Goal: Transaction & Acquisition: Purchase product/service

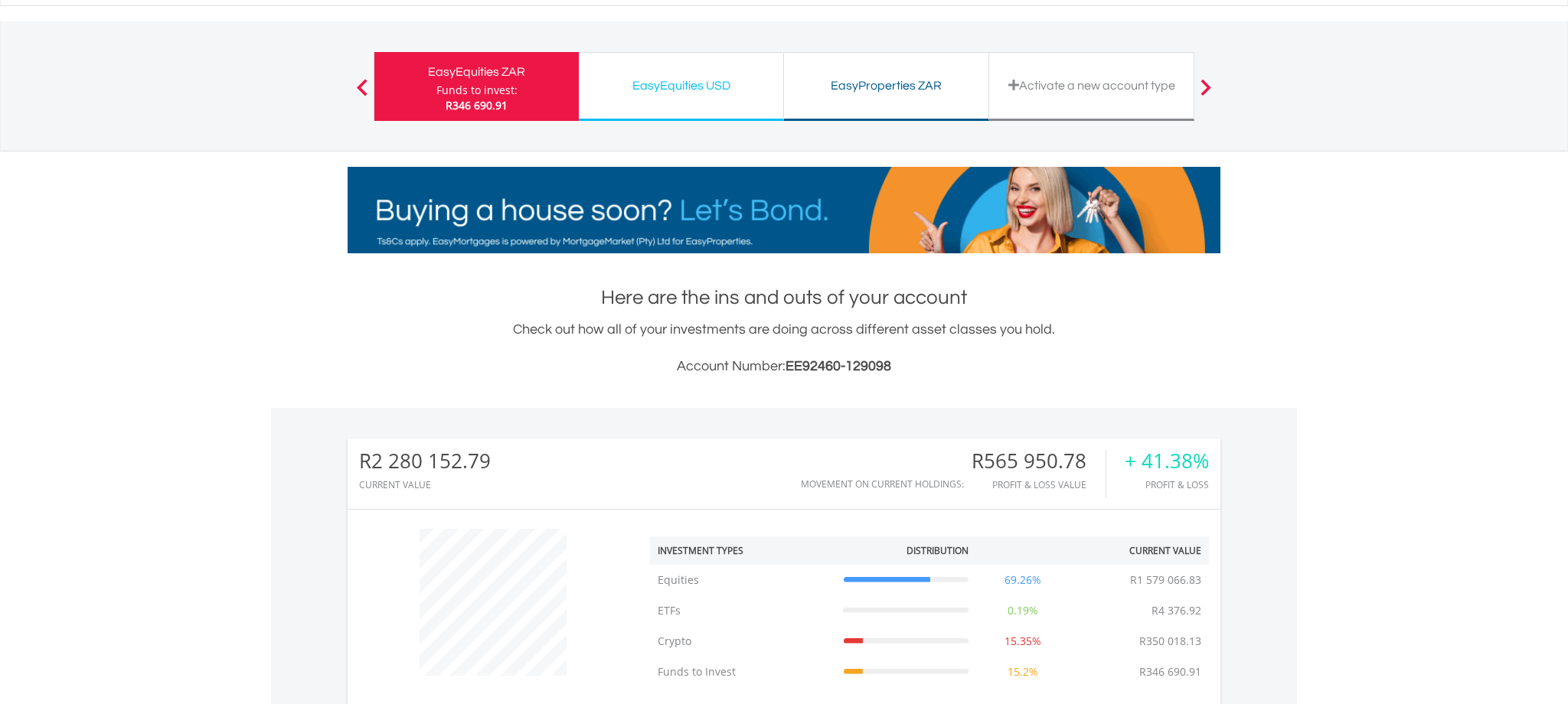
scroll to position [69, 0]
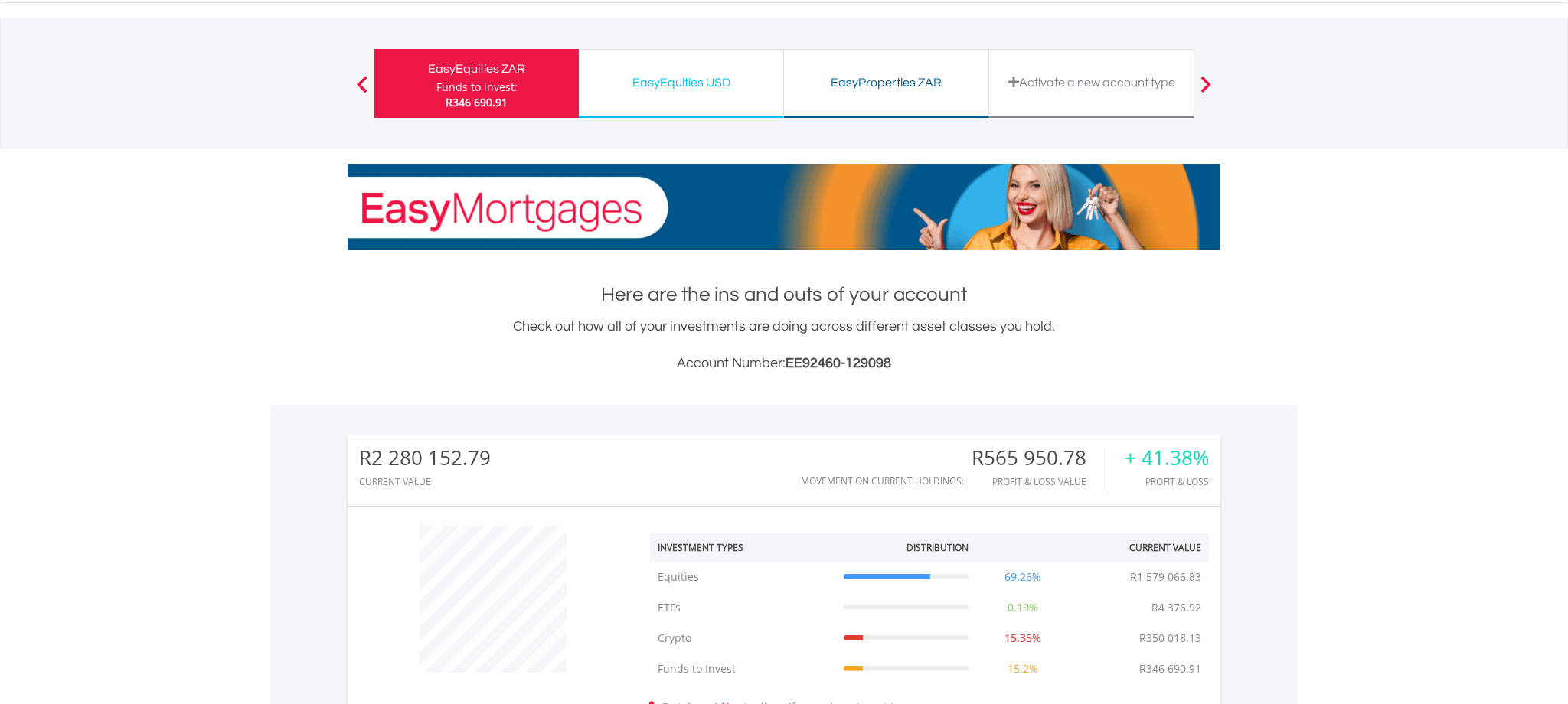
click at [652, 79] on div "EasyEquities USD" at bounding box center [681, 82] width 186 height 21
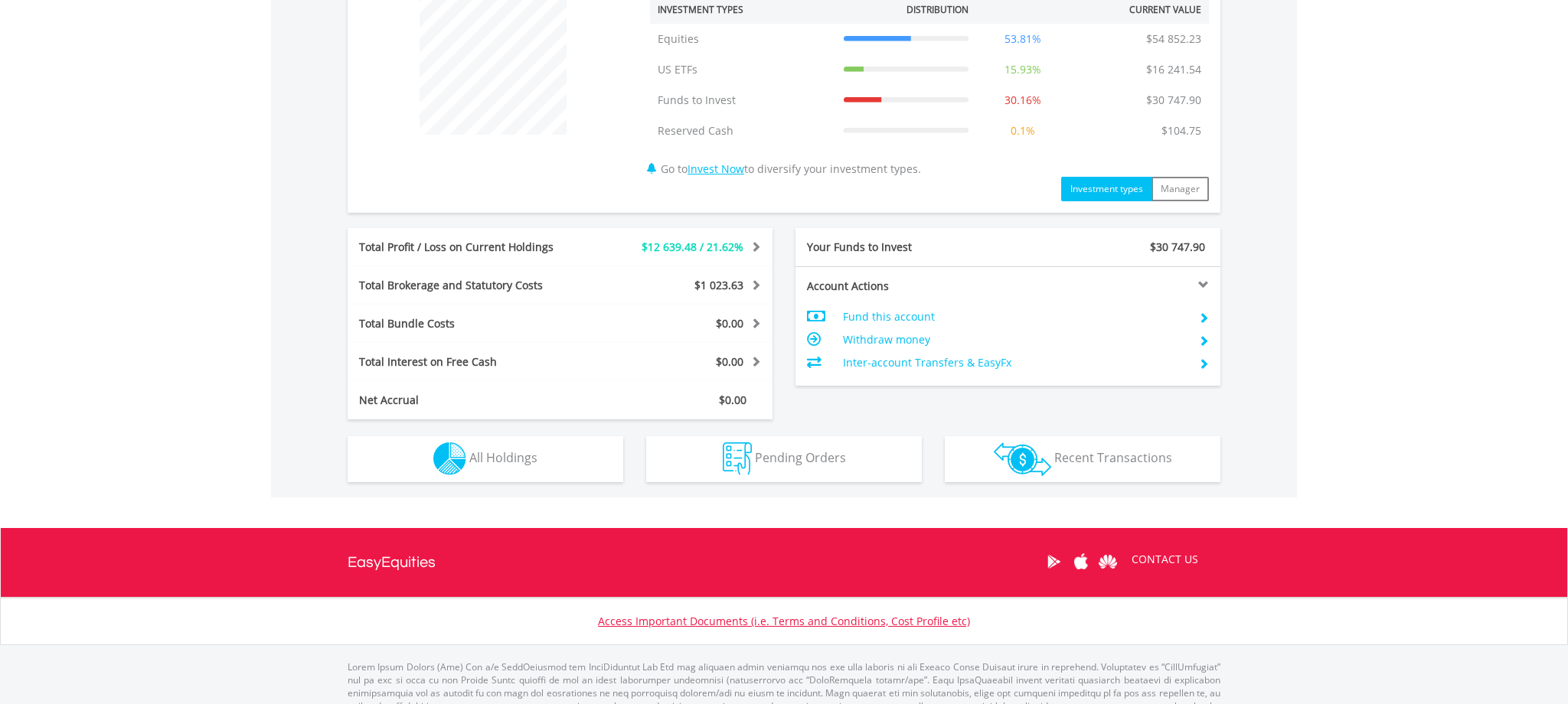
scroll to position [652, 0]
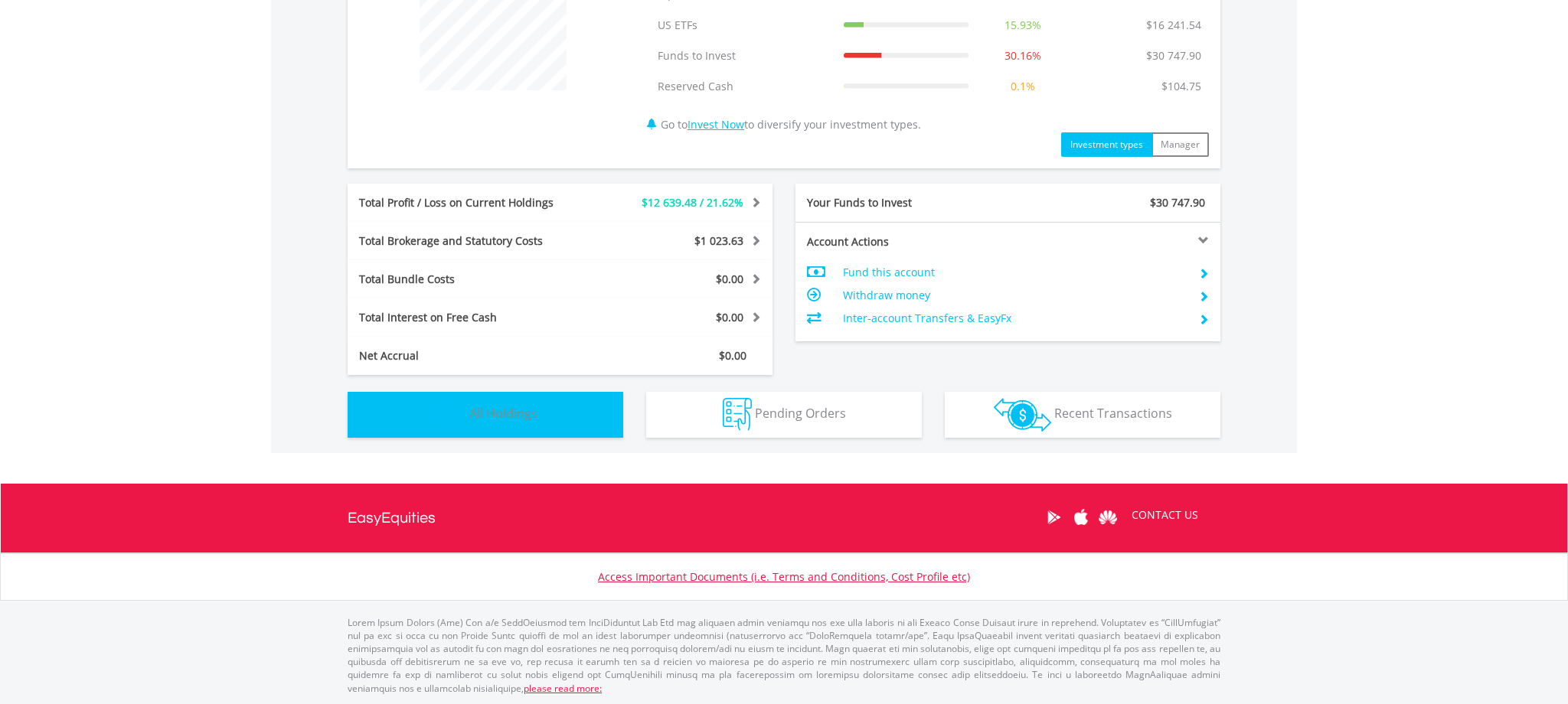
click at [506, 408] on span "All Holdings" at bounding box center [503, 414] width 68 height 17
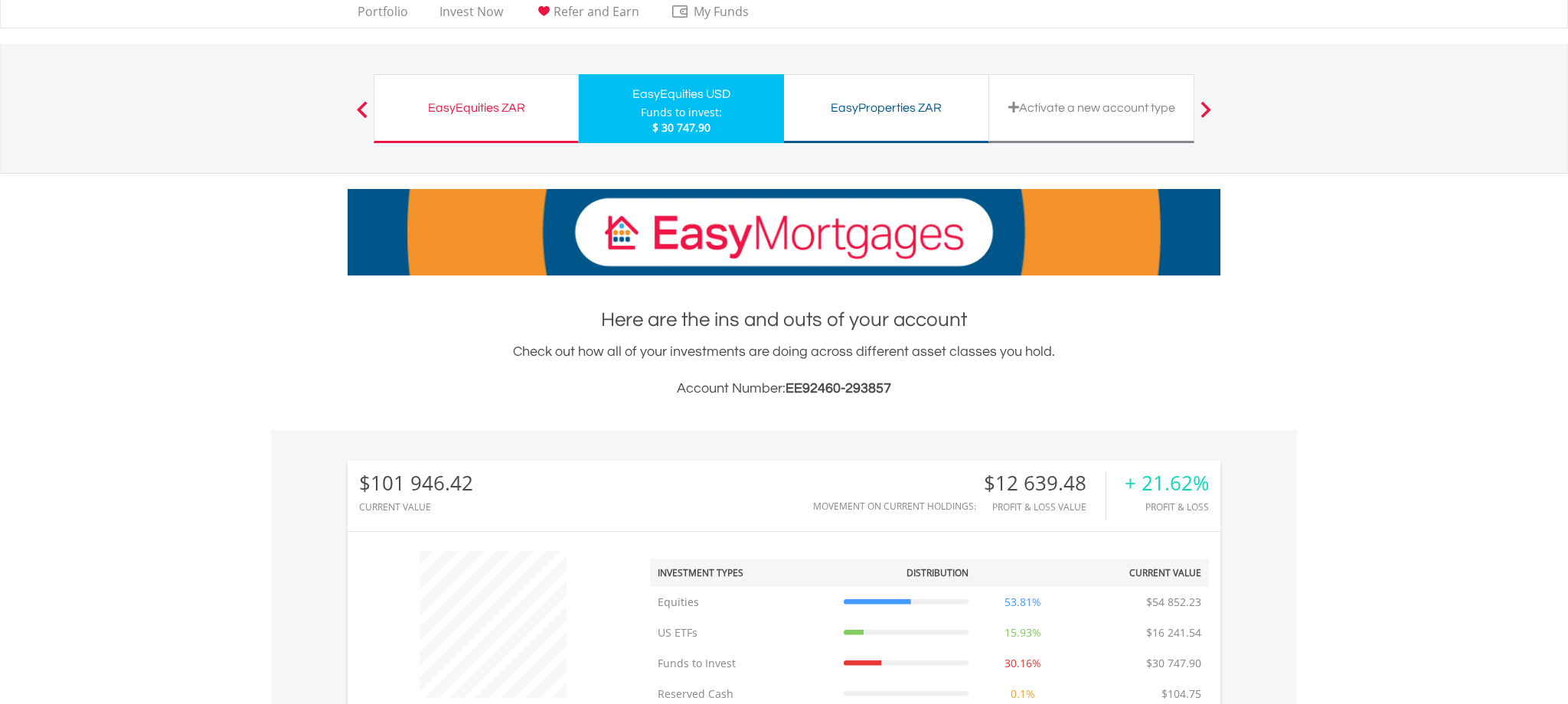
scroll to position [0, 0]
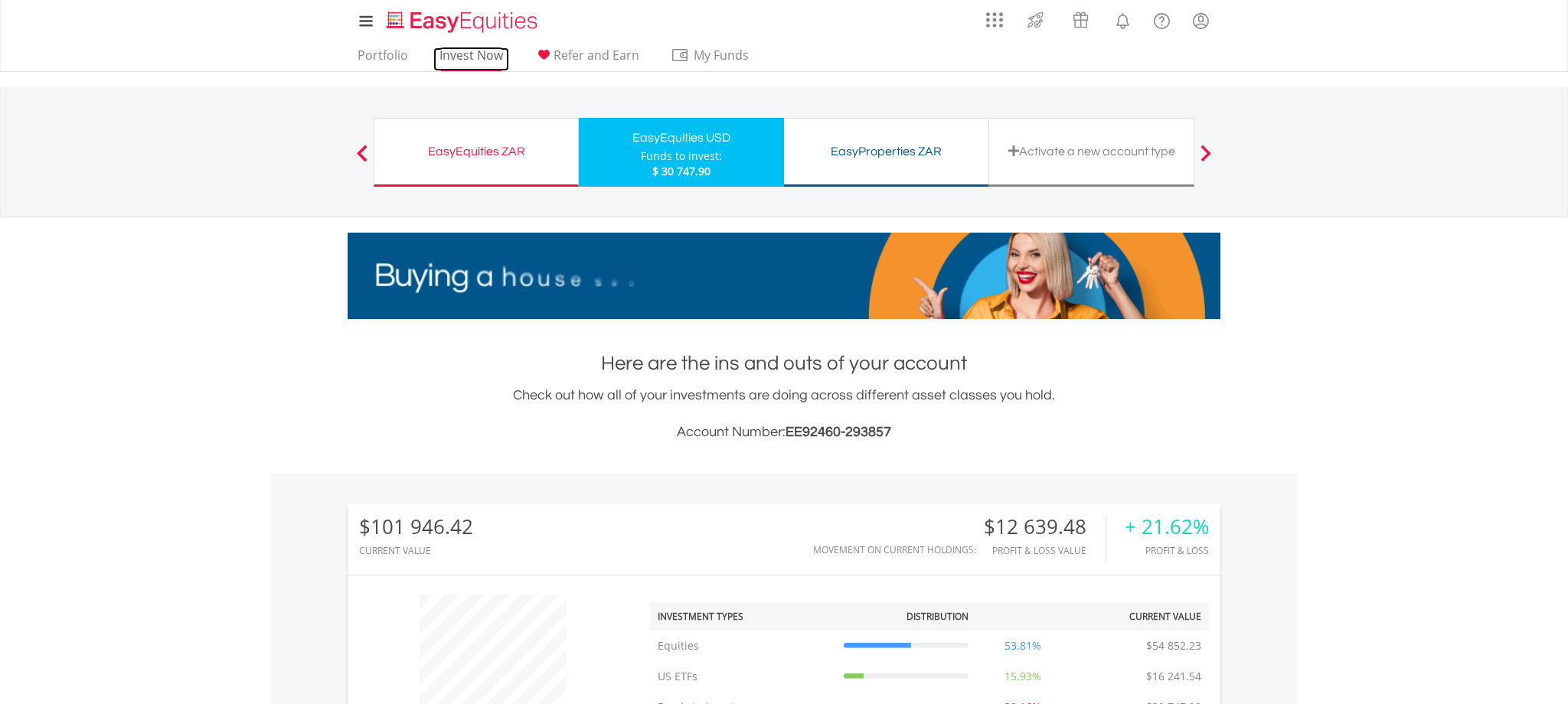
click at [476, 58] on link "Invest Now" at bounding box center [471, 59] width 76 height 24
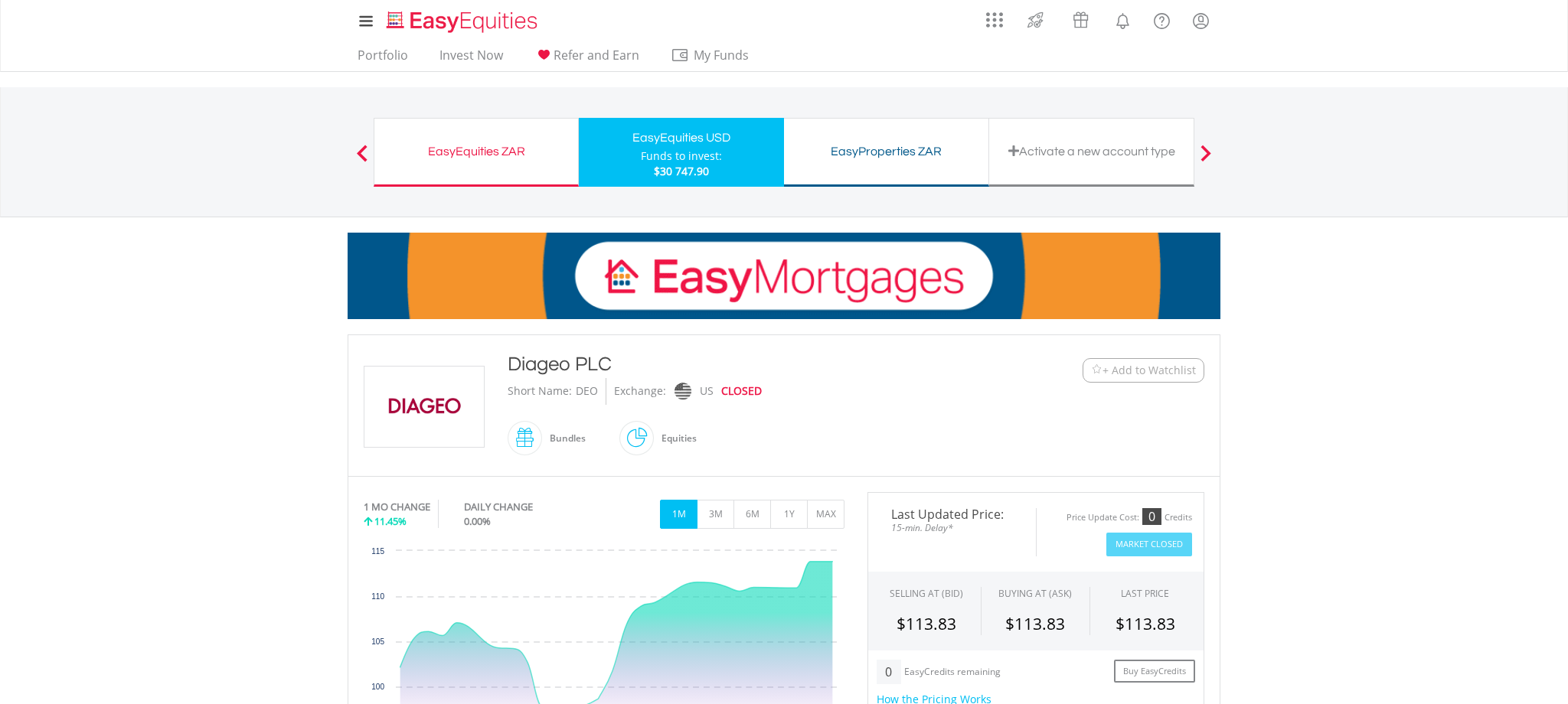
scroll to position [338, 0]
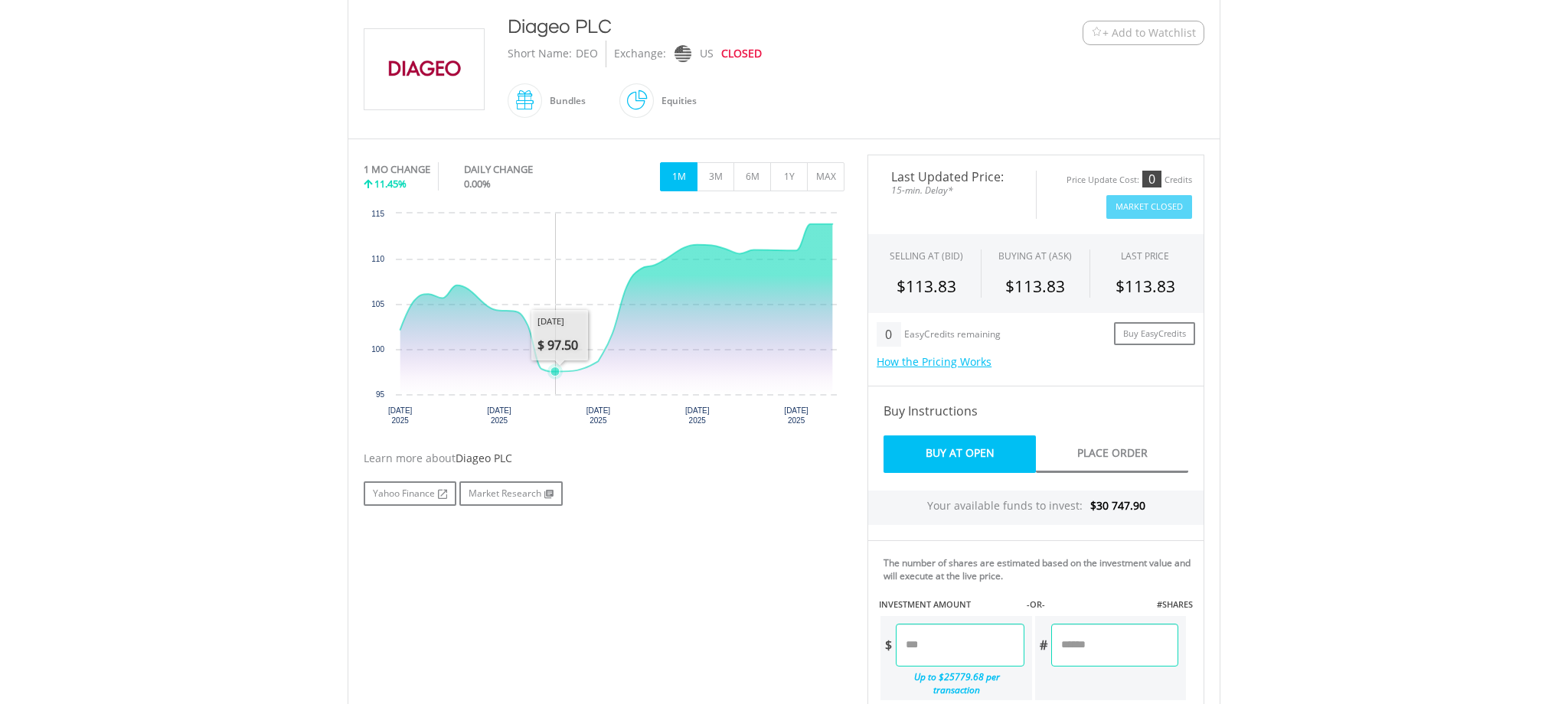
click at [554, 373] on icon "Friday, 1 Aug 2025, 97.495." at bounding box center [554, 371] width 9 height 9
click at [825, 176] on button "MAX" at bounding box center [825, 176] width 37 height 29
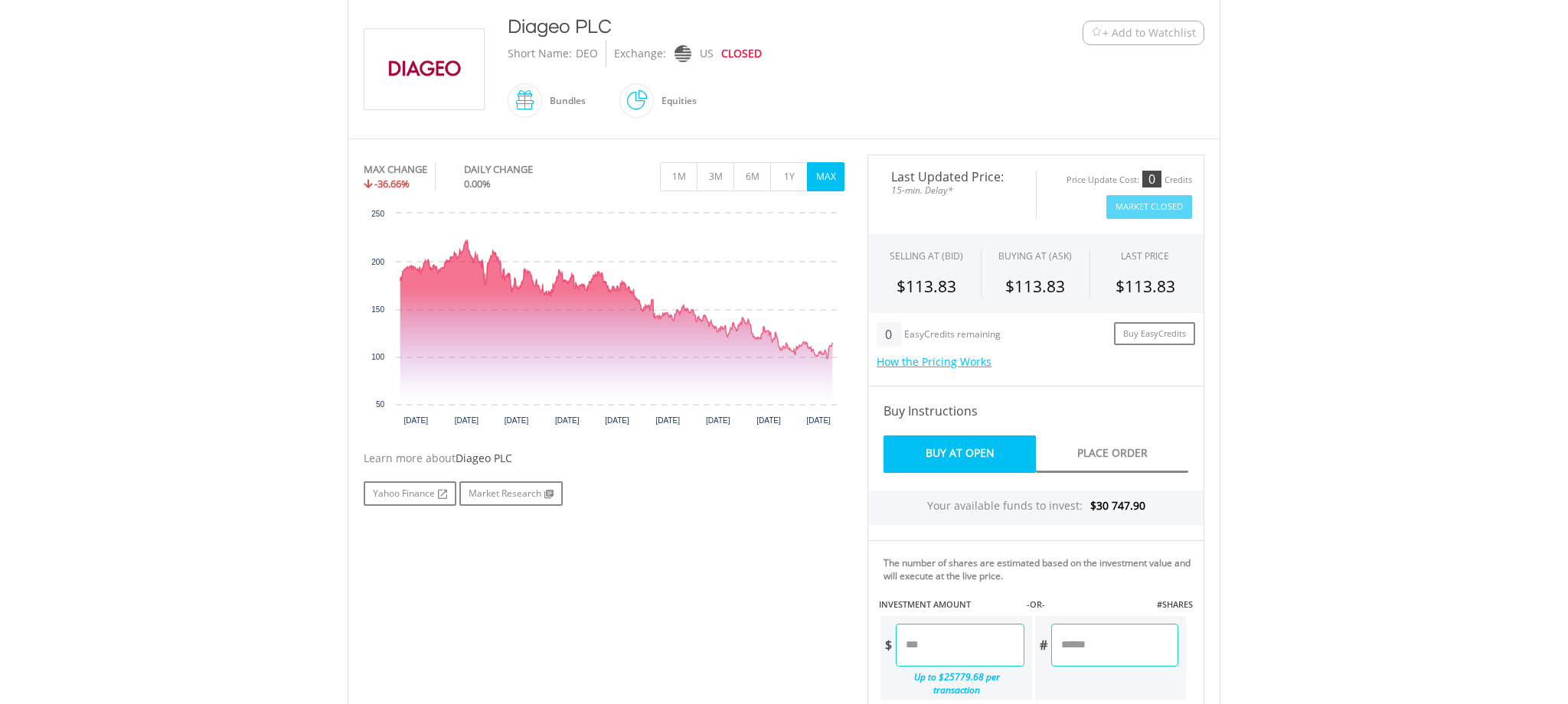
scroll to position [338, 0]
click at [946, 647] on input "number" at bounding box center [959, 644] width 127 height 43
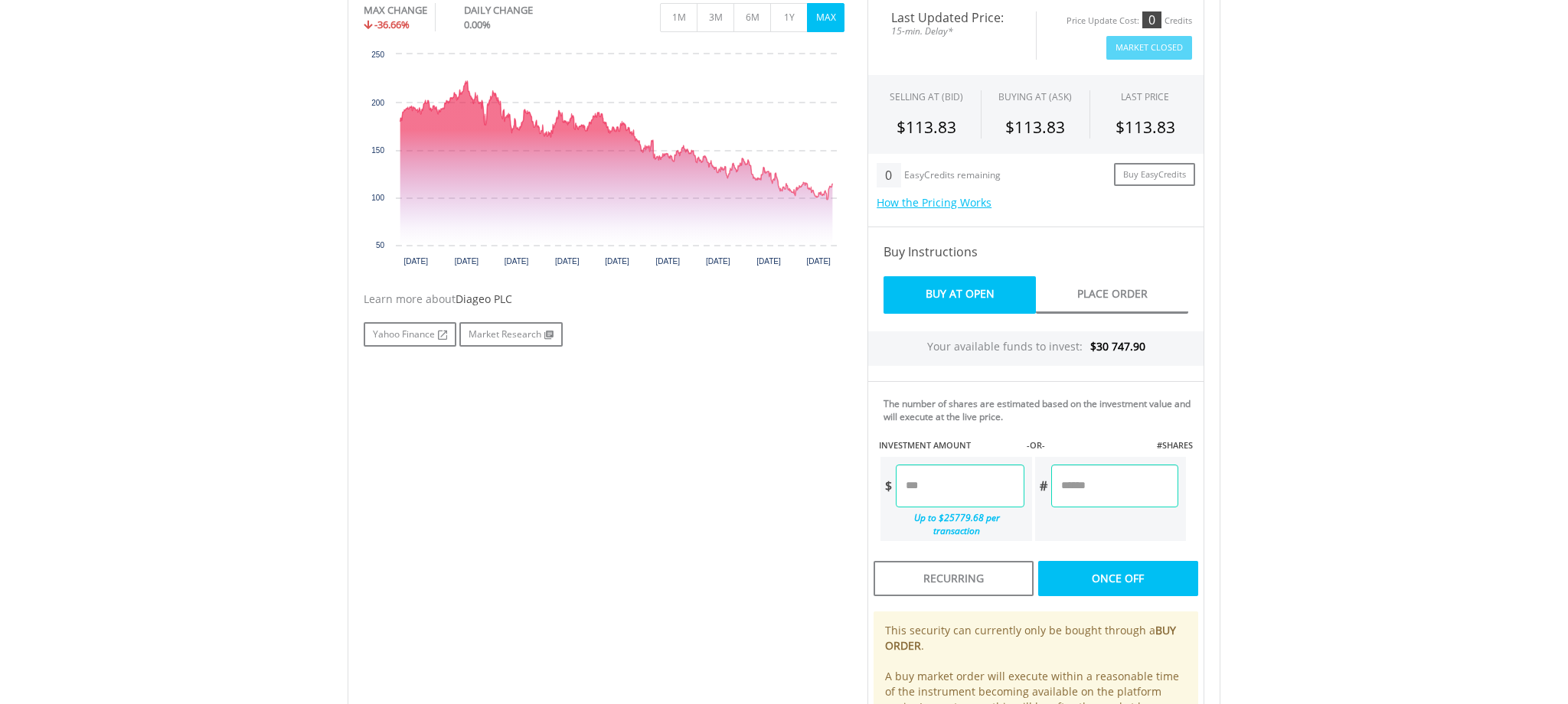
scroll to position [499, 0]
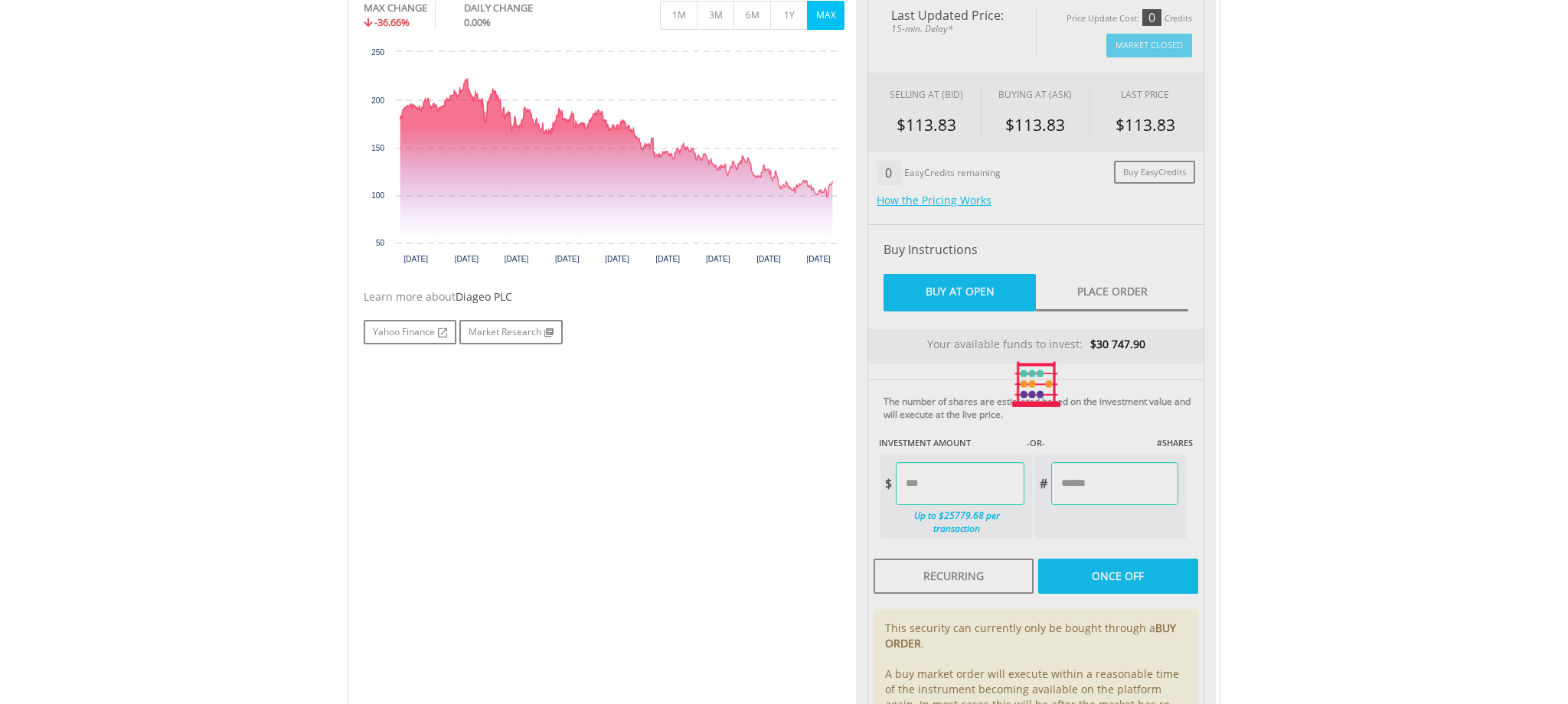
type input "******"
click at [1100, 565] on div "Last Updated Price: 15-min. Delay* Price Update Cost: 0 Credits Market Closed S…" at bounding box center [1035, 385] width 360 height 783
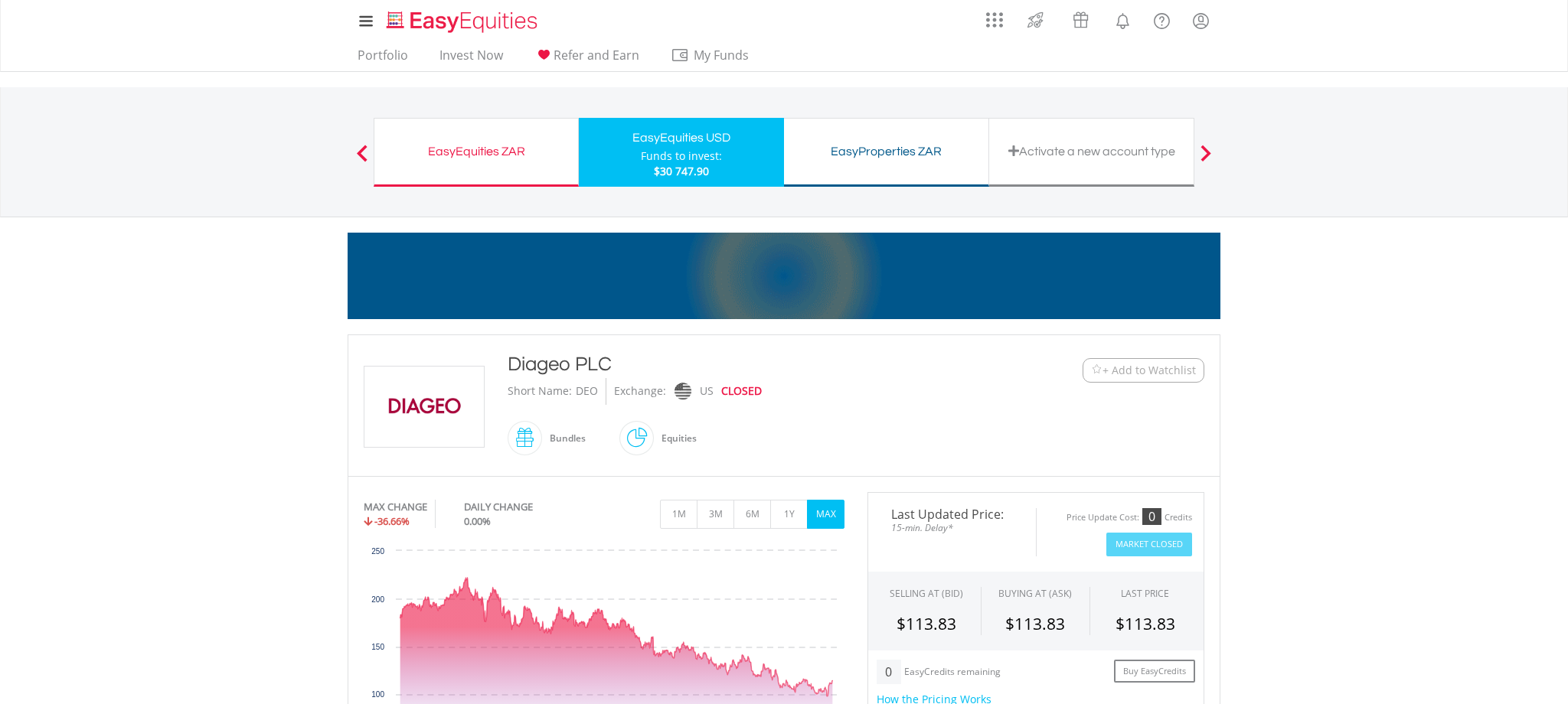
scroll to position [1, 0]
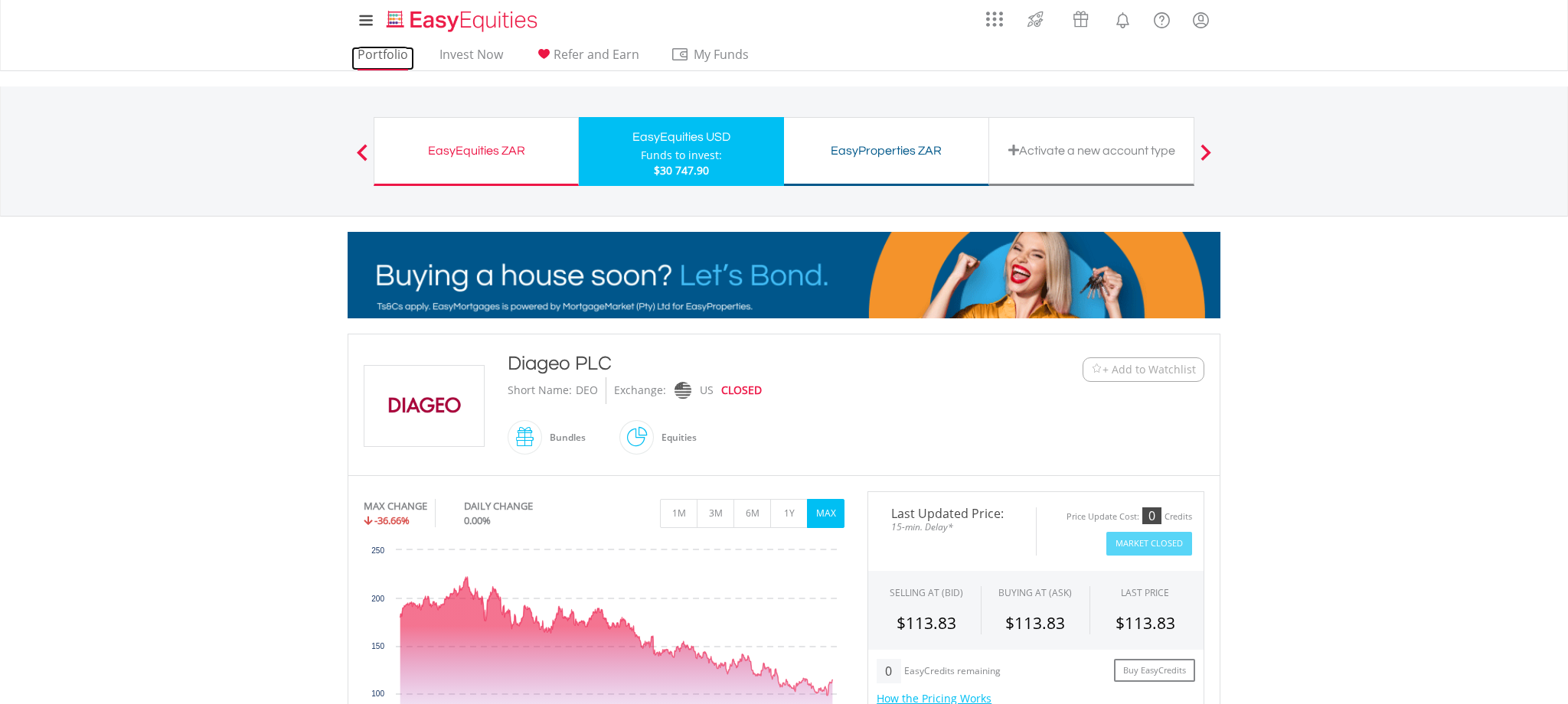
click at [369, 54] on link "Portfolio" at bounding box center [382, 58] width 62 height 24
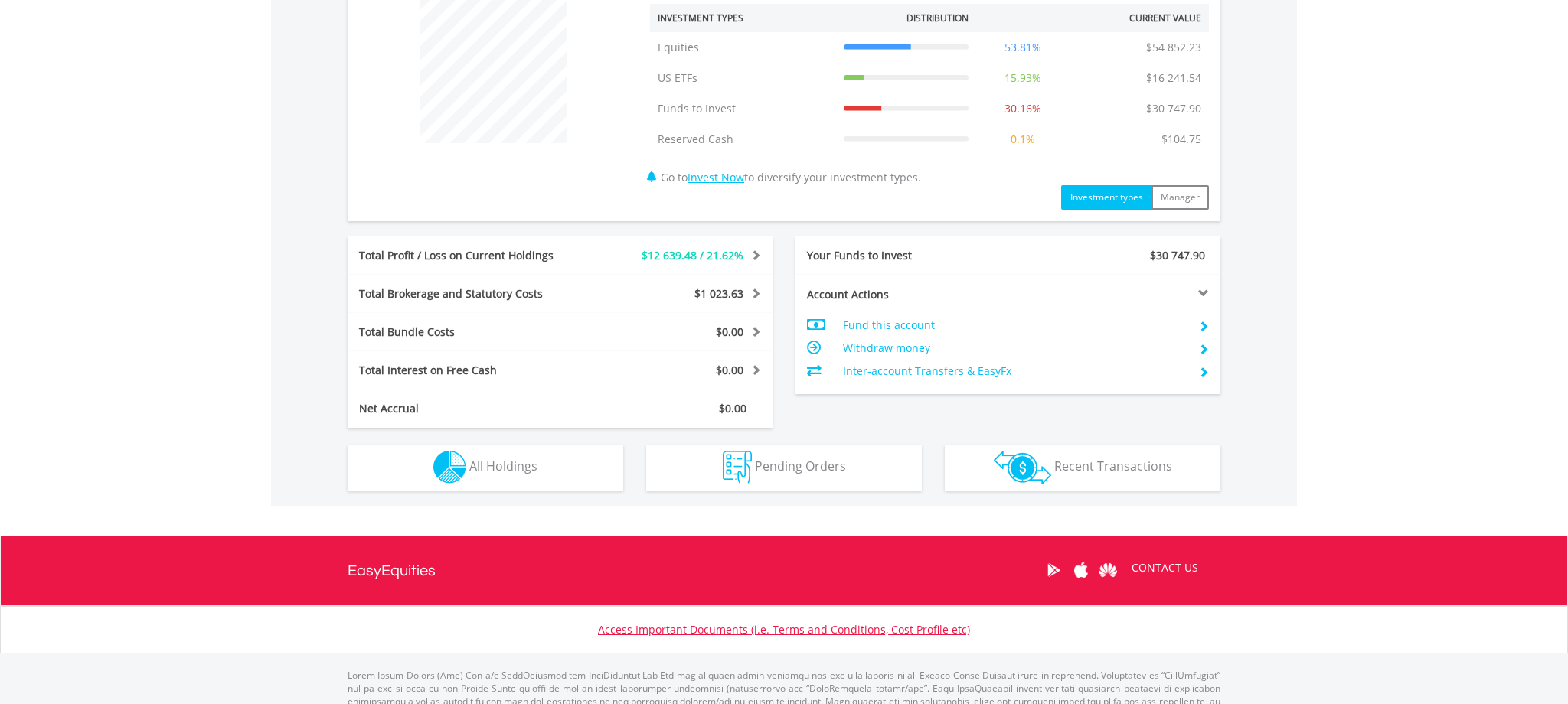
scroll to position [605, 0]
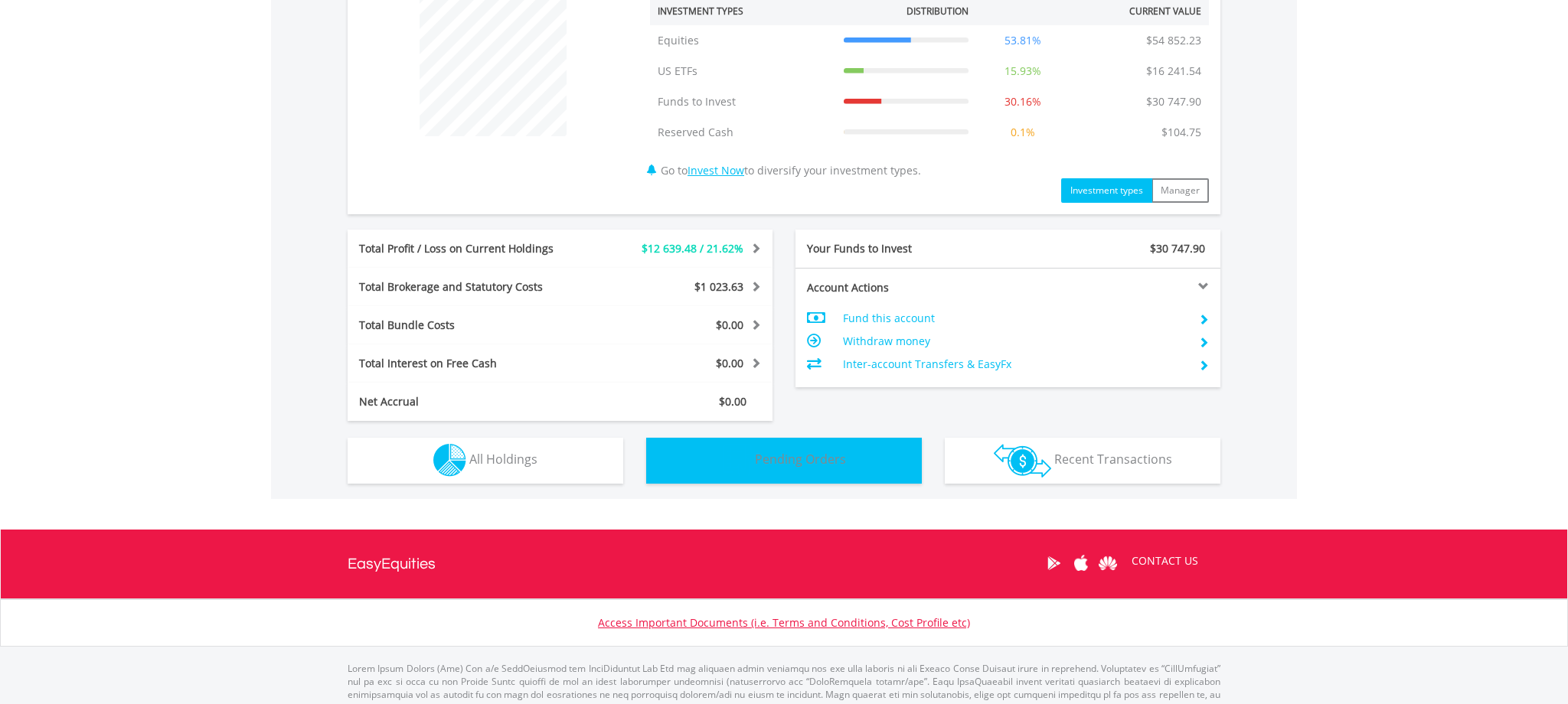
click at [782, 455] on span "Pending Orders" at bounding box center [800, 459] width 91 height 17
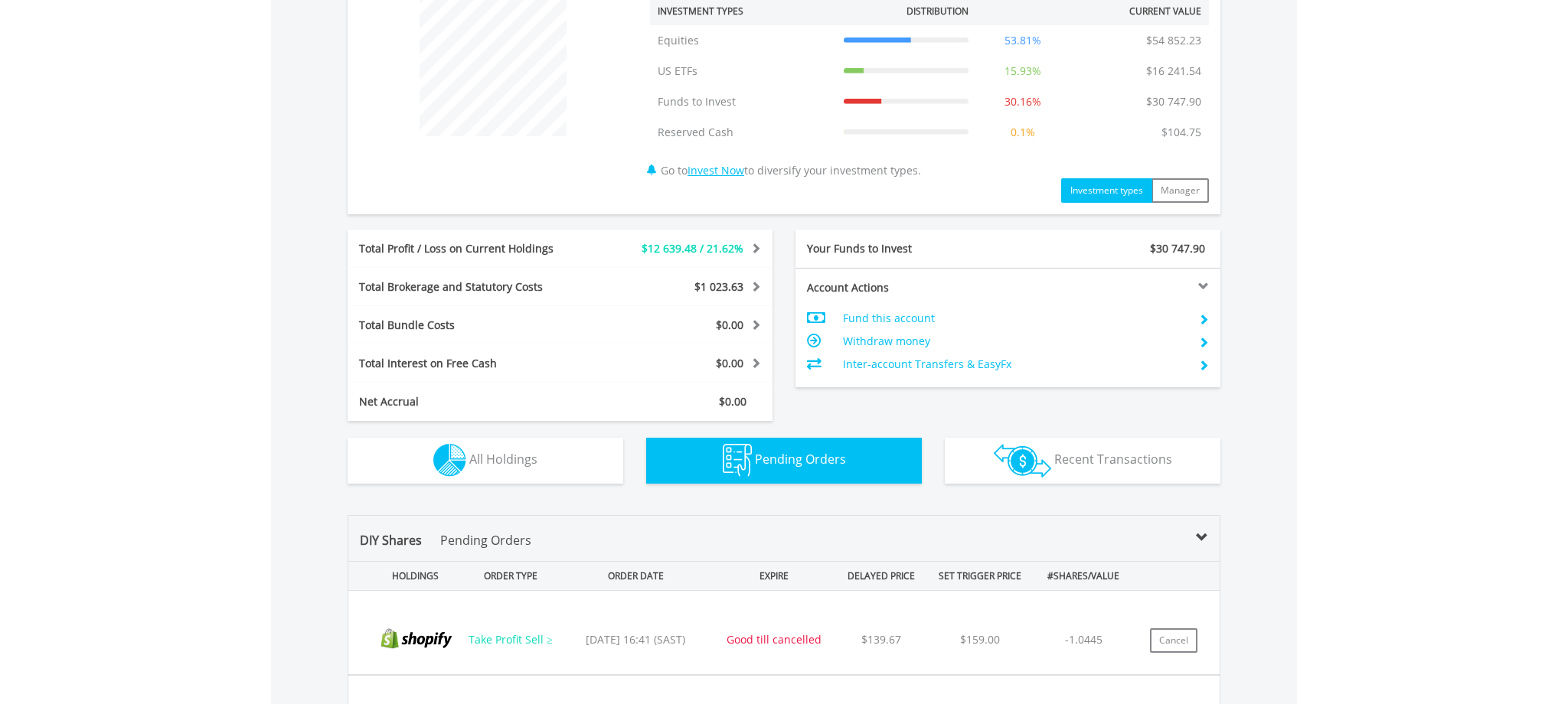
scroll to position [915, 0]
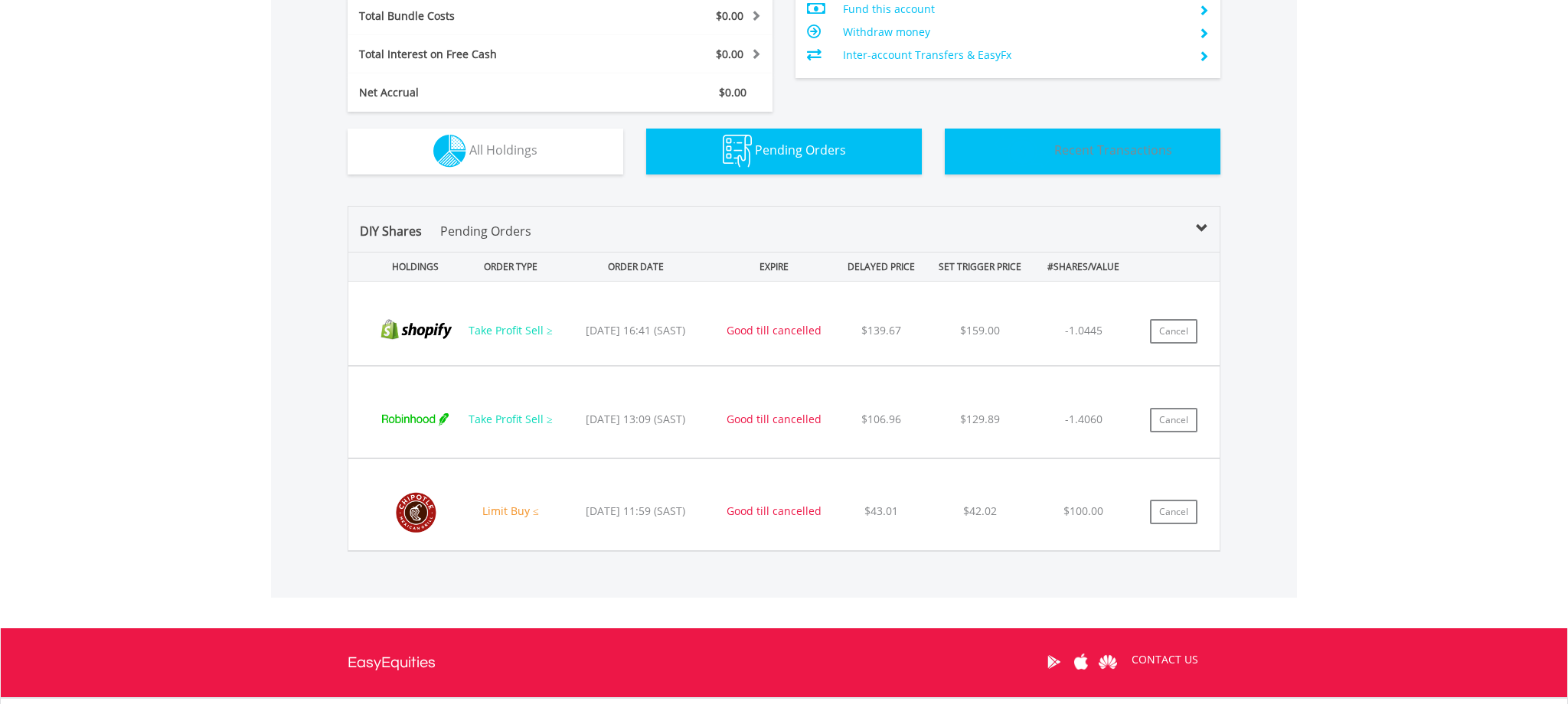
click at [1095, 157] on span "Recent Transactions" at bounding box center [1113, 150] width 118 height 17
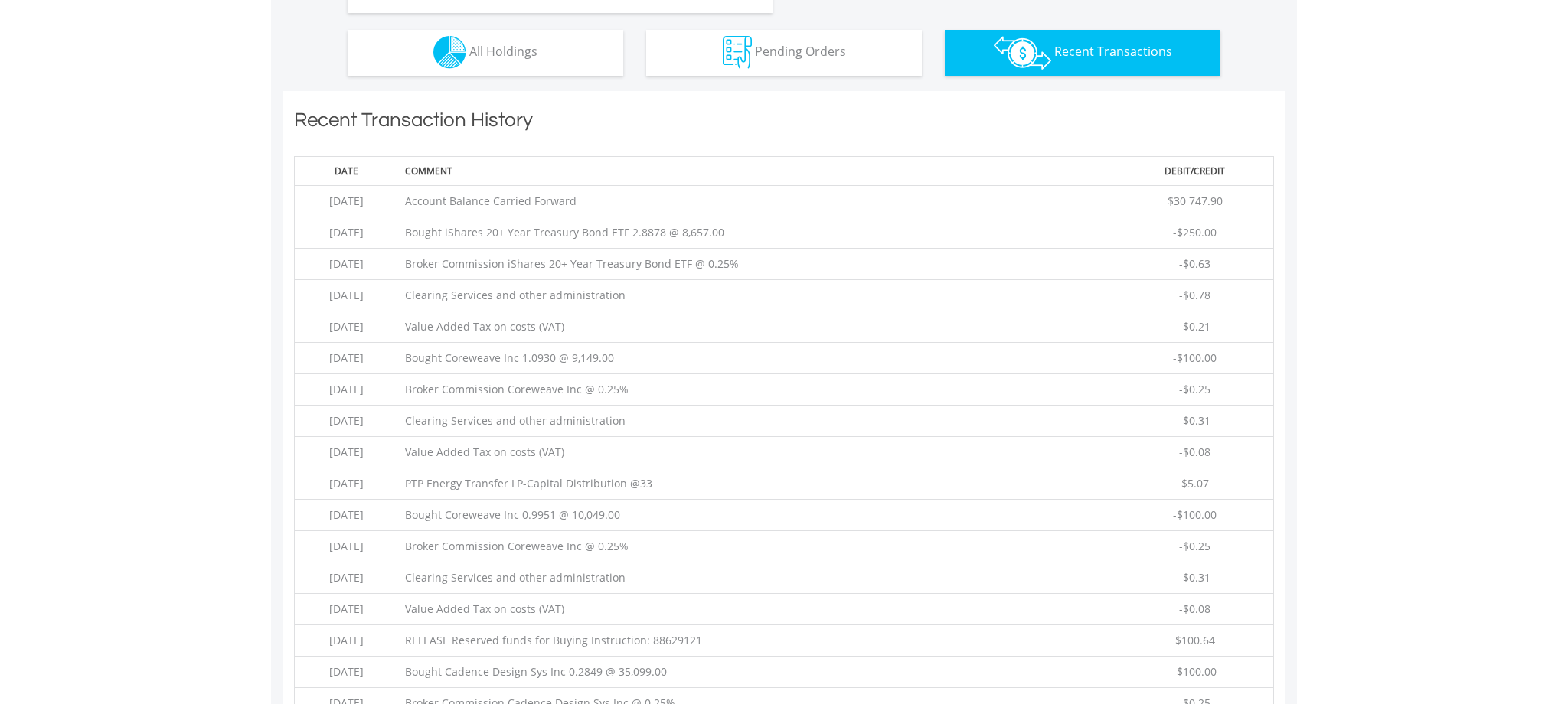
scroll to position [1010, 0]
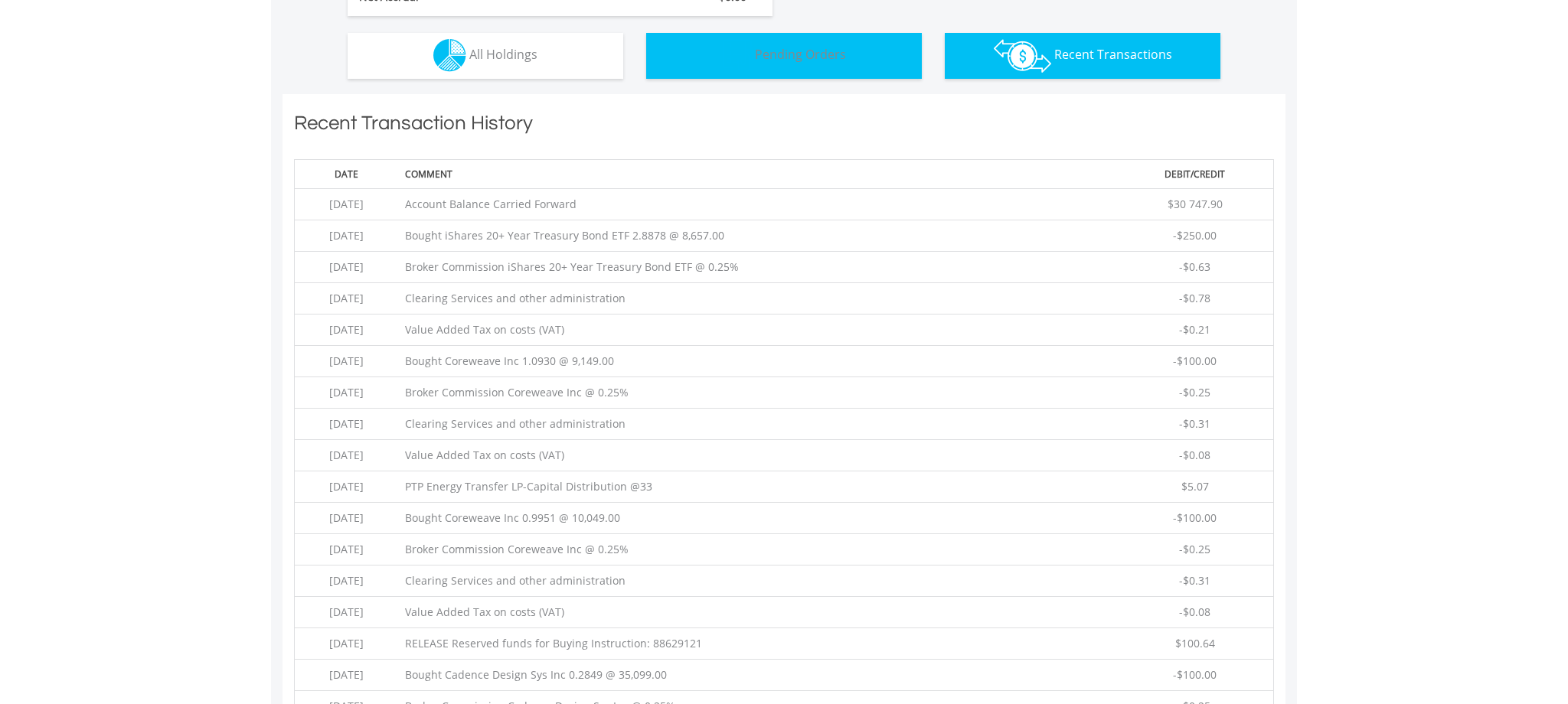
click at [744, 42] on img "button" at bounding box center [737, 55] width 29 height 33
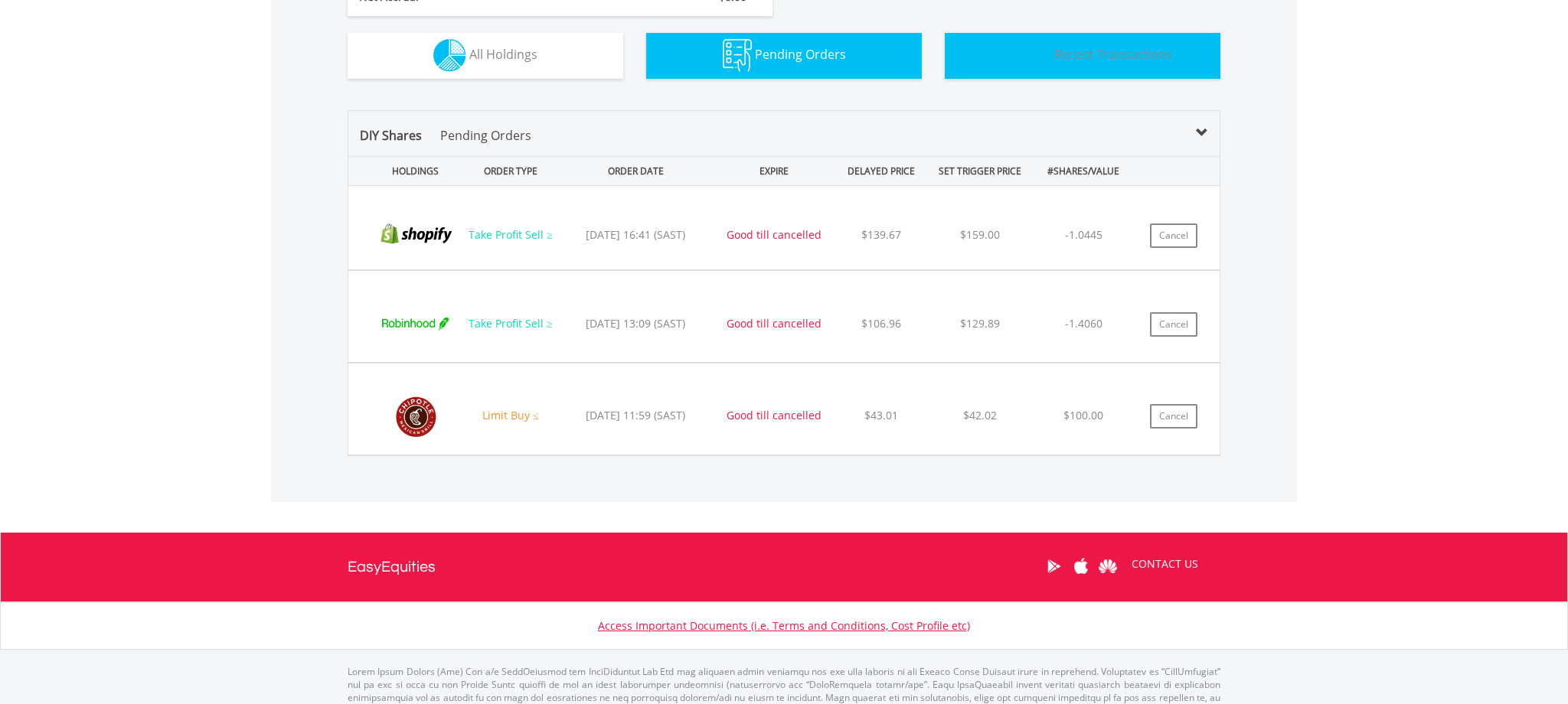
click at [1133, 57] on span "Recent Transactions" at bounding box center [1113, 54] width 118 height 17
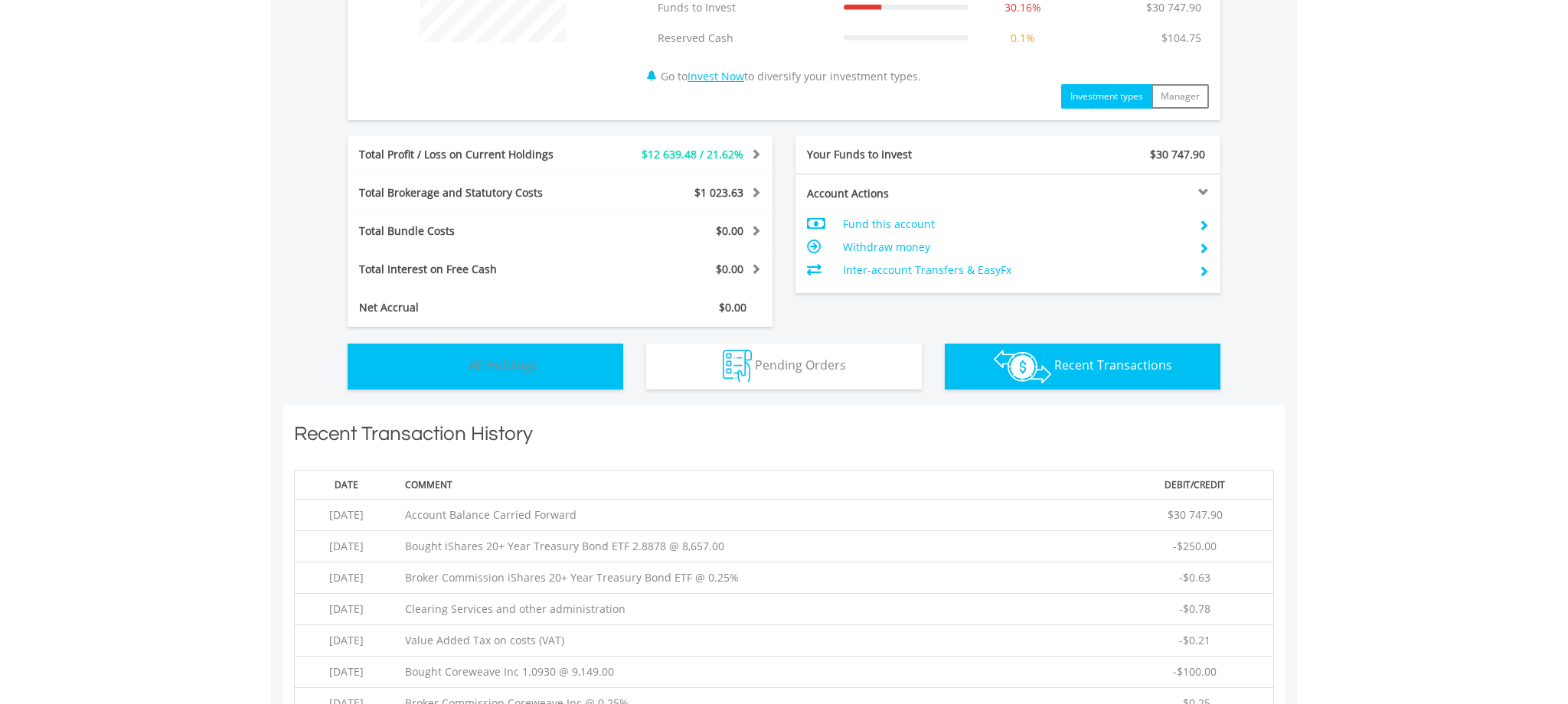
scroll to position [701, 0]
click at [439, 359] on img "button" at bounding box center [449, 366] width 33 height 33
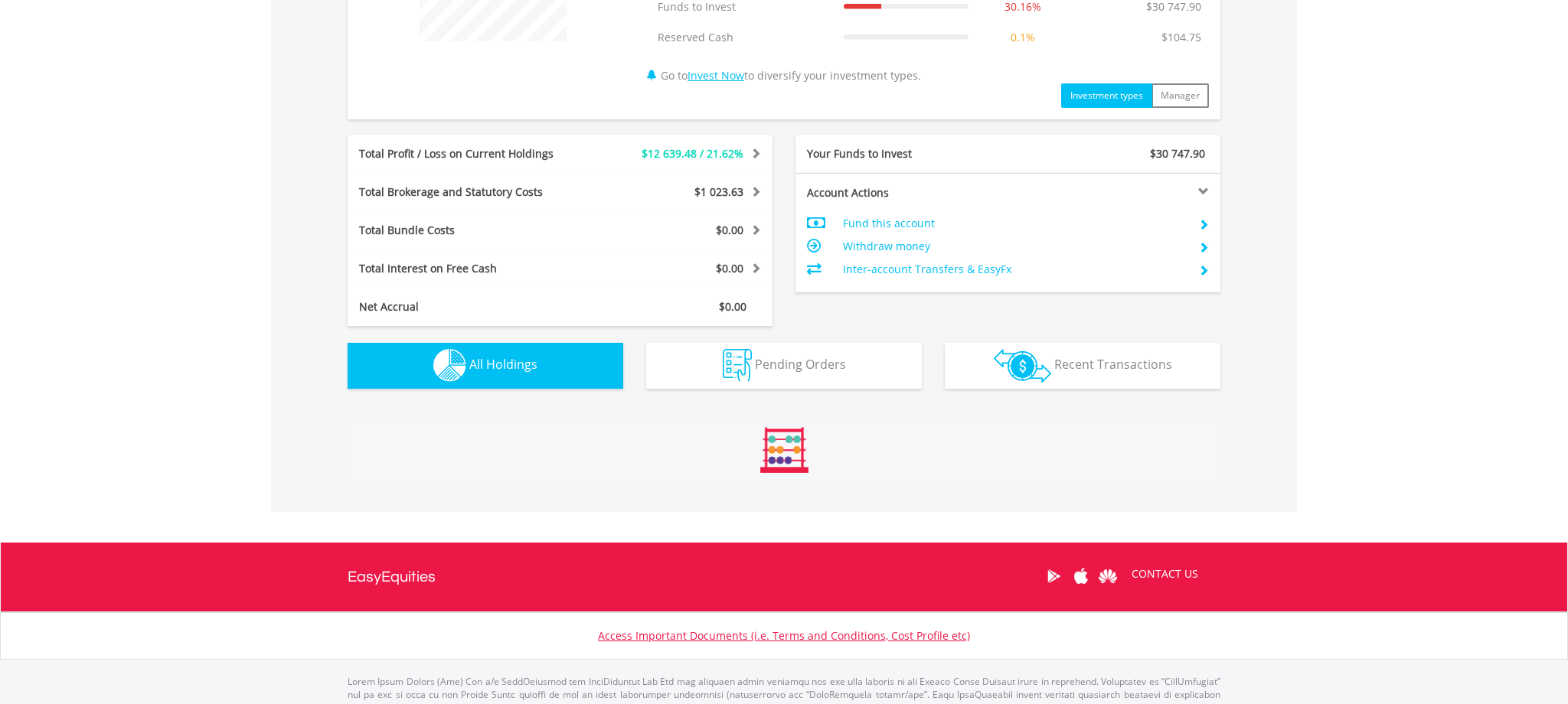
click at [469, 360] on span "All Holdings" at bounding box center [503, 365] width 68 height 17
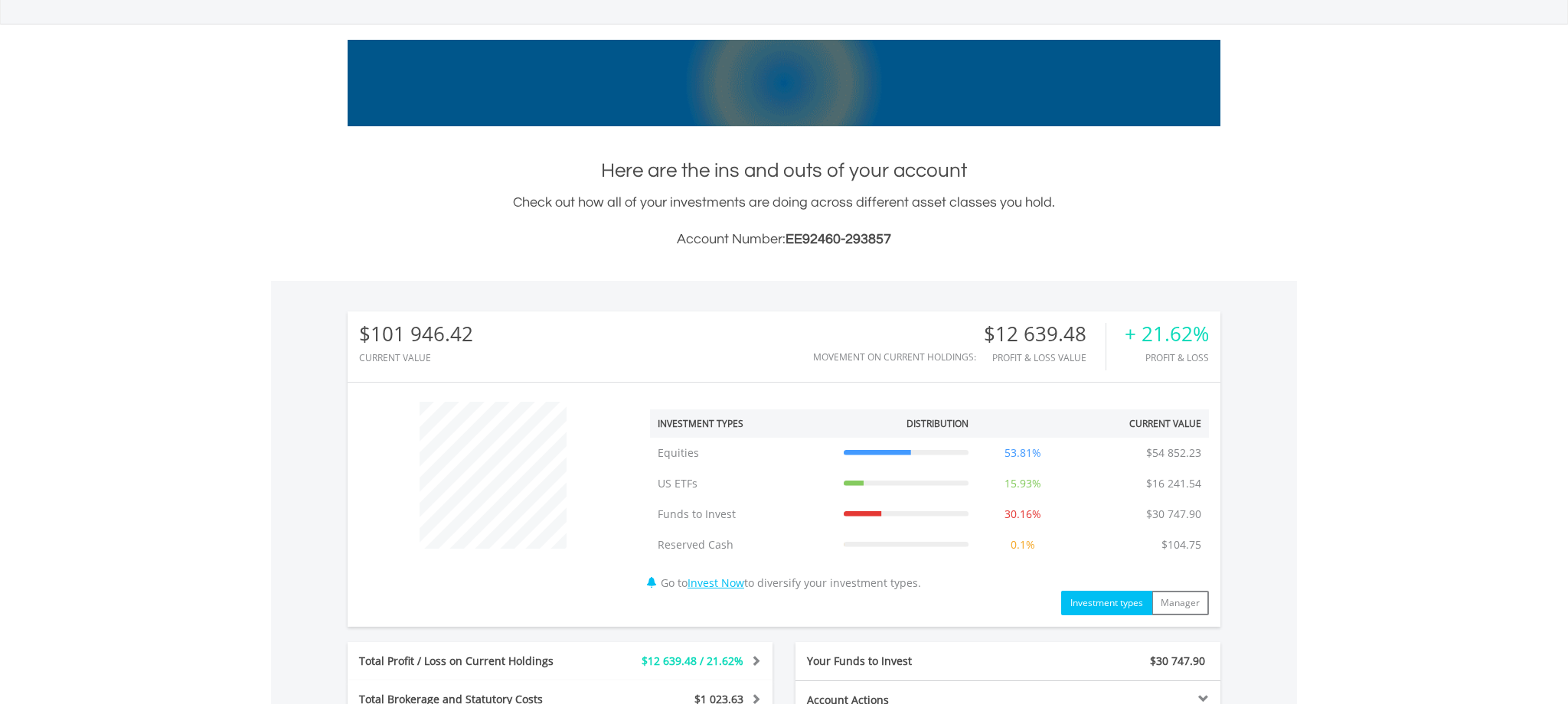
scroll to position [0, 0]
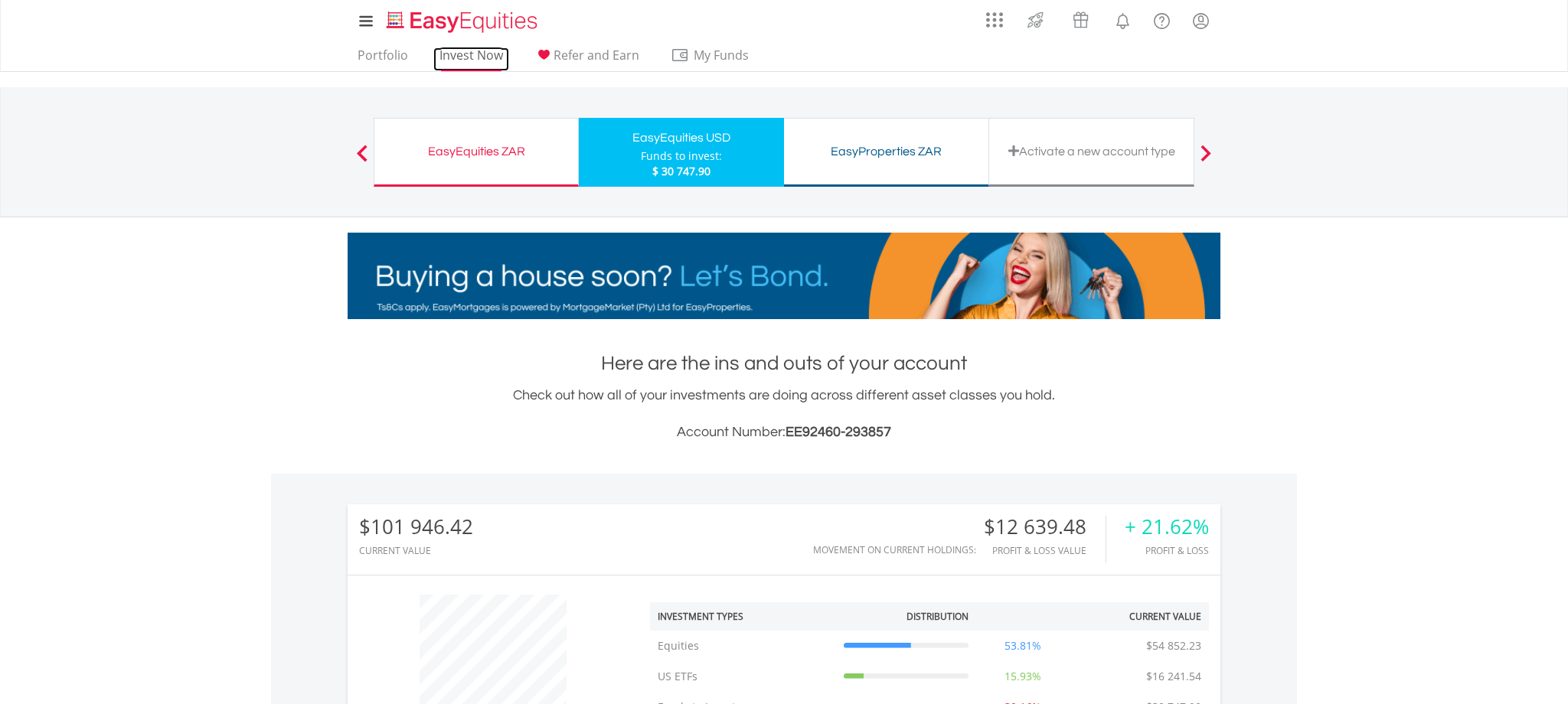
click at [459, 53] on link "Invest Now" at bounding box center [471, 59] width 76 height 24
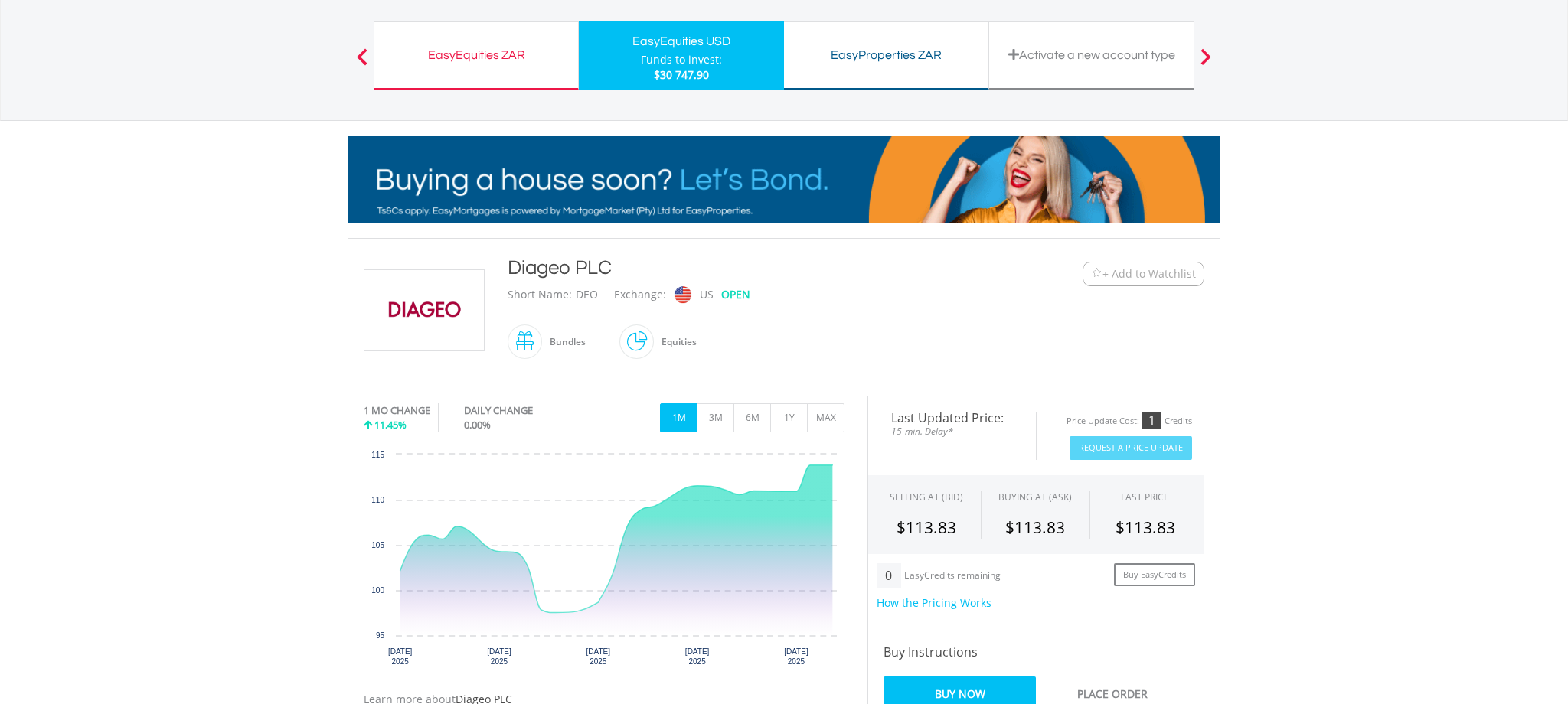
scroll to position [103, 0]
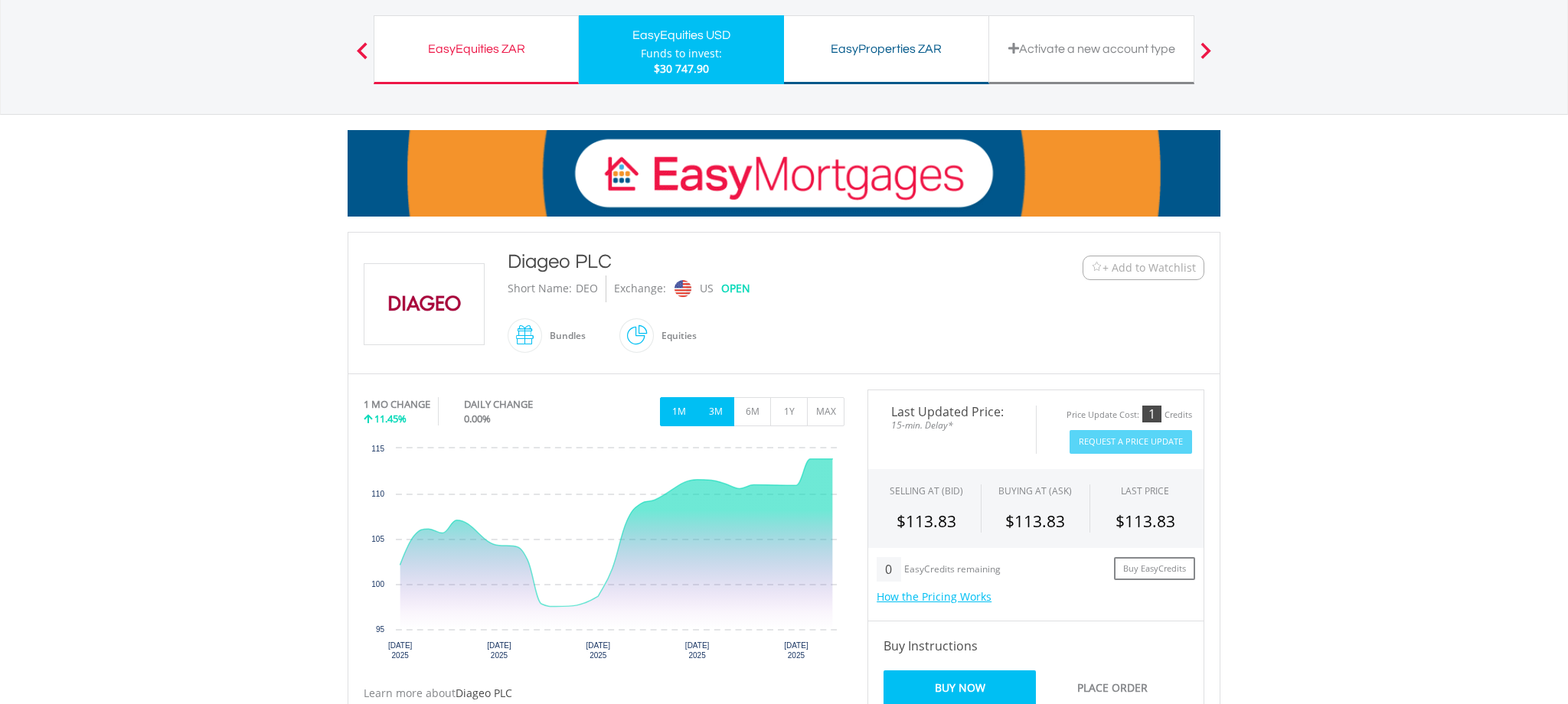
click at [714, 416] on button "3M" at bounding box center [715, 412] width 37 height 29
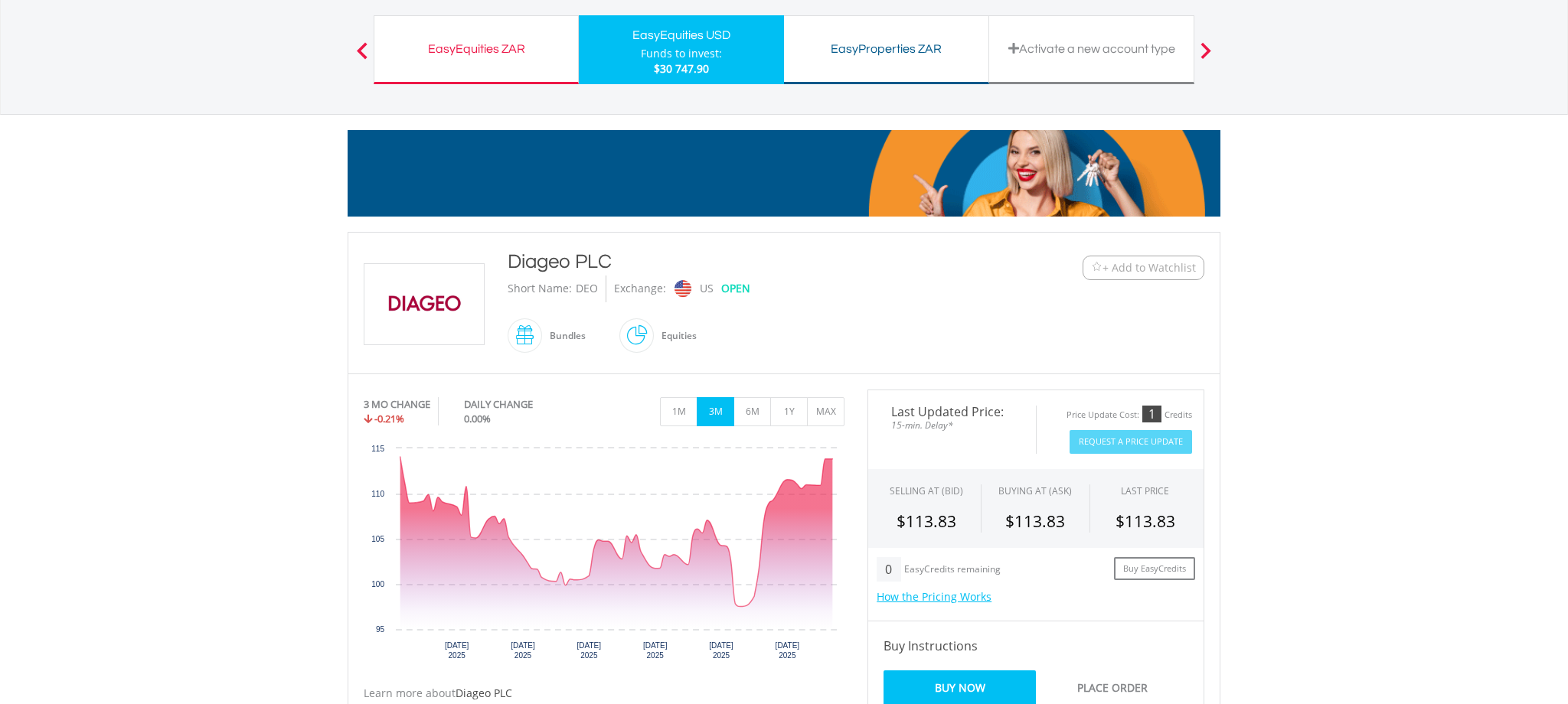
scroll to position [0, 0]
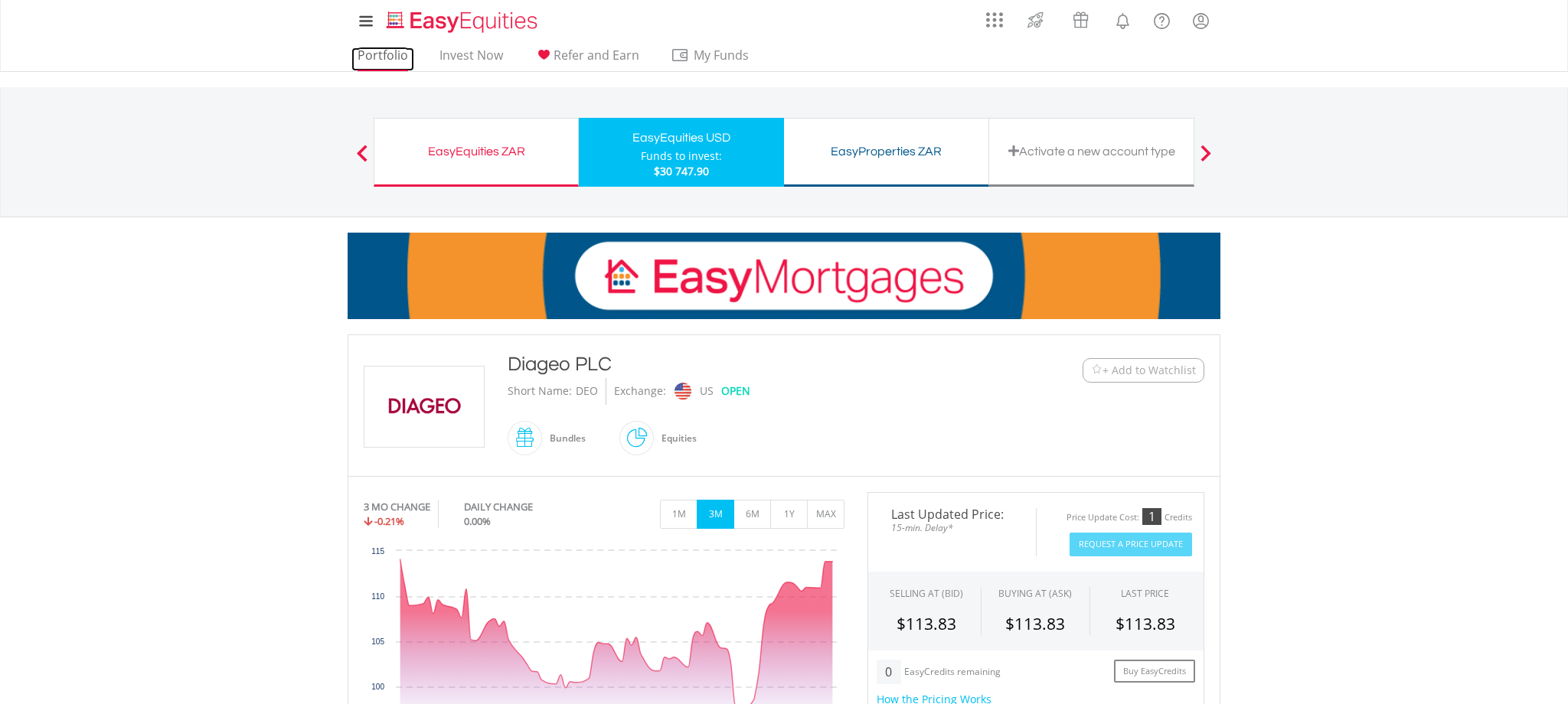
click at [383, 49] on link "Portfolio" at bounding box center [382, 59] width 62 height 24
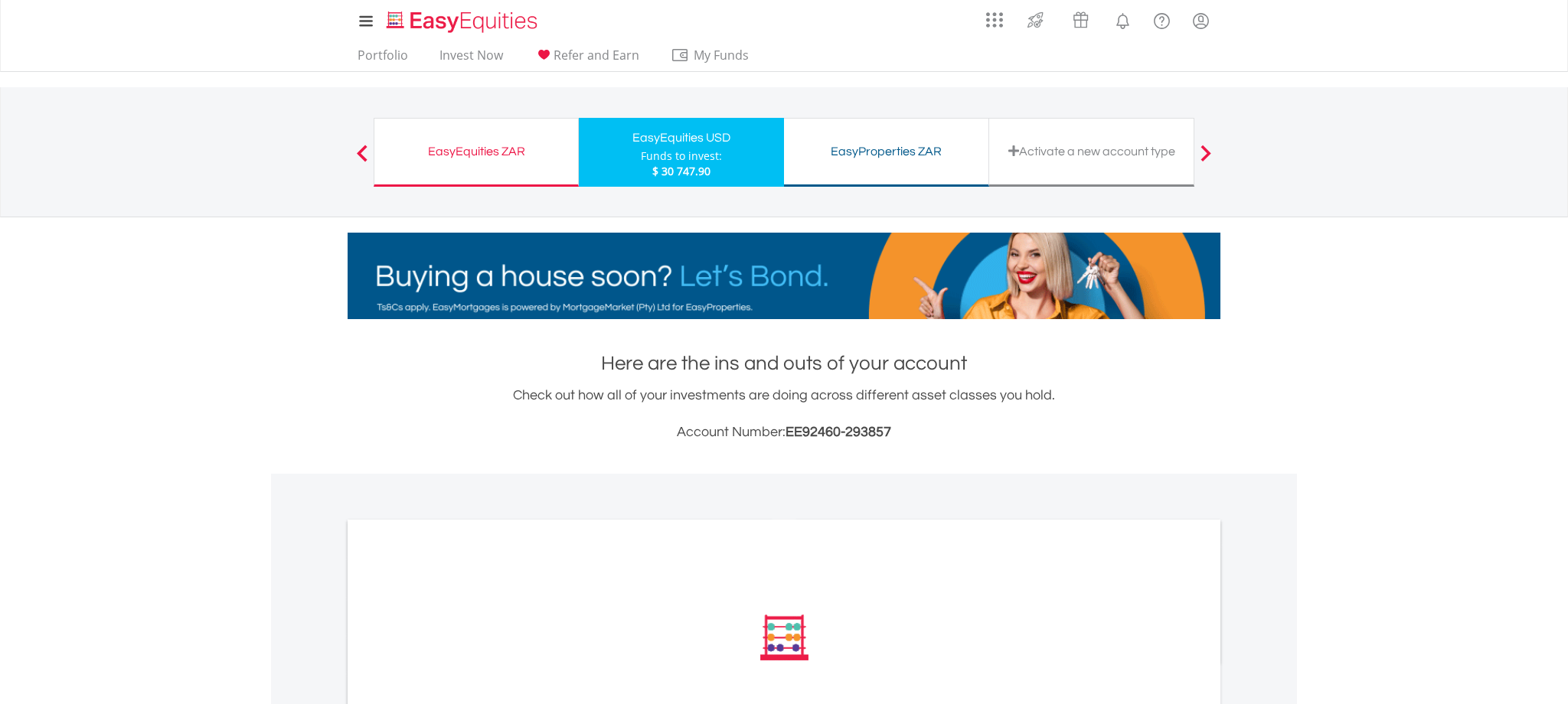
scroll to position [382, 0]
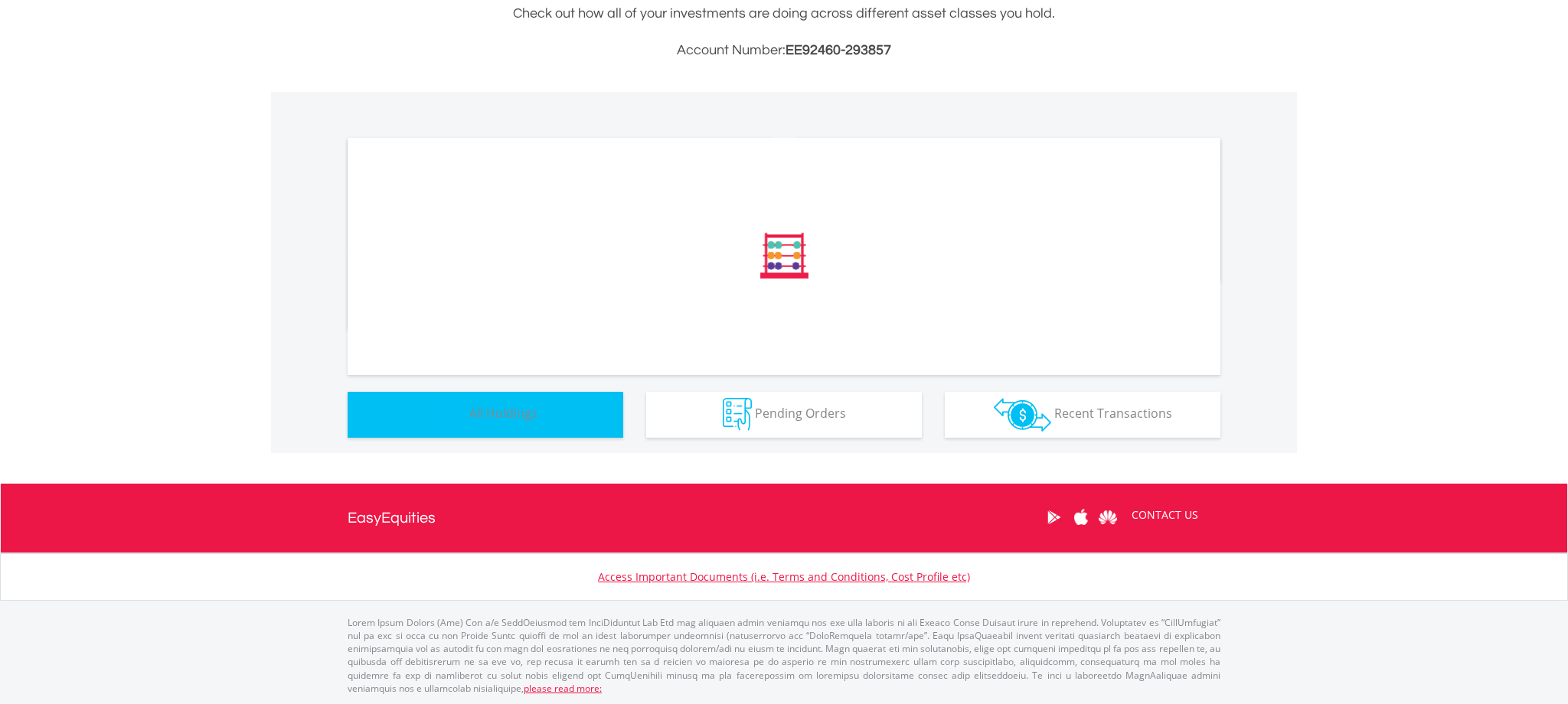
click at [518, 419] on span "All Holdings" at bounding box center [503, 414] width 68 height 17
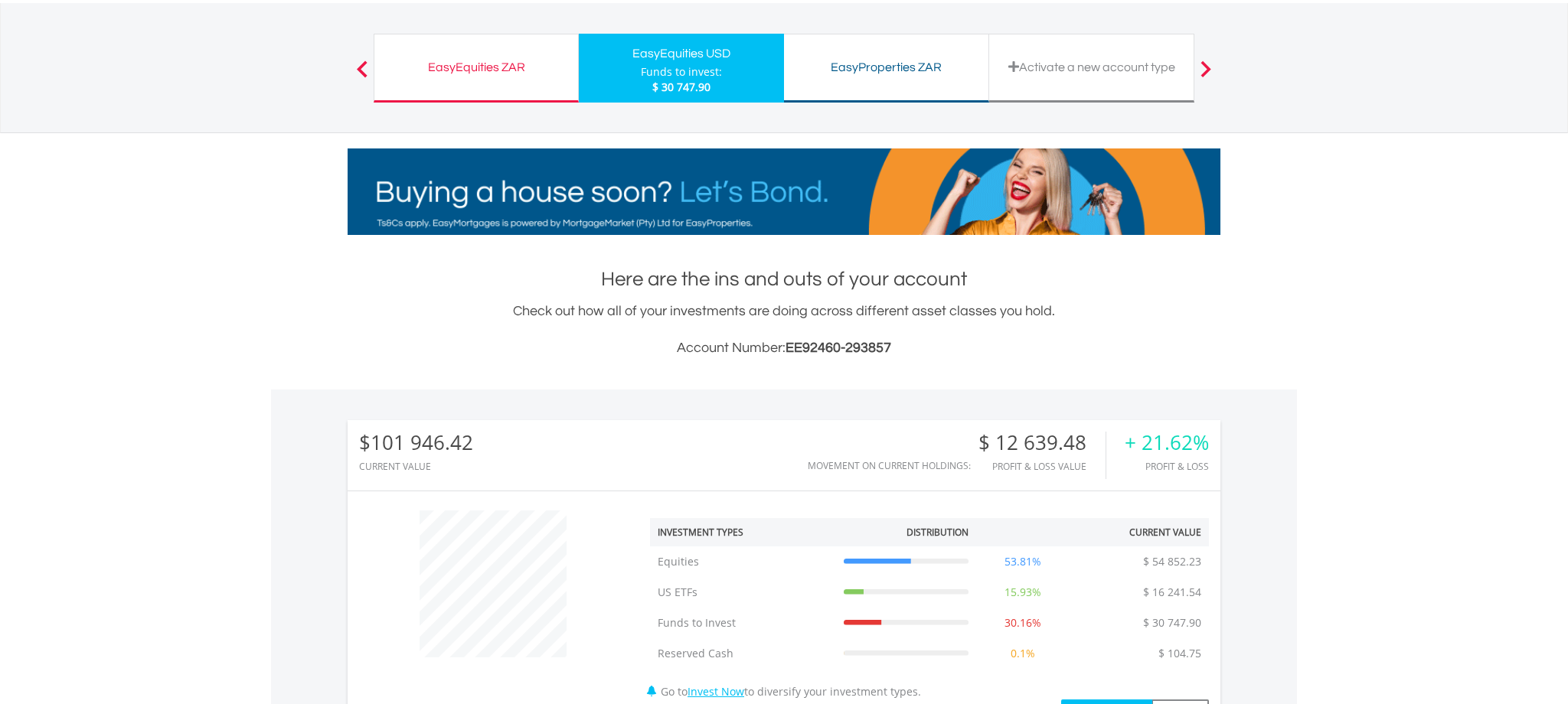
scroll to position [0, 0]
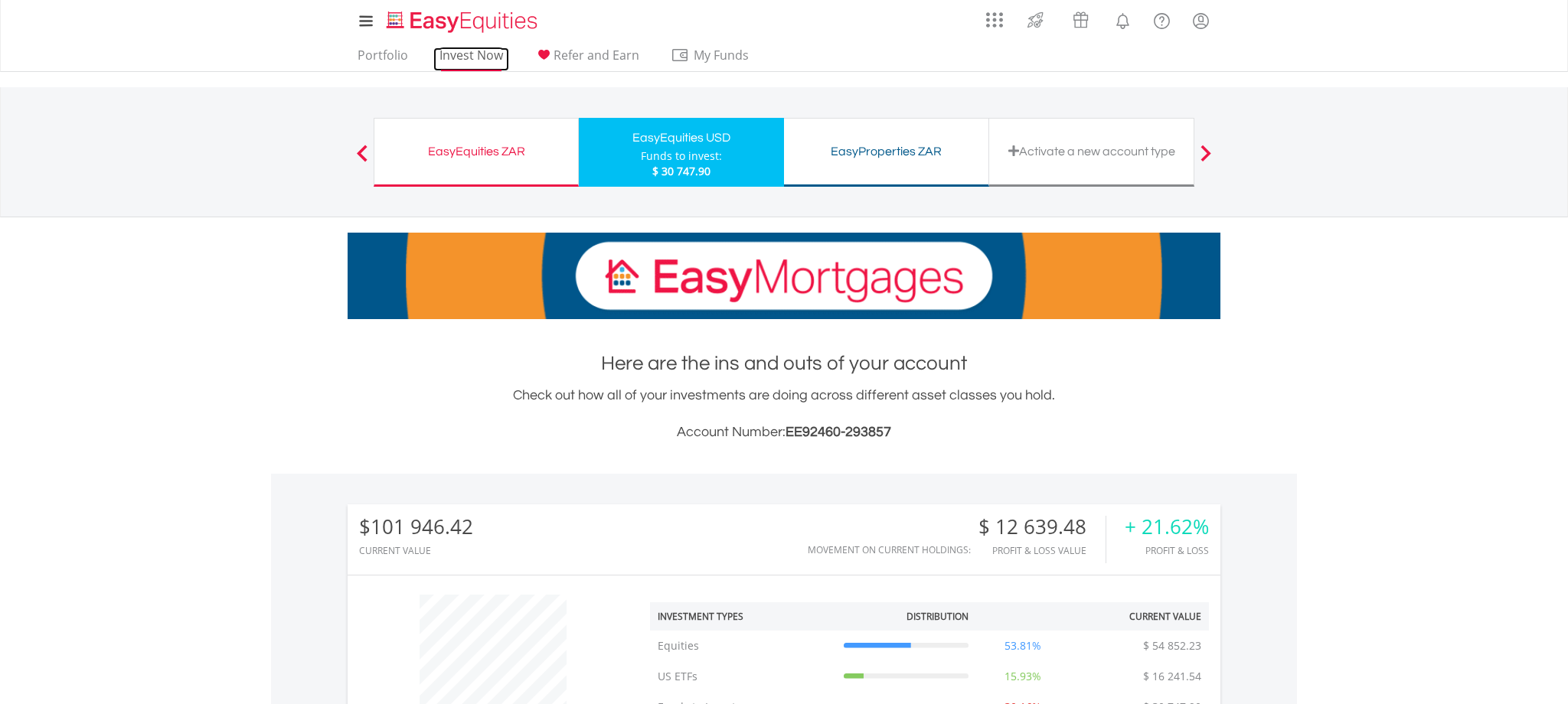
click at [458, 57] on link "Invest Now" at bounding box center [471, 59] width 76 height 24
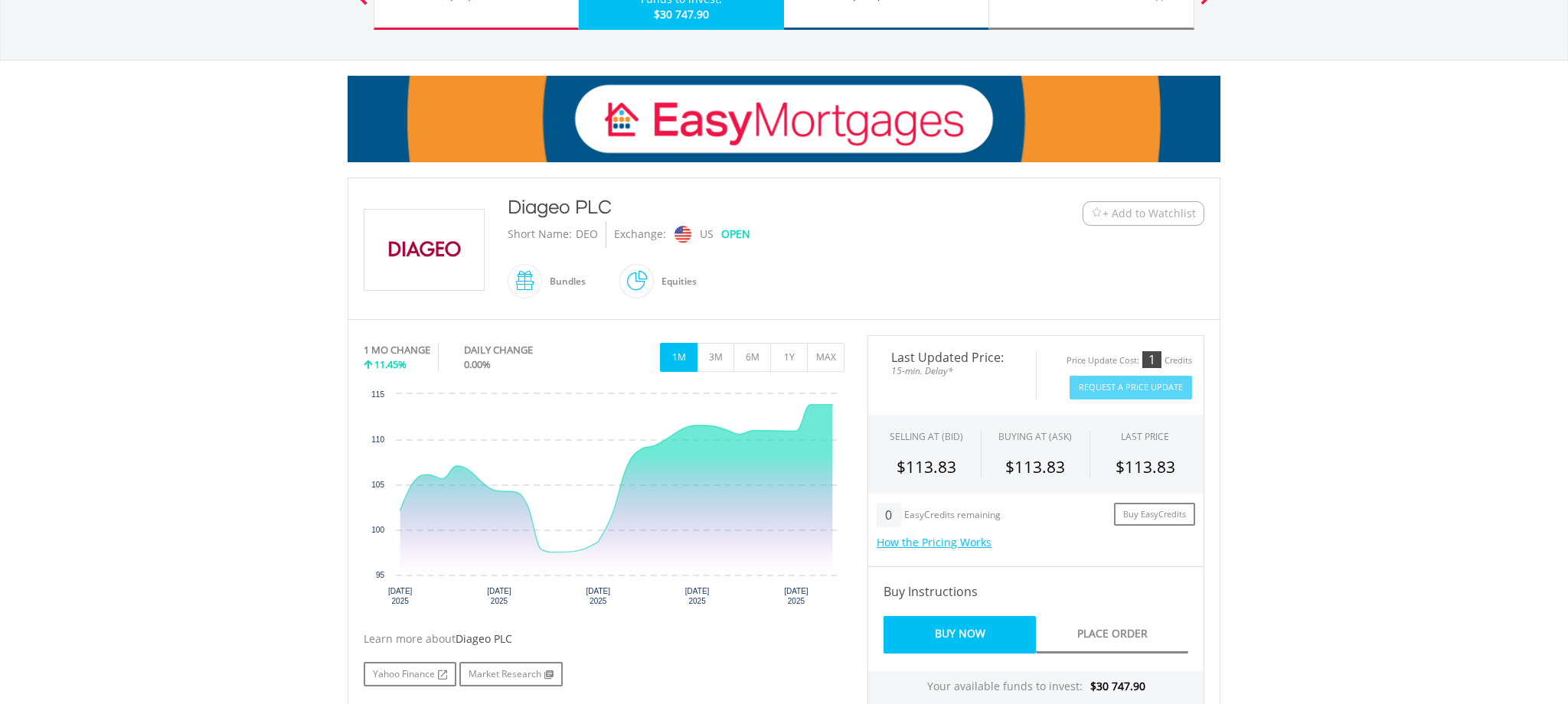
scroll to position [156, 0]
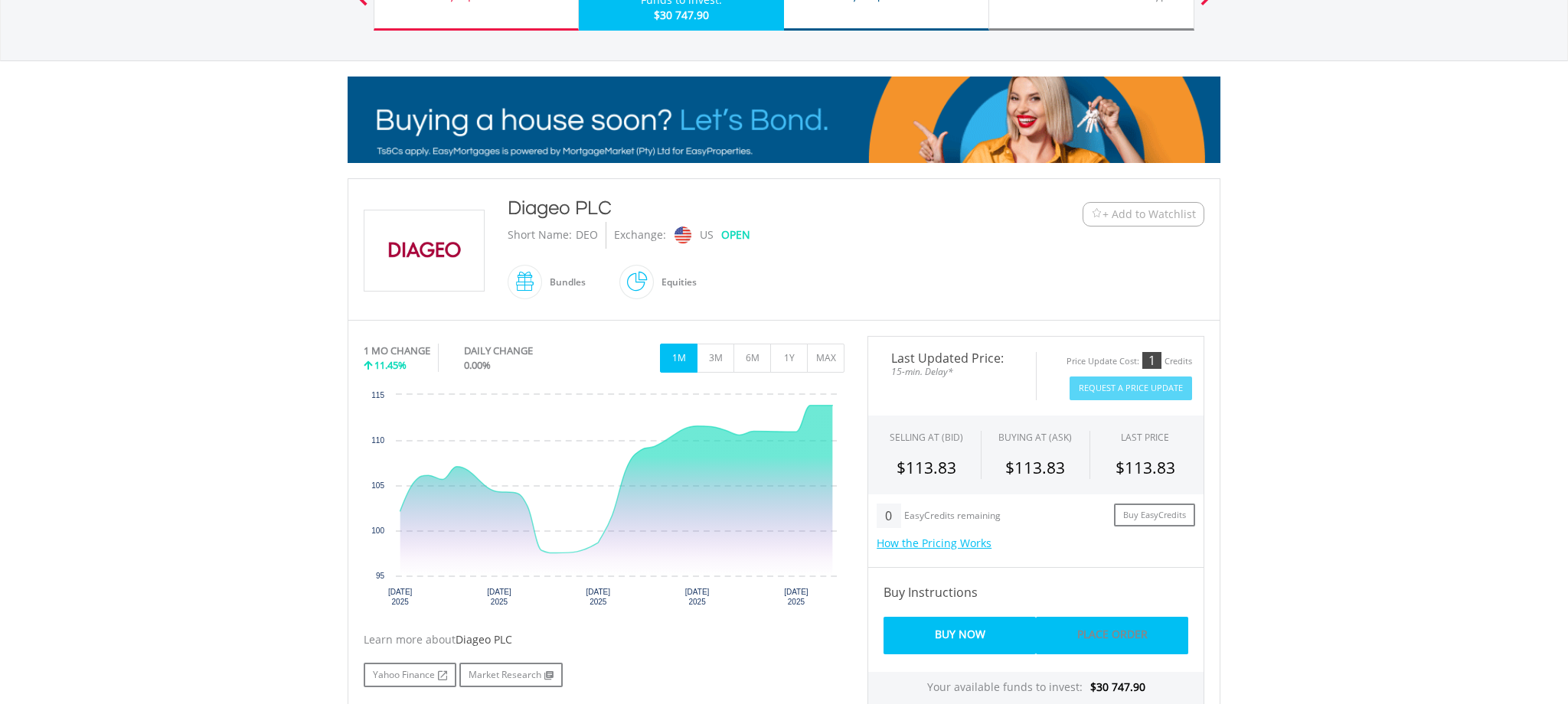
click at [1110, 631] on link "Place Order" at bounding box center [1111, 636] width 153 height 37
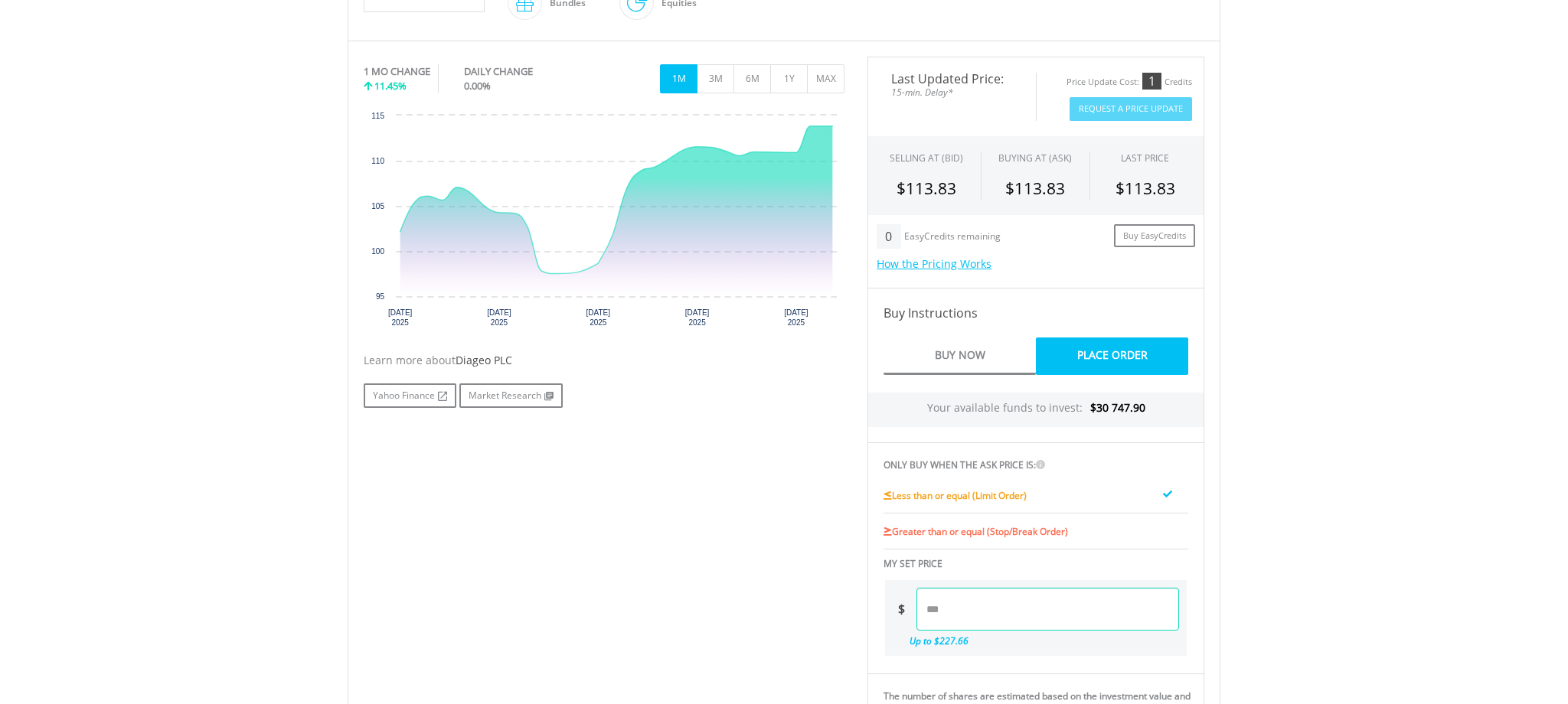
scroll to position [436, 0]
click at [980, 605] on input "number" at bounding box center [1047, 609] width 262 height 43
type input "***"
type input "******"
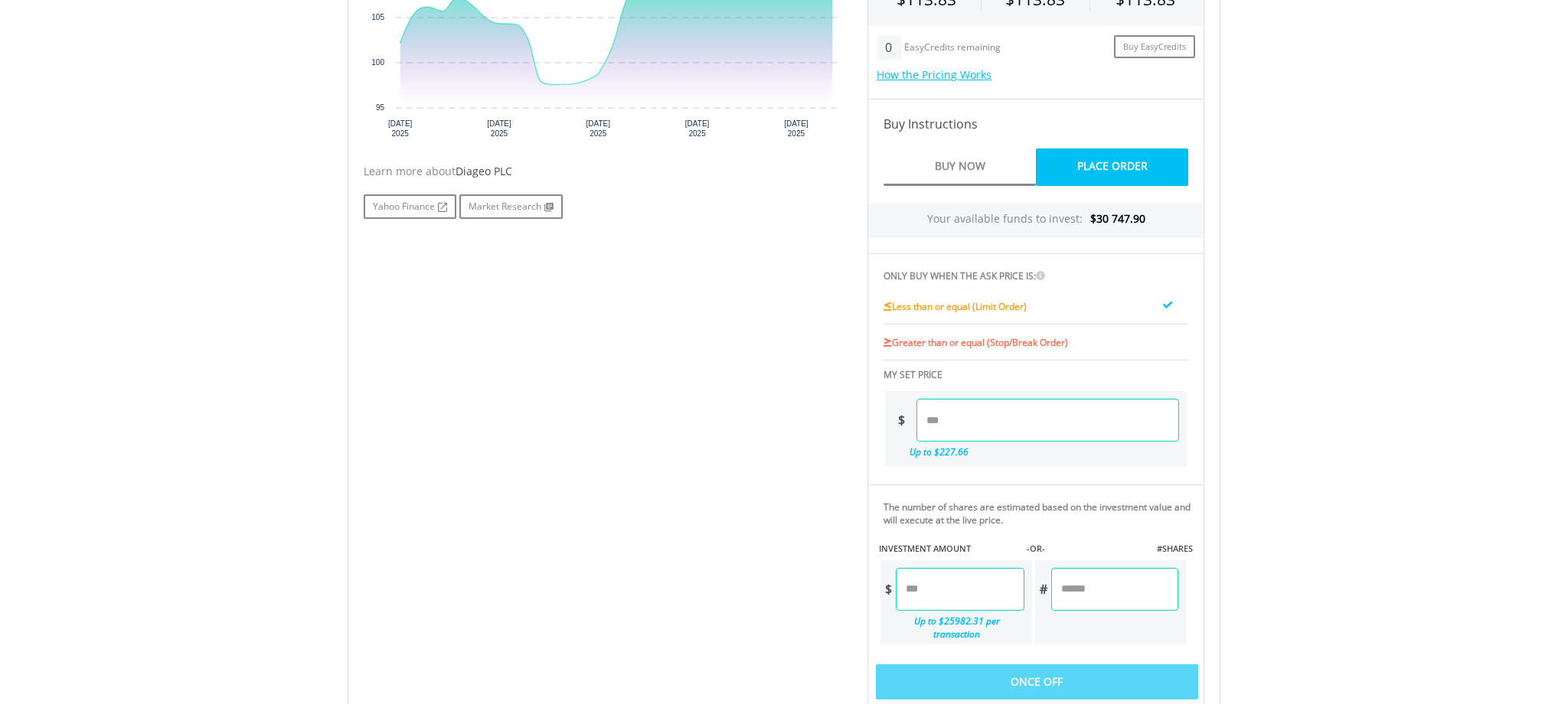
scroll to position [630, 0]
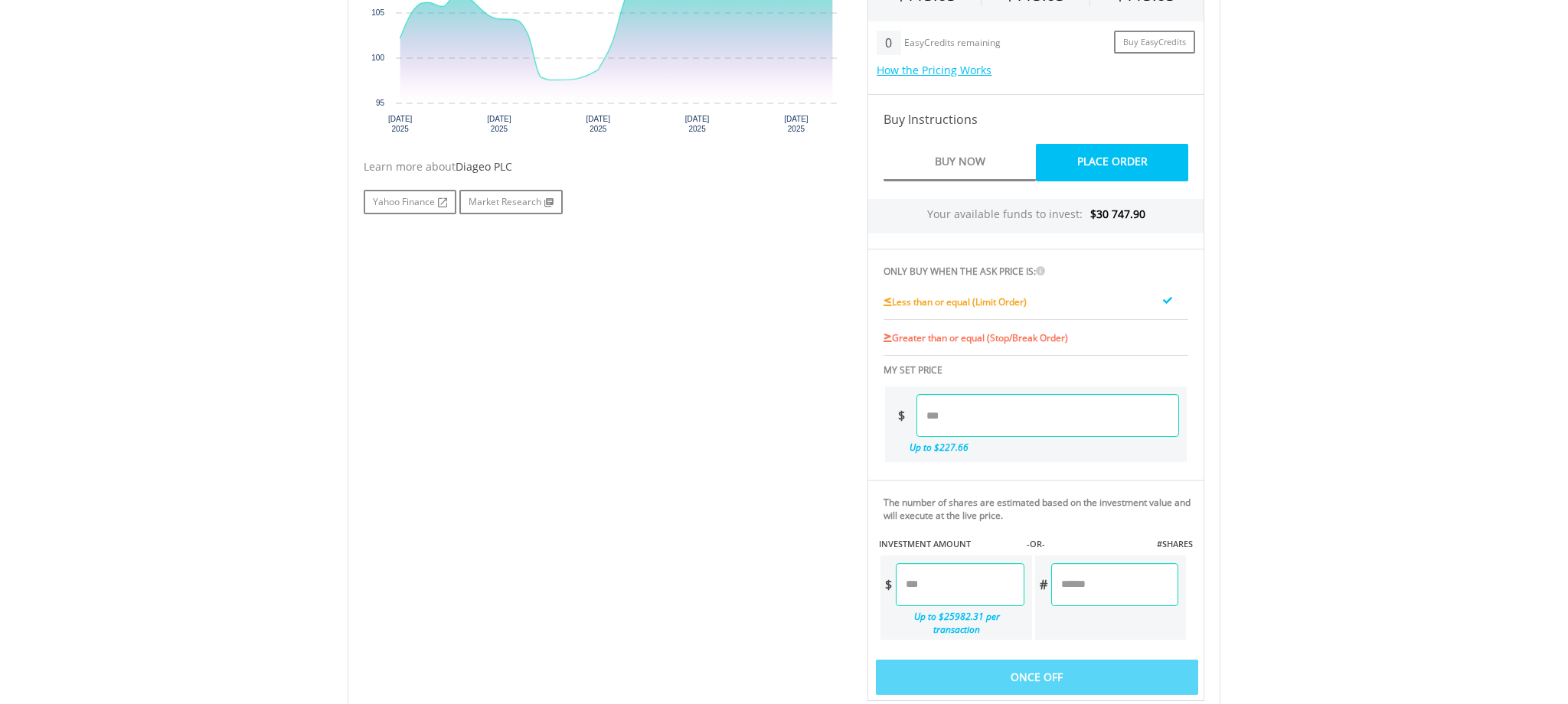
click at [954, 581] on input "number" at bounding box center [959, 585] width 127 height 43
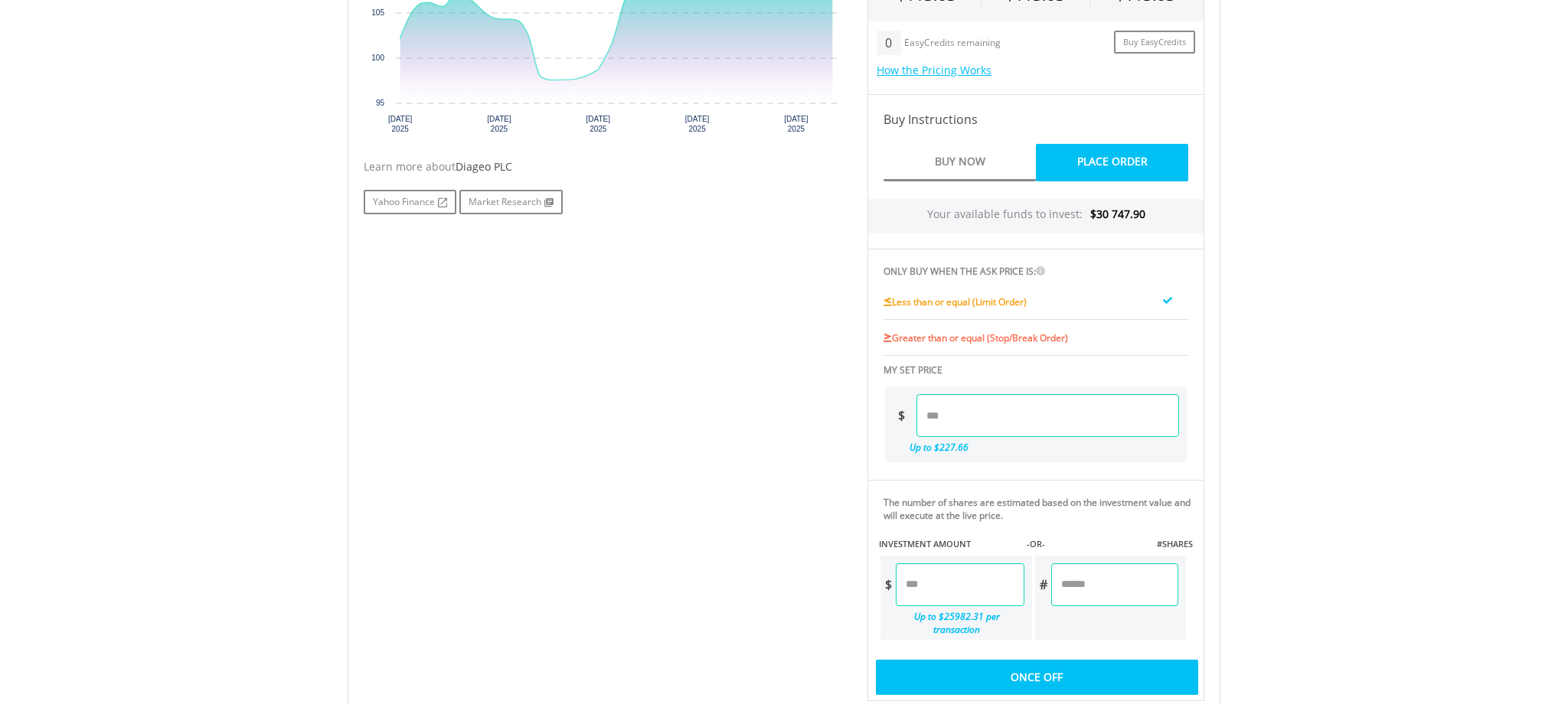
type input "******"
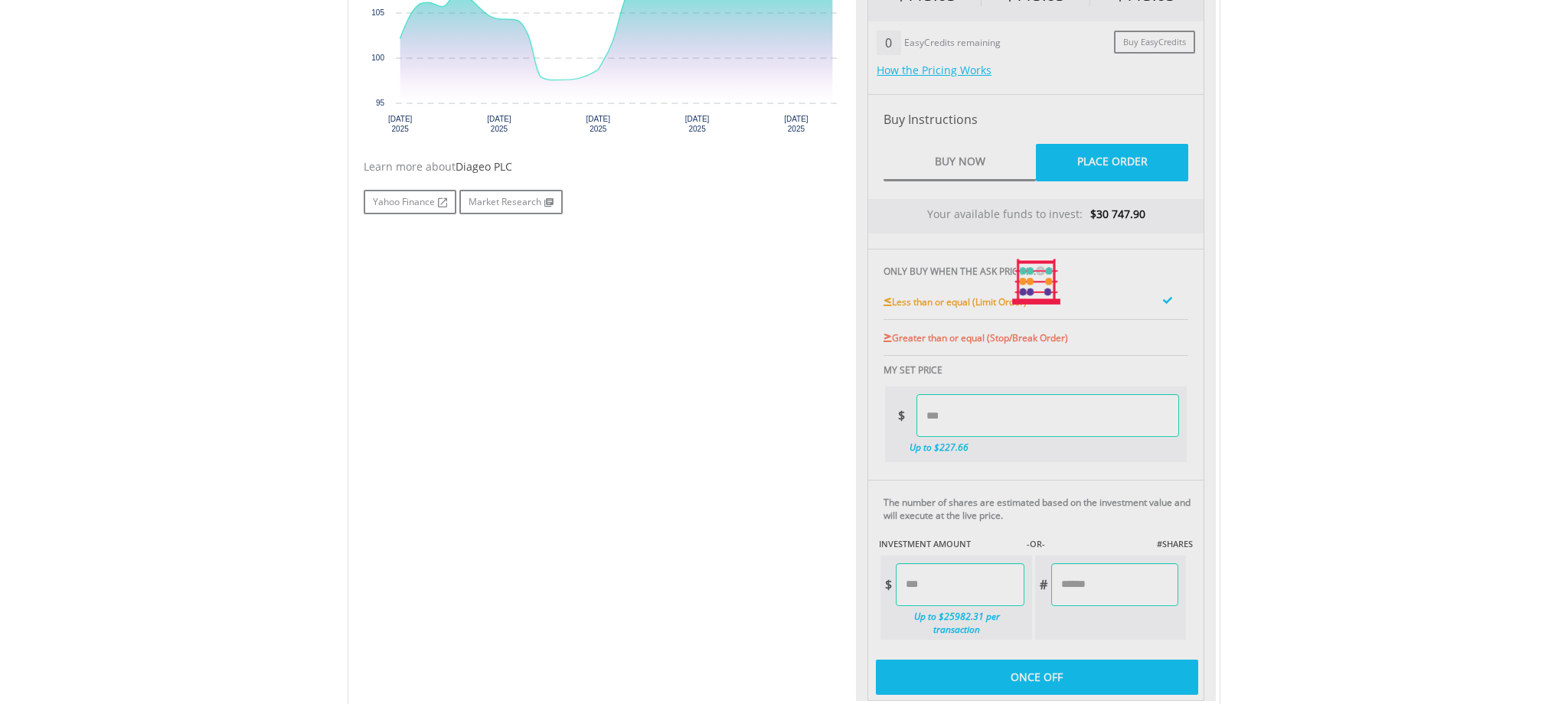
click at [1017, 659] on div "Last Updated Price: 15-min. Delay* Price Update Cost: 1 Credits Request A Price…" at bounding box center [1035, 282] width 360 height 838
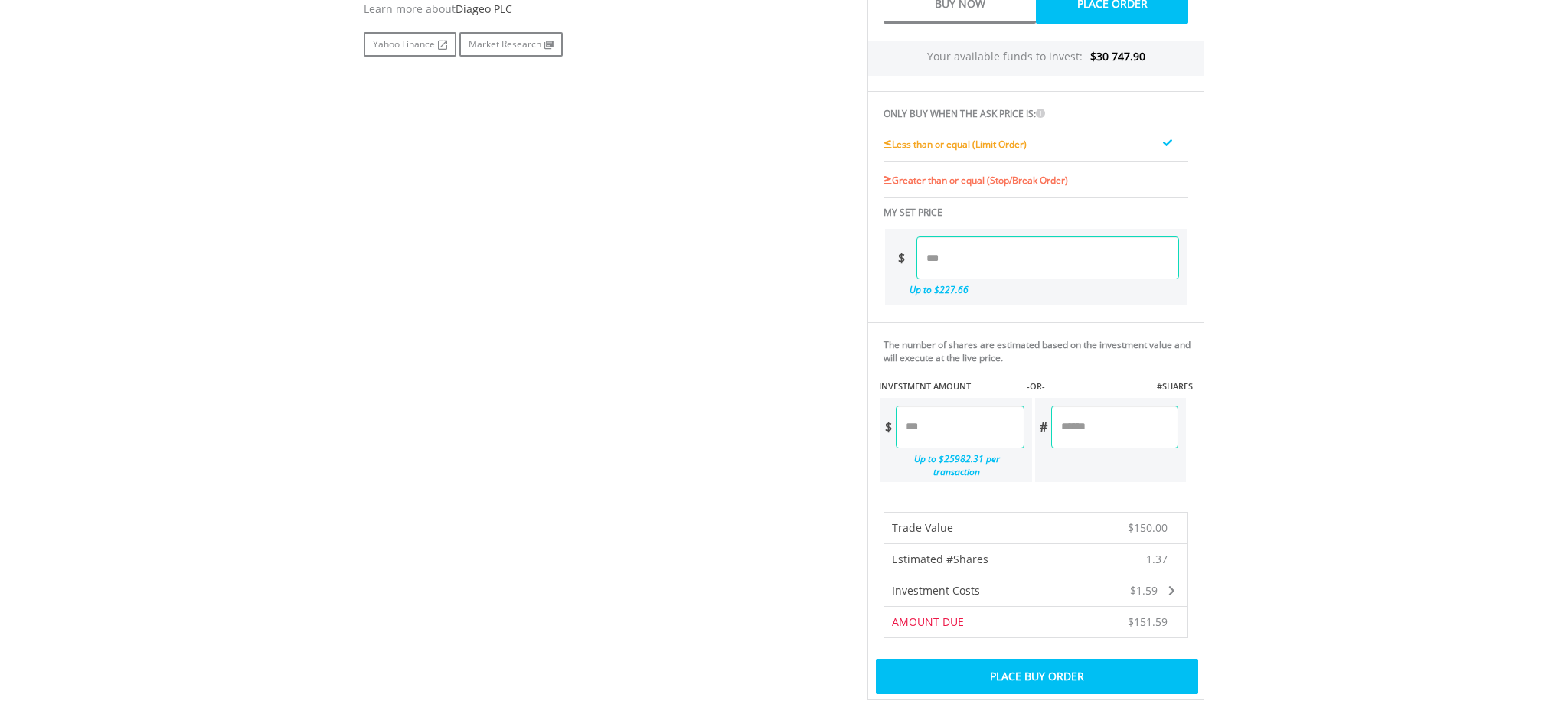
scroll to position [811, 0]
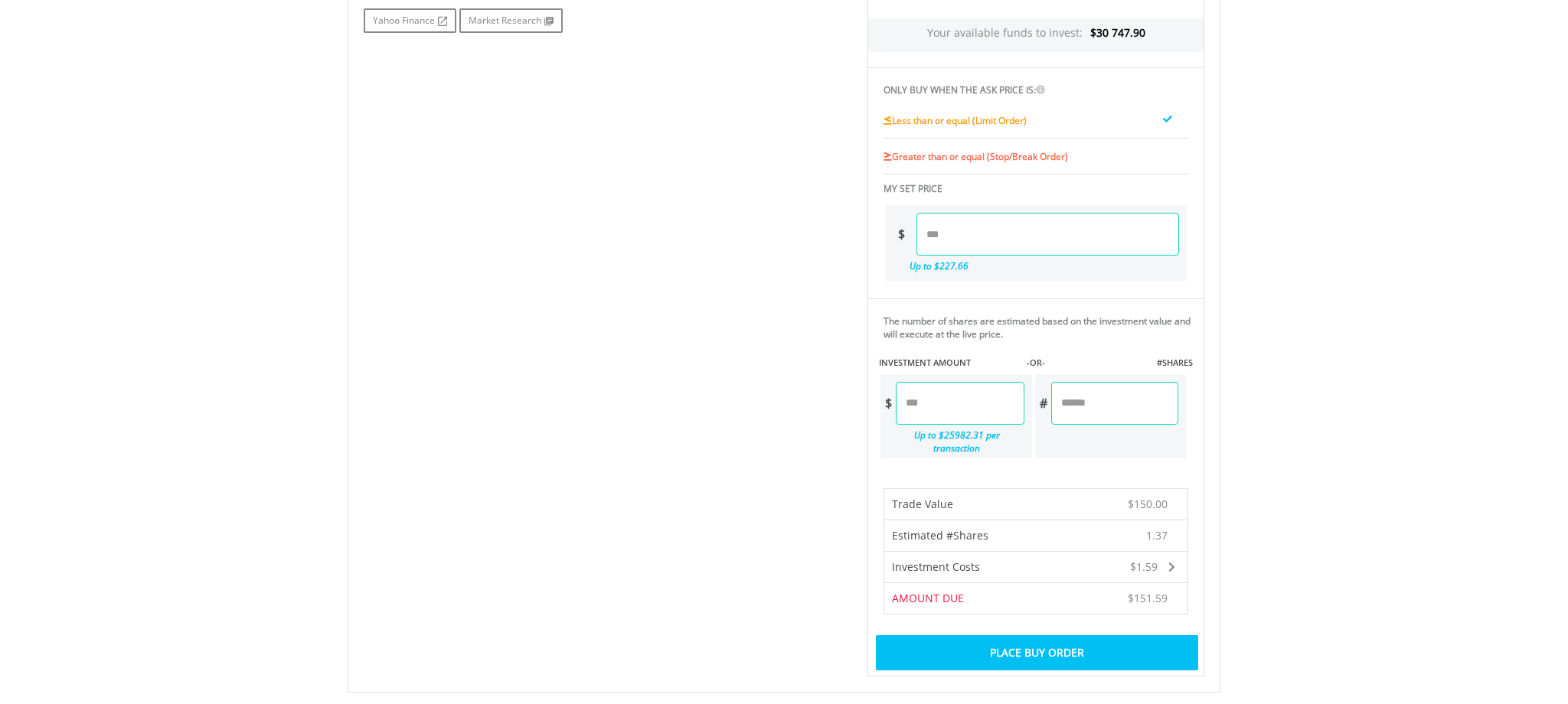
click at [1015, 642] on div "Place Buy Order" at bounding box center [1037, 653] width 322 height 35
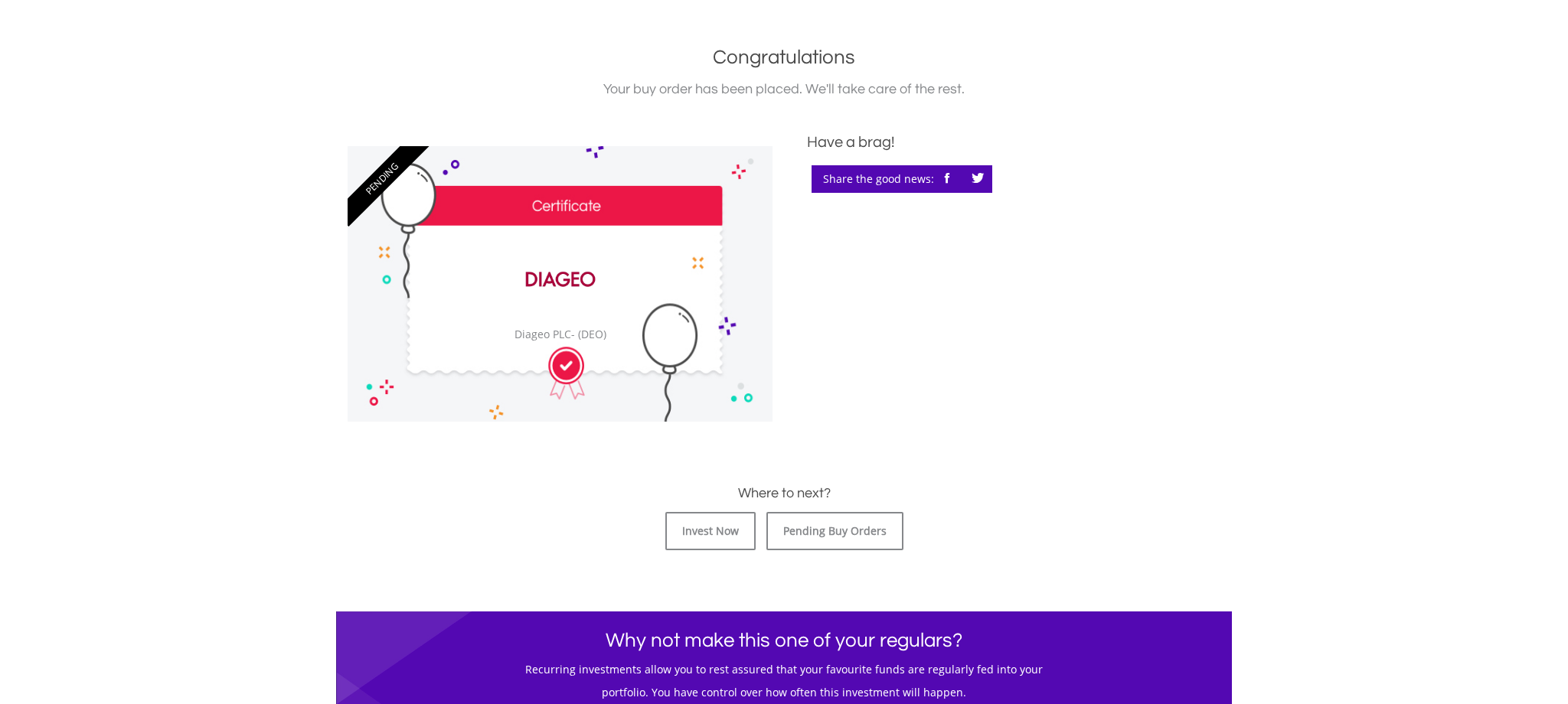
scroll to position [326, 0]
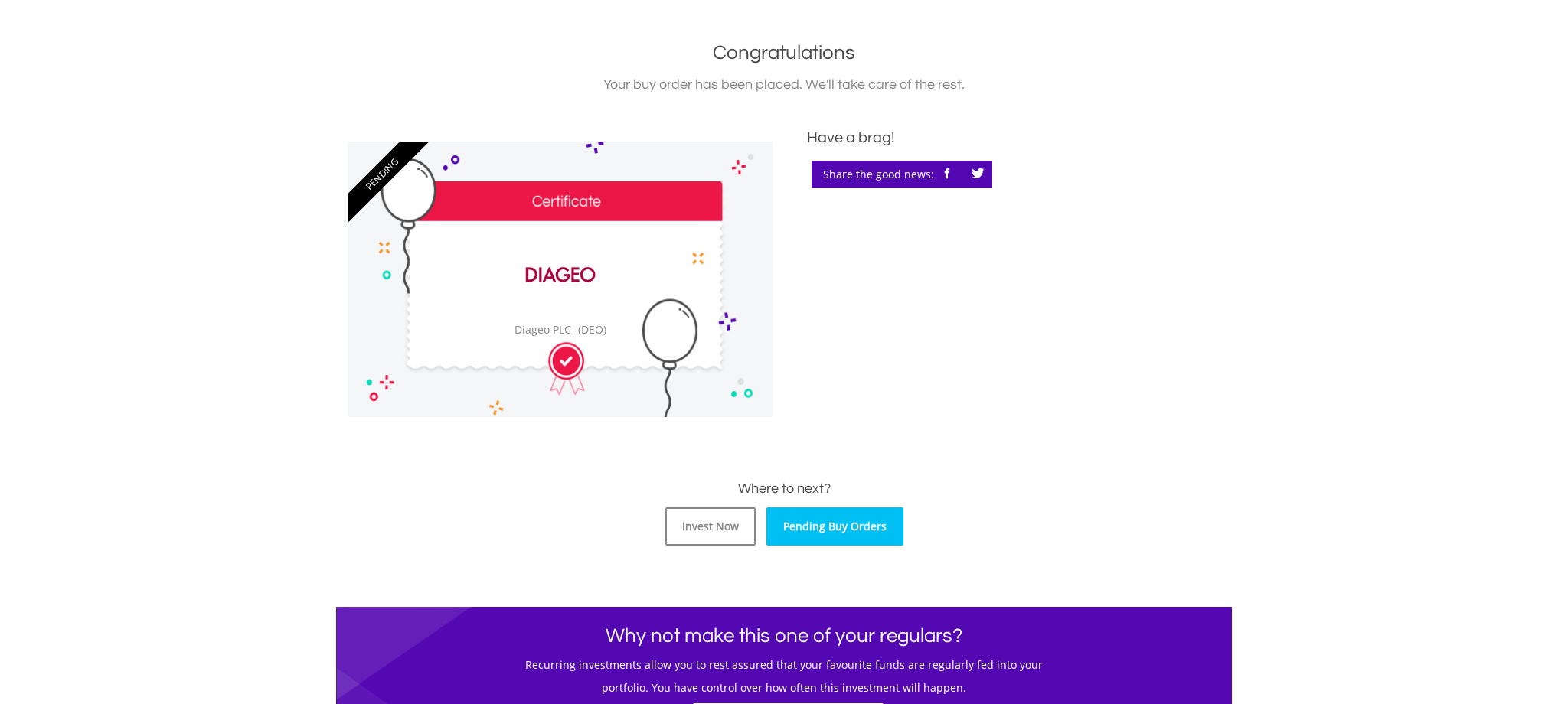
click at [839, 539] on link "Pending Buy Orders" at bounding box center [835, 526] width 137 height 38
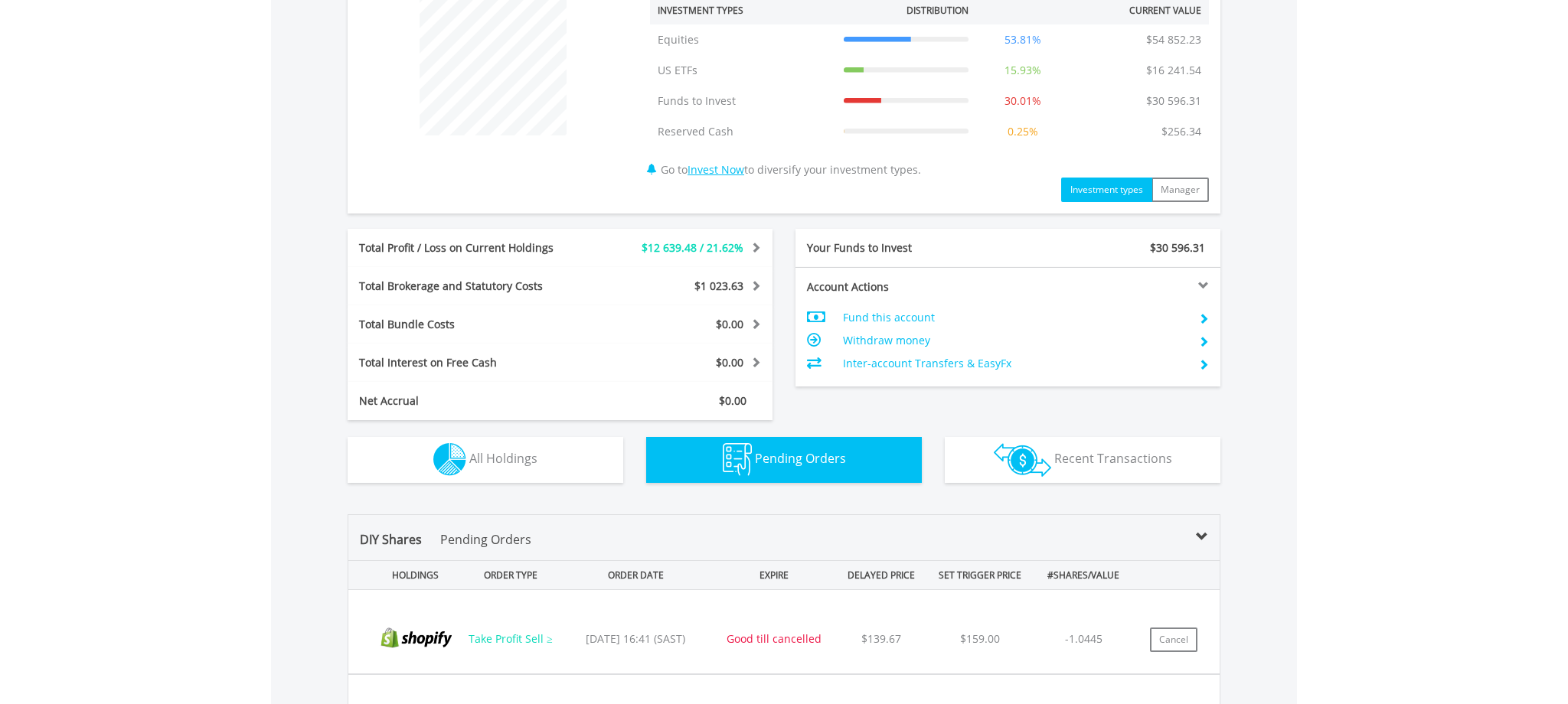
scroll to position [597, 0]
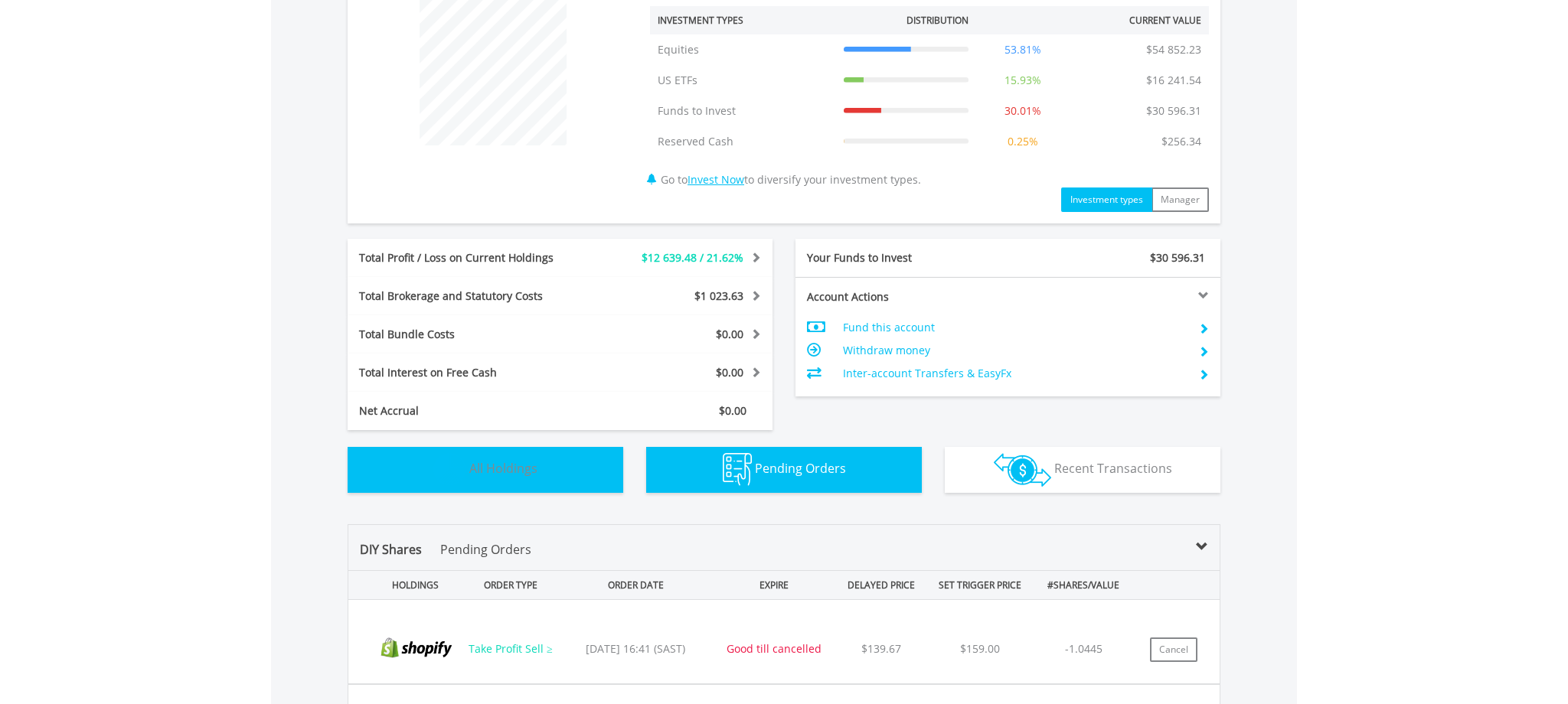
click at [469, 476] on button "Holdings All Holdings" at bounding box center [485, 470] width 276 height 46
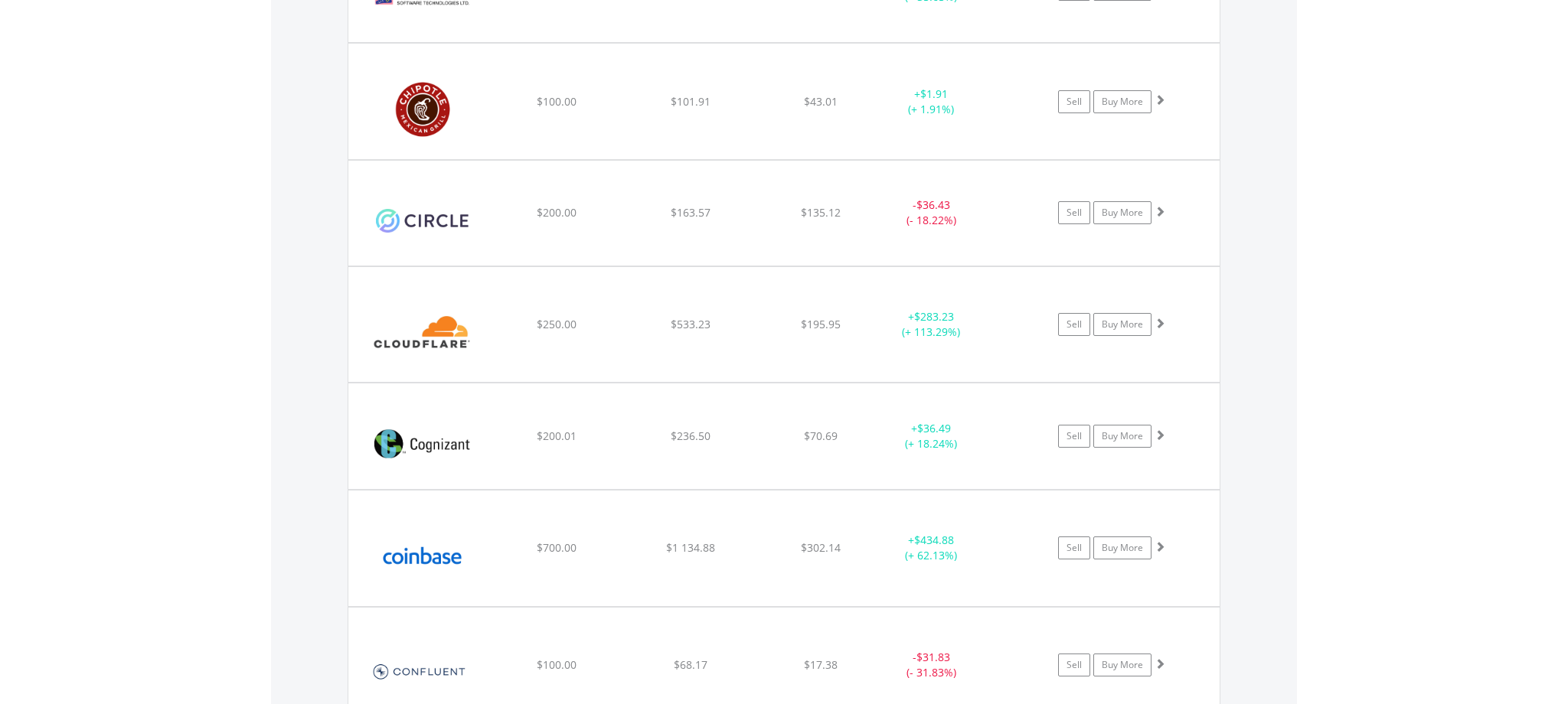
scroll to position [3514, 0]
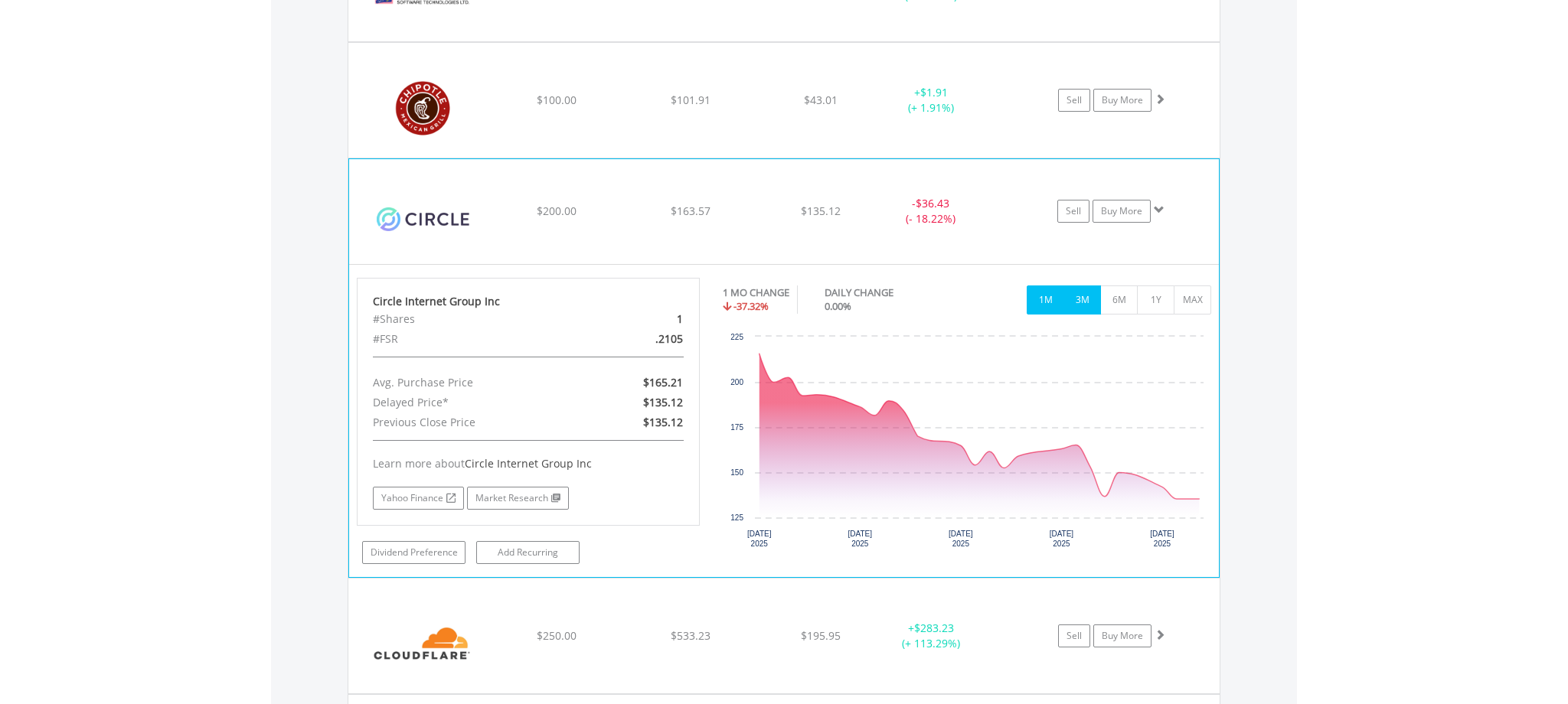
click at [1090, 304] on button "3M" at bounding box center [1082, 300] width 37 height 29
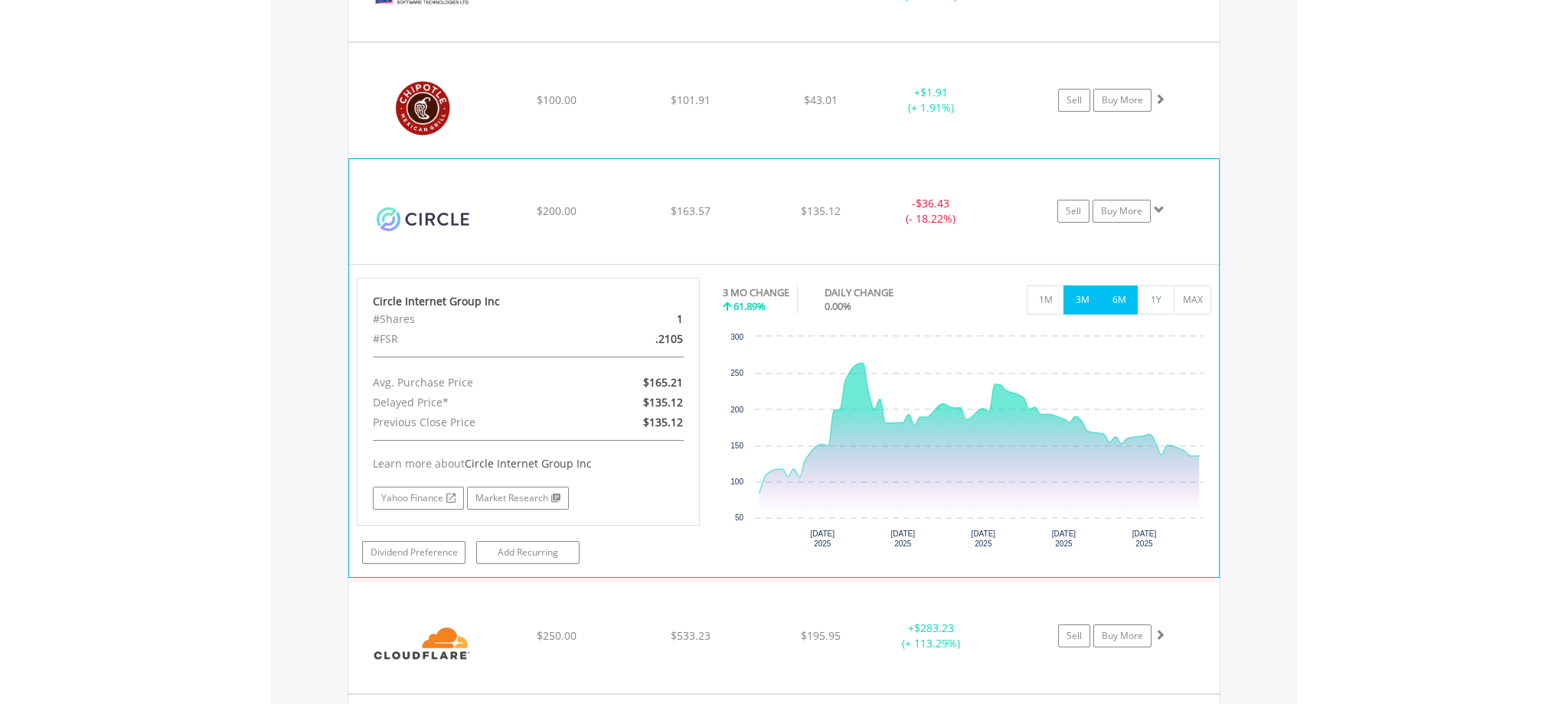
click at [1108, 301] on button "6M" at bounding box center [1118, 300] width 37 height 29
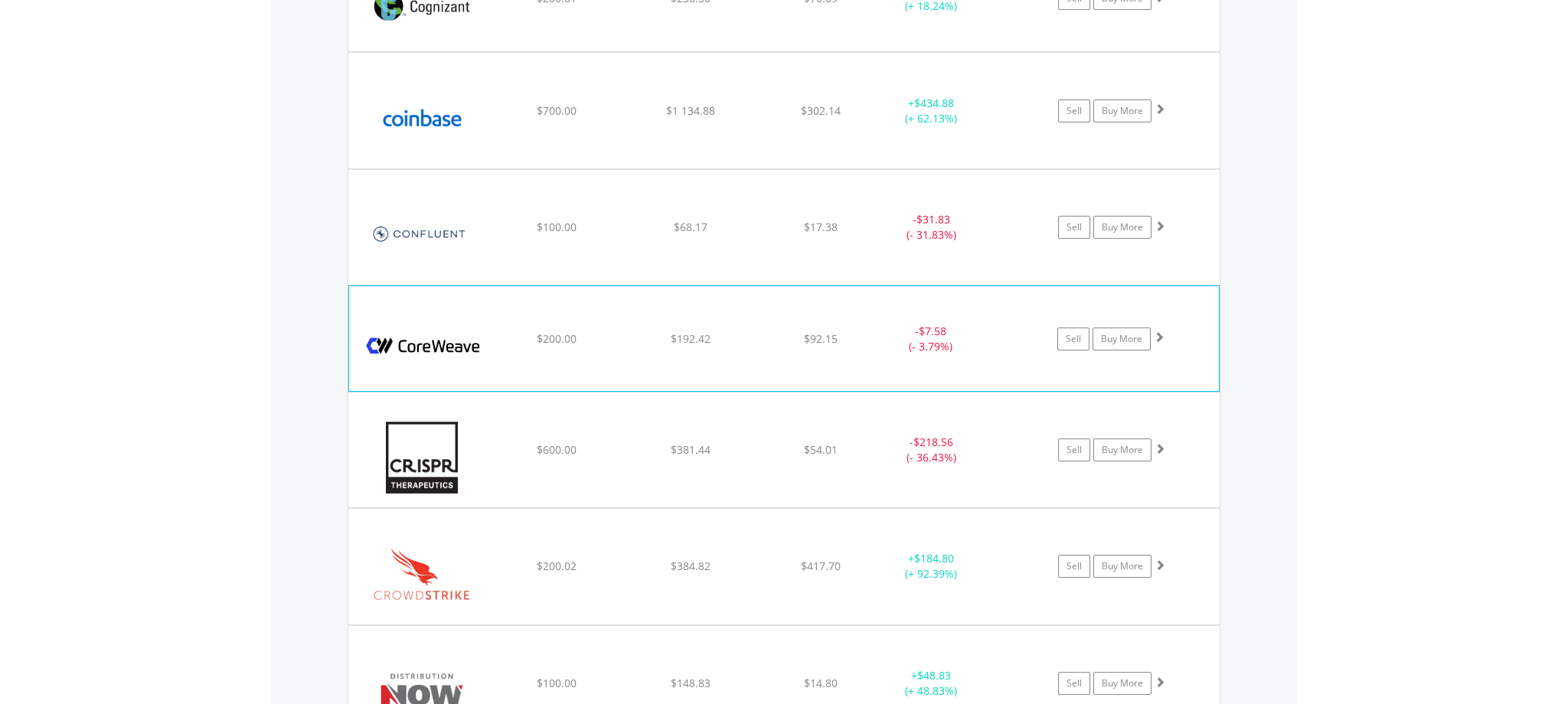
scroll to position [4270, 0]
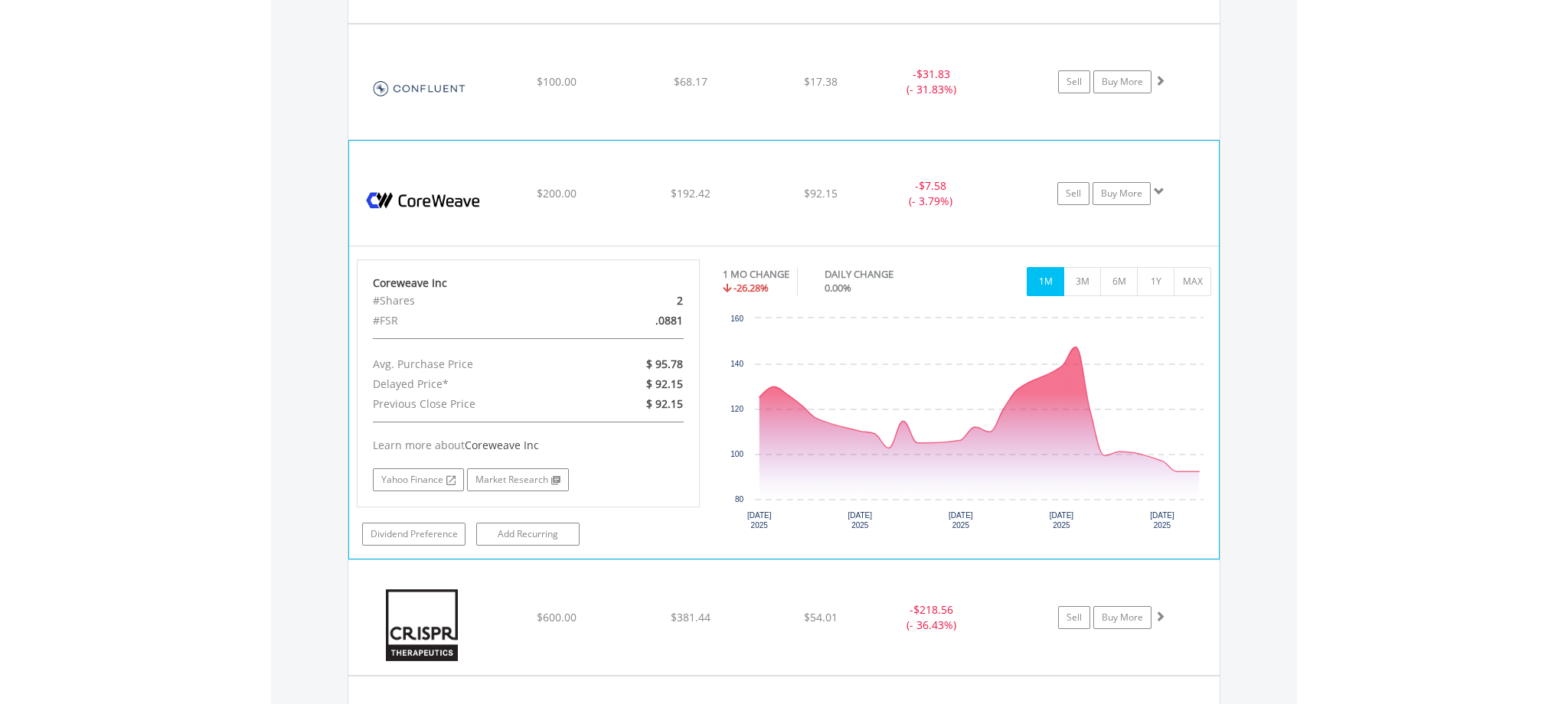
scroll to position [4412, 0]
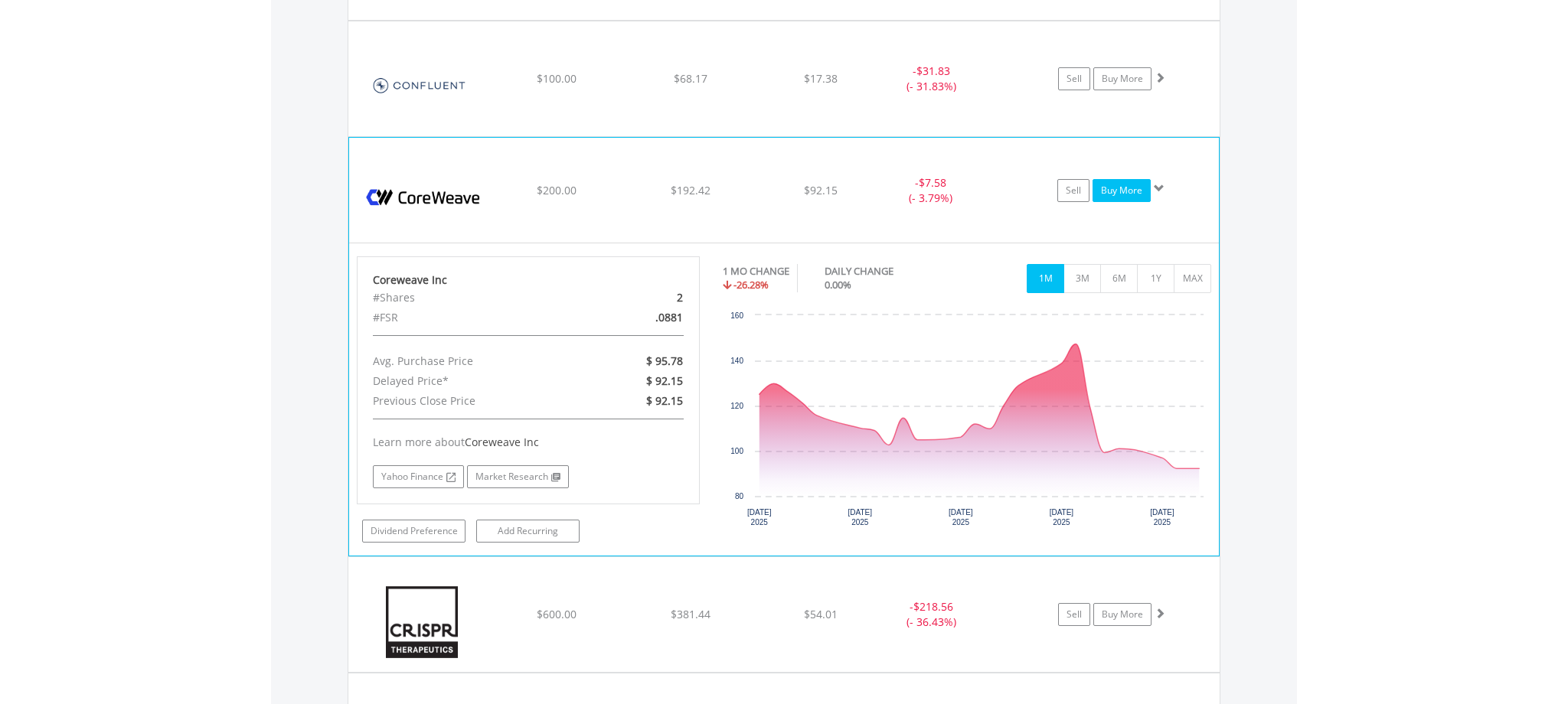
click link "Buy More"
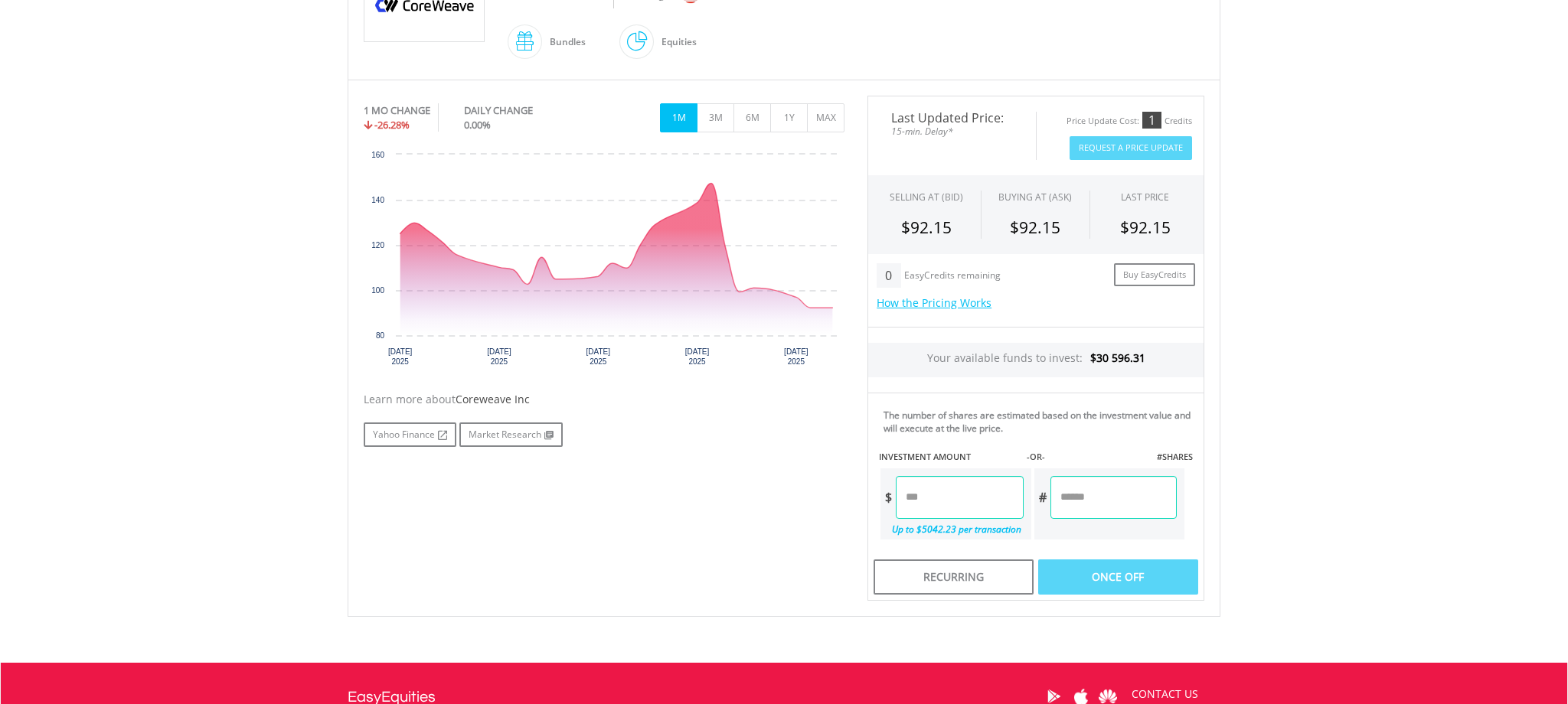
scroll to position [398, 0]
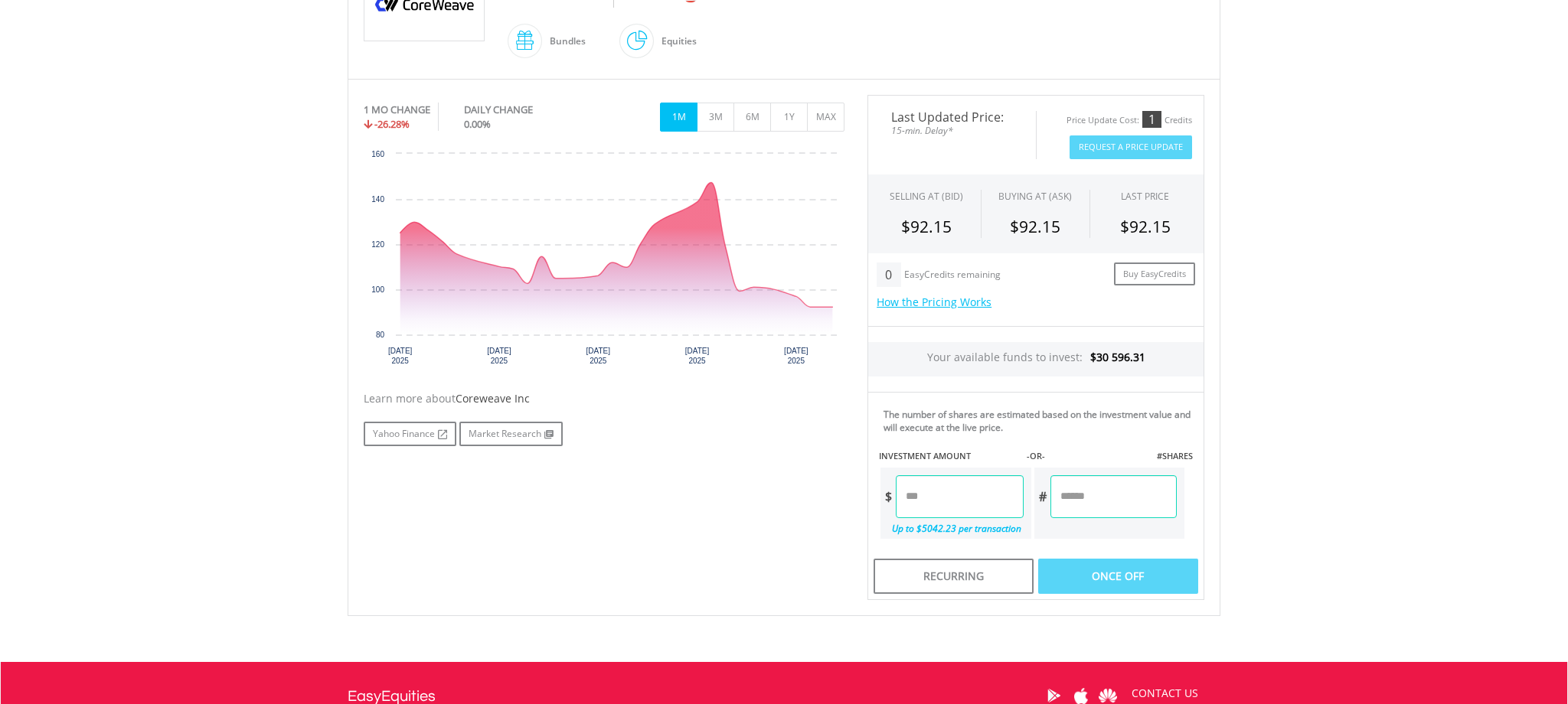
click at [935, 494] on input "number" at bounding box center [959, 496] width 127 height 43
type input "*****"
type input "******"
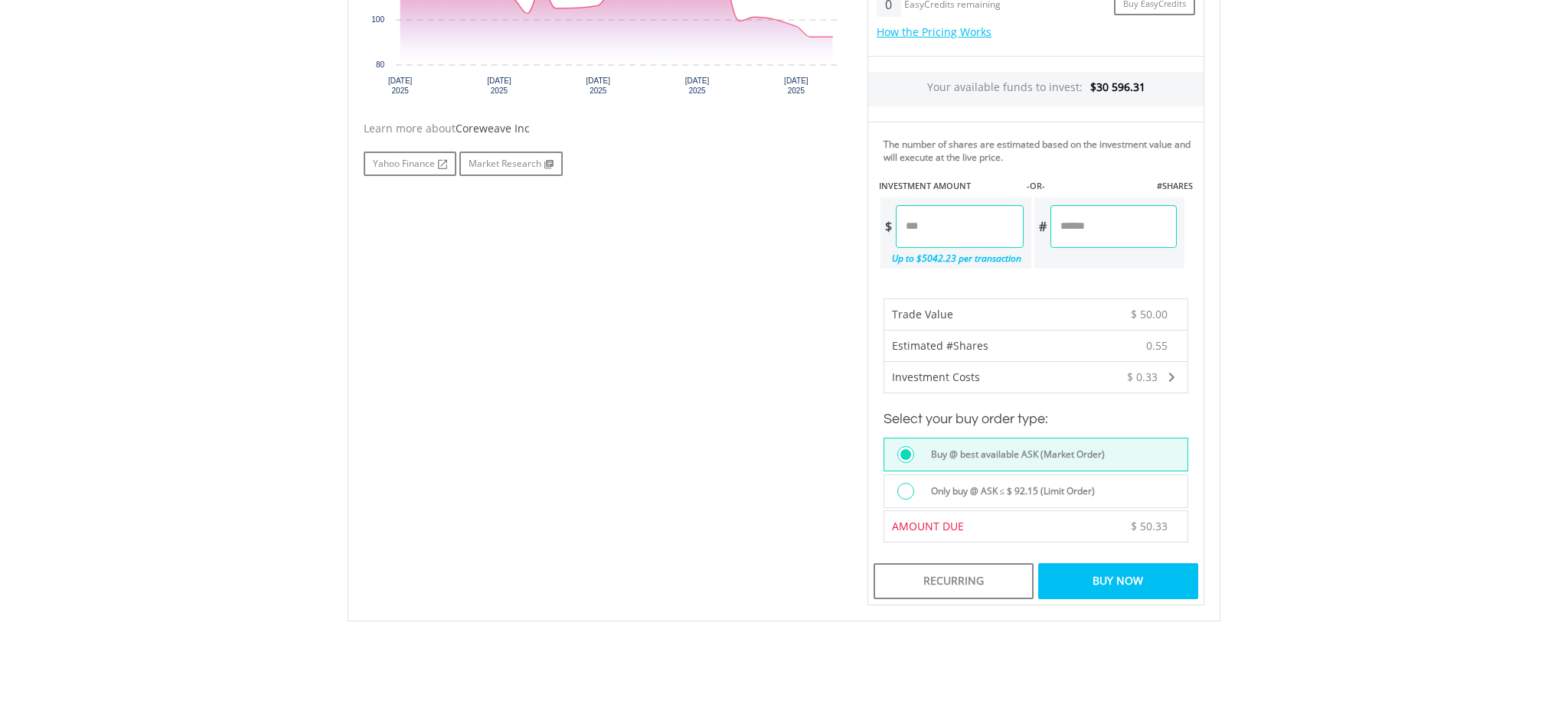
scroll to position [679, 0]
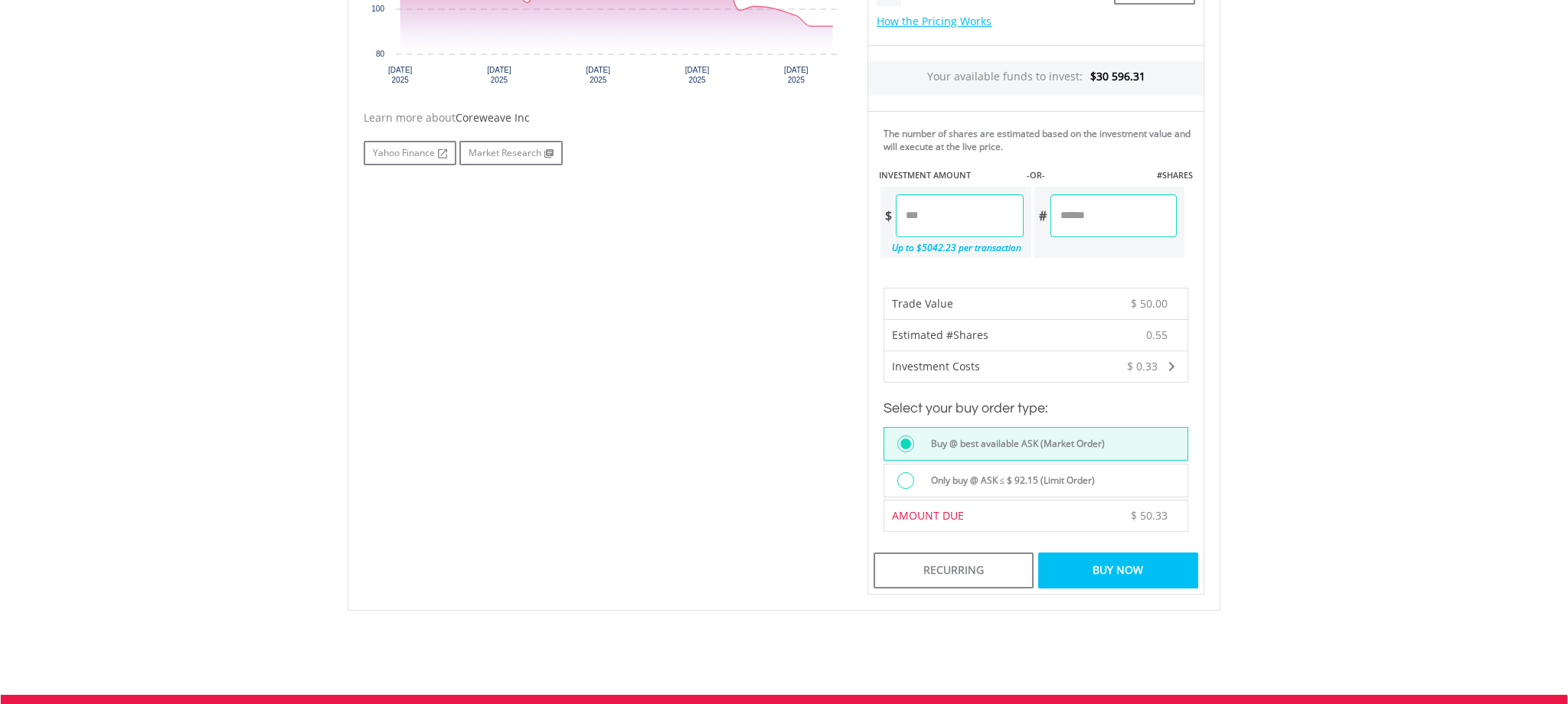
click at [1099, 567] on div "Buy Now" at bounding box center [1118, 571] width 160 height 35
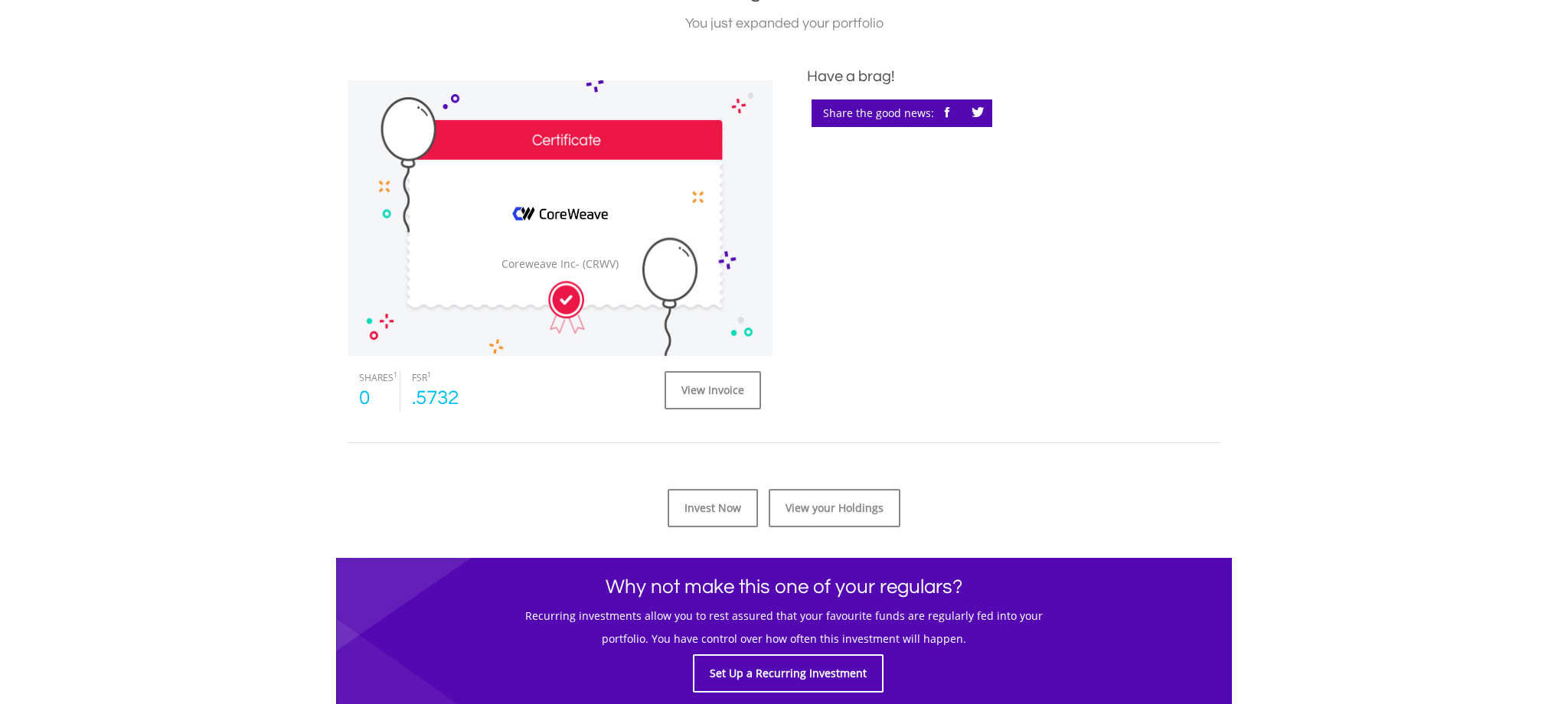
scroll to position [400, 0]
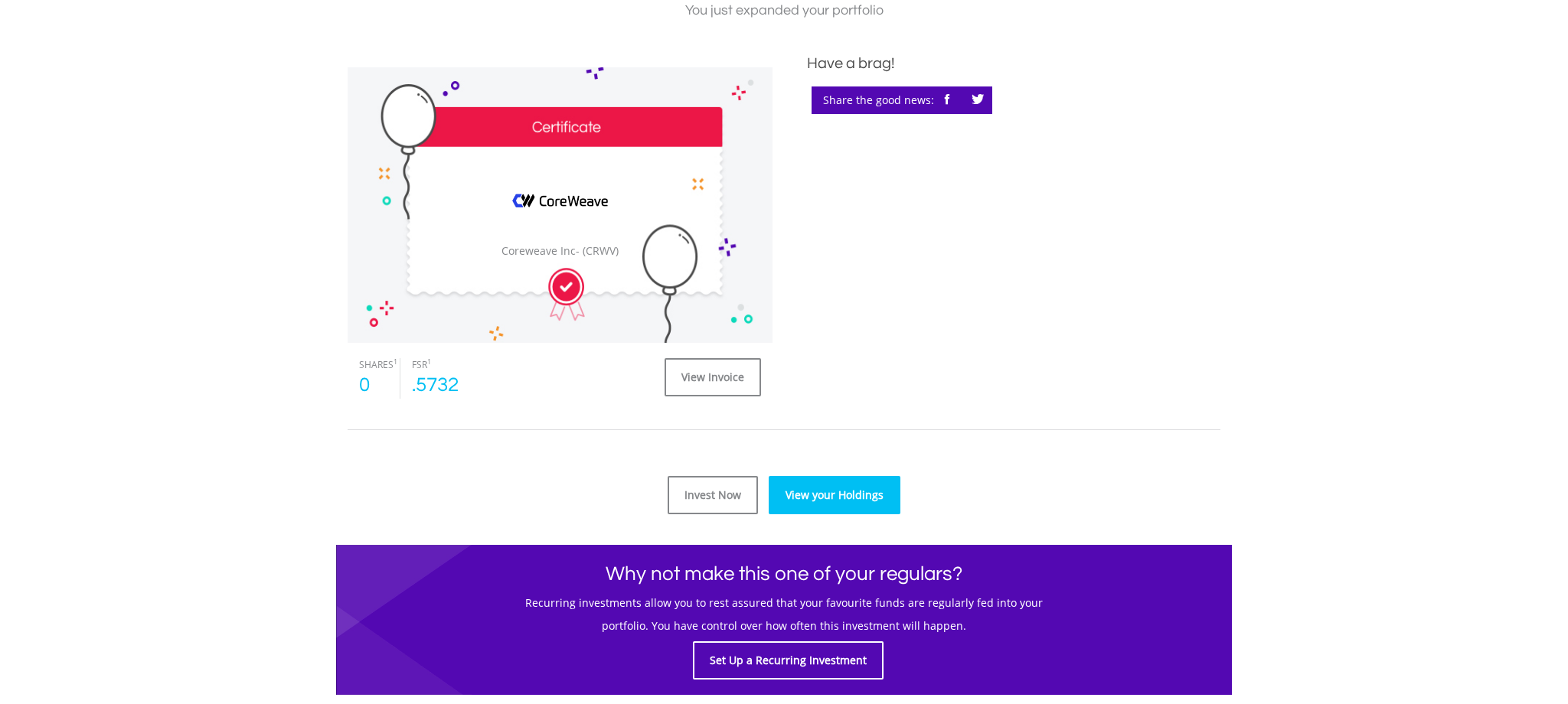
click at [837, 498] on link "View your Holdings" at bounding box center [835, 495] width 132 height 38
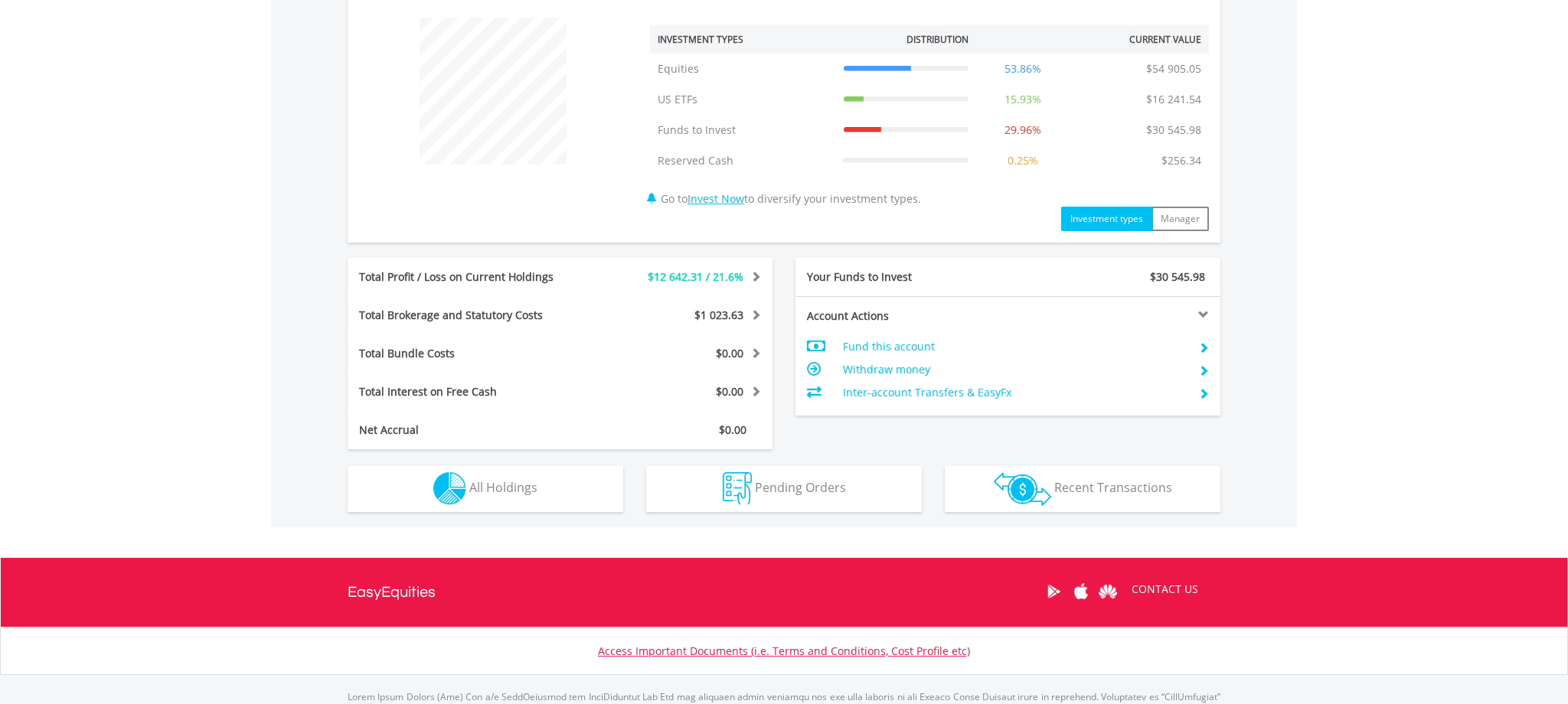
scroll to position [652, 0]
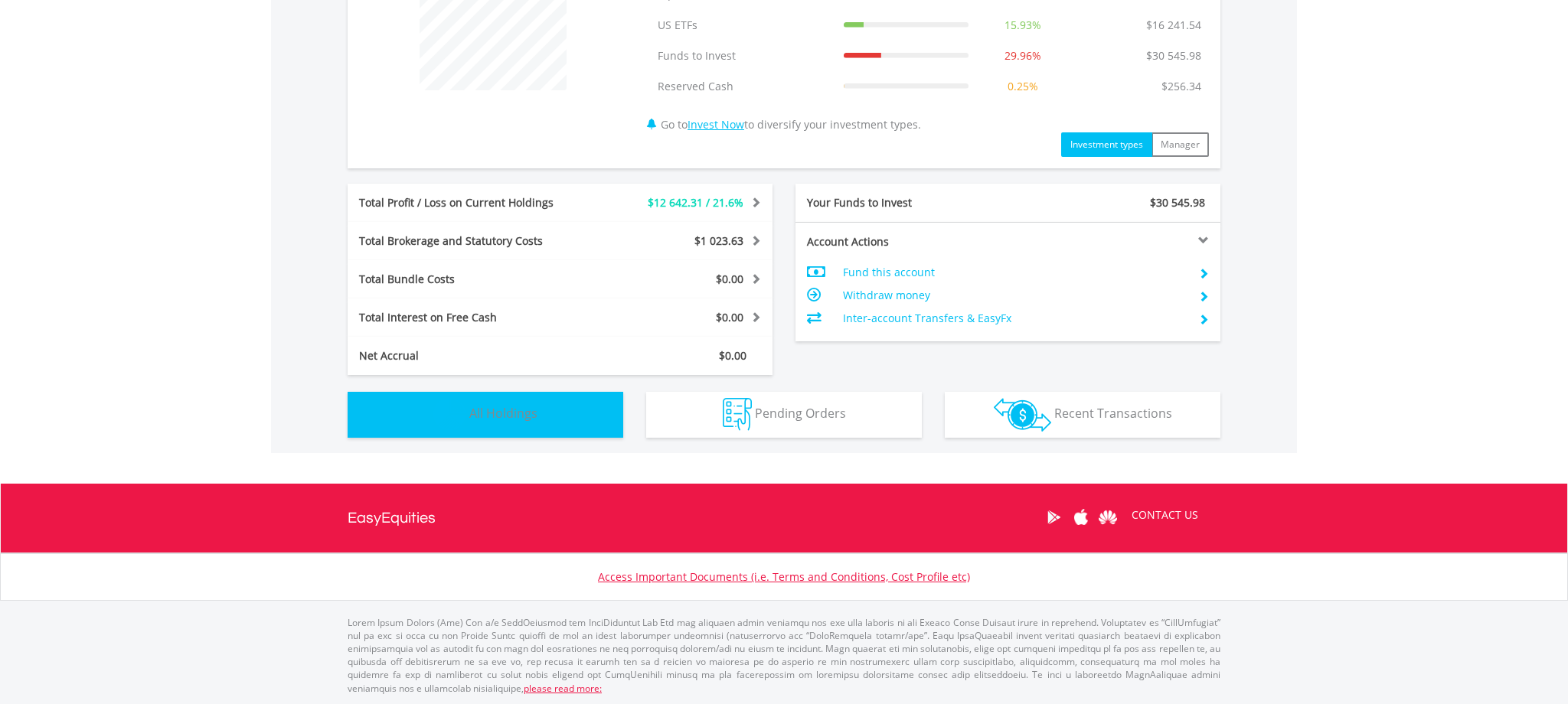
click at [473, 398] on button "Holdings All Holdings" at bounding box center [485, 414] width 276 height 46
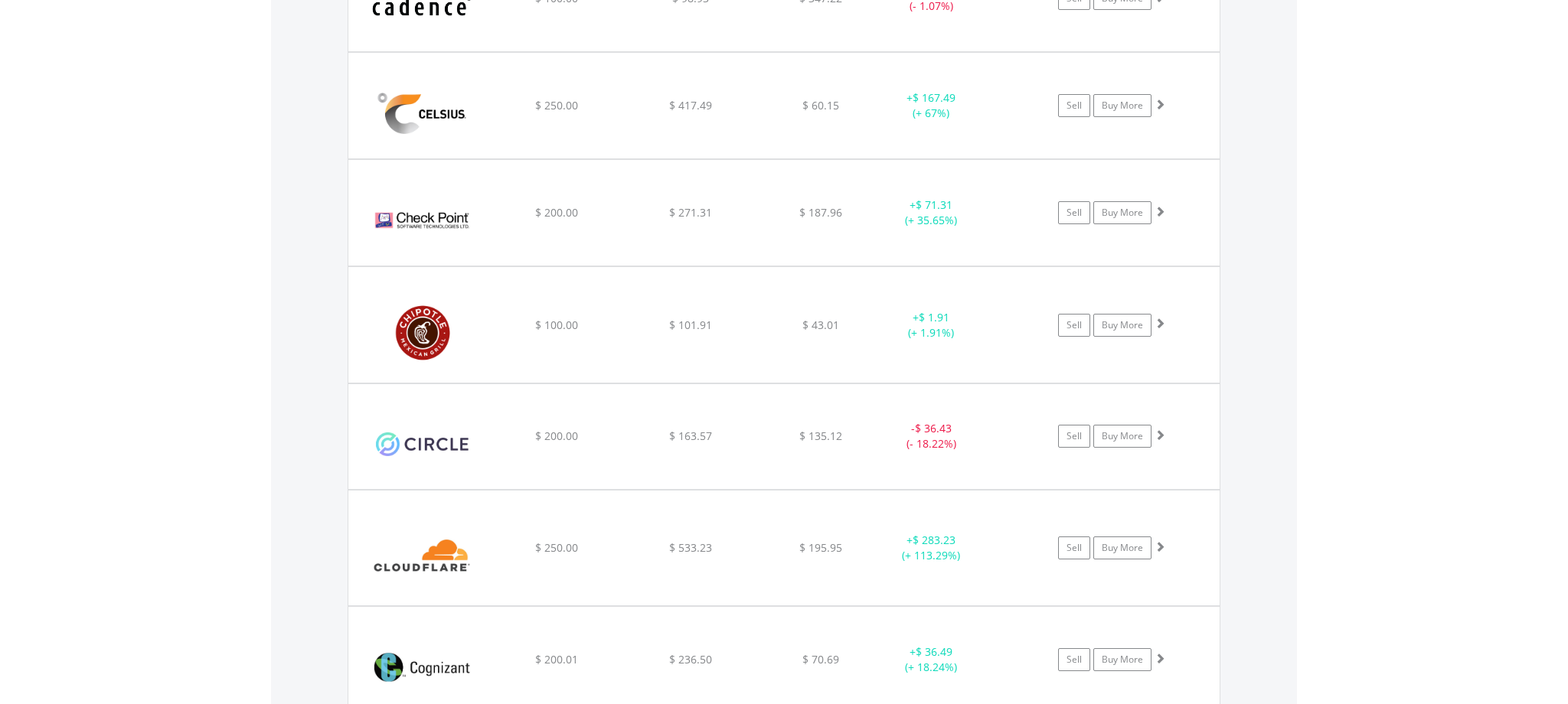
scroll to position [3230, 0]
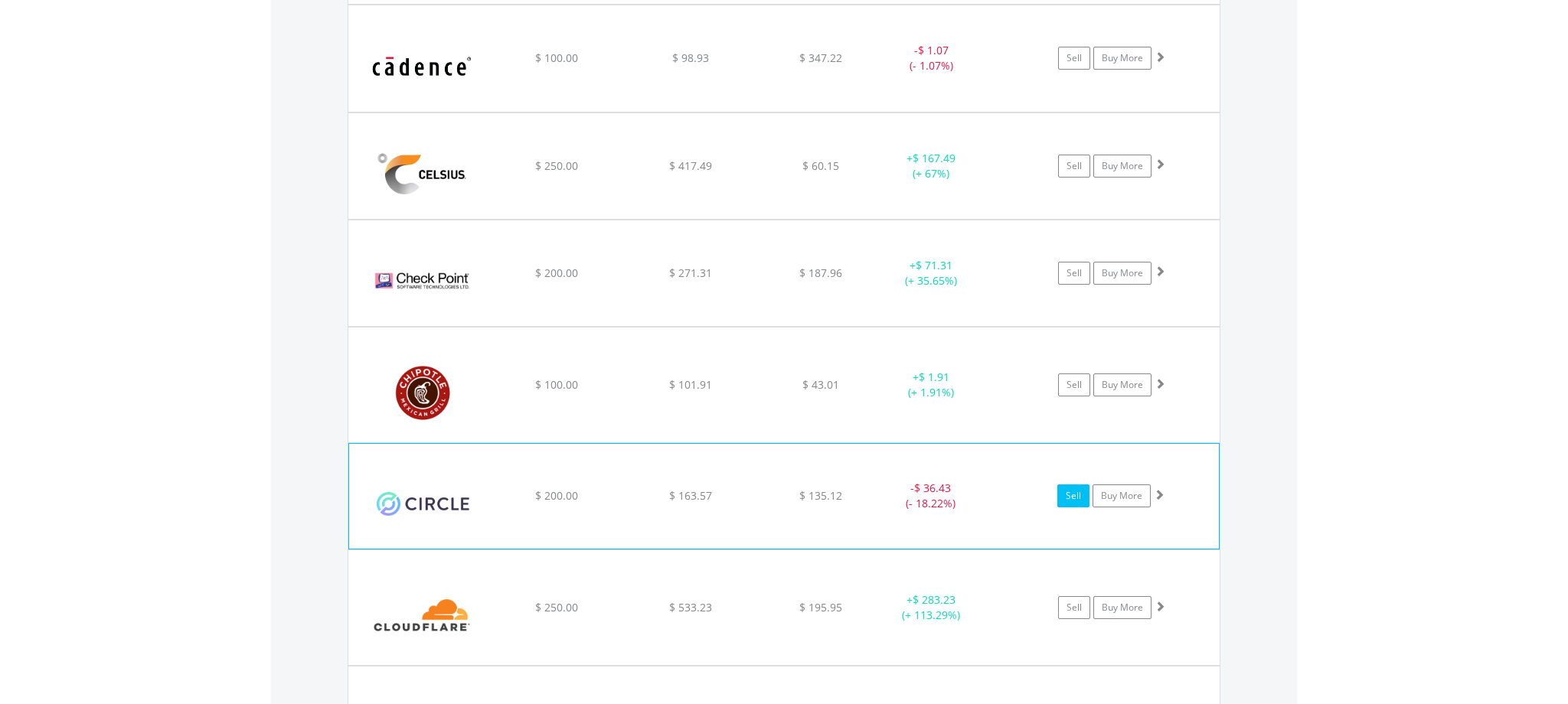
click at [1067, 498] on link "Sell" at bounding box center [1073, 496] width 32 height 23
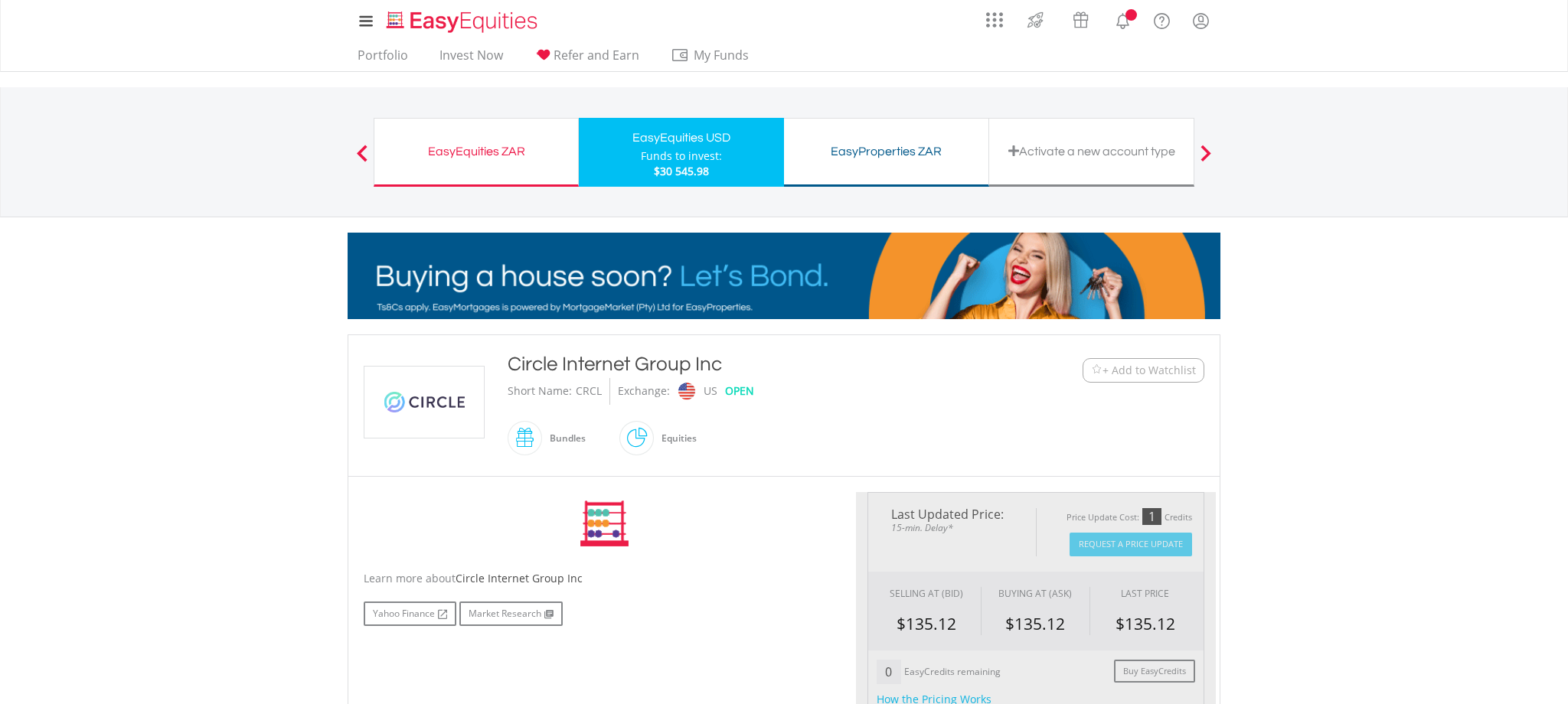
type input "******"
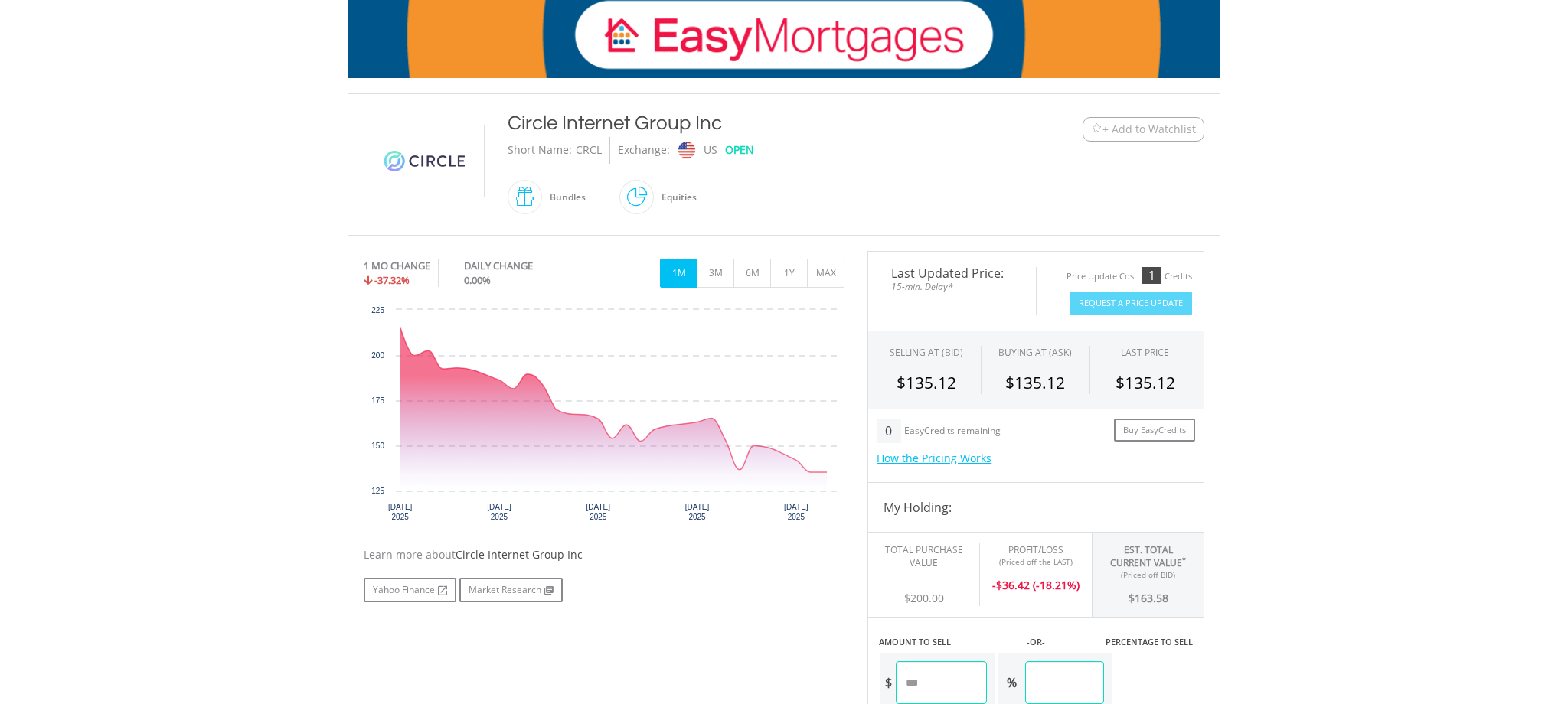
scroll to position [243, 0]
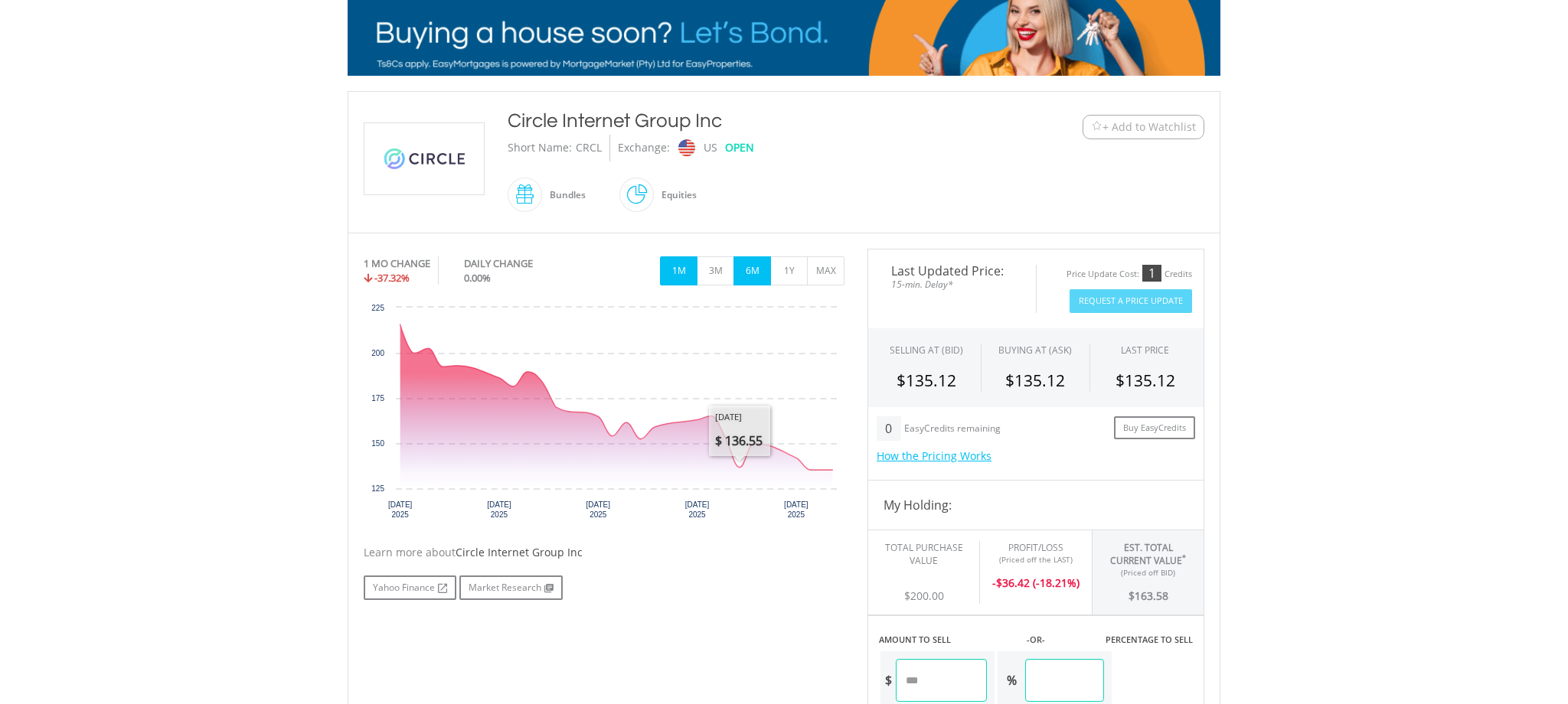
click at [754, 273] on button "6M" at bounding box center [752, 271] width 37 height 29
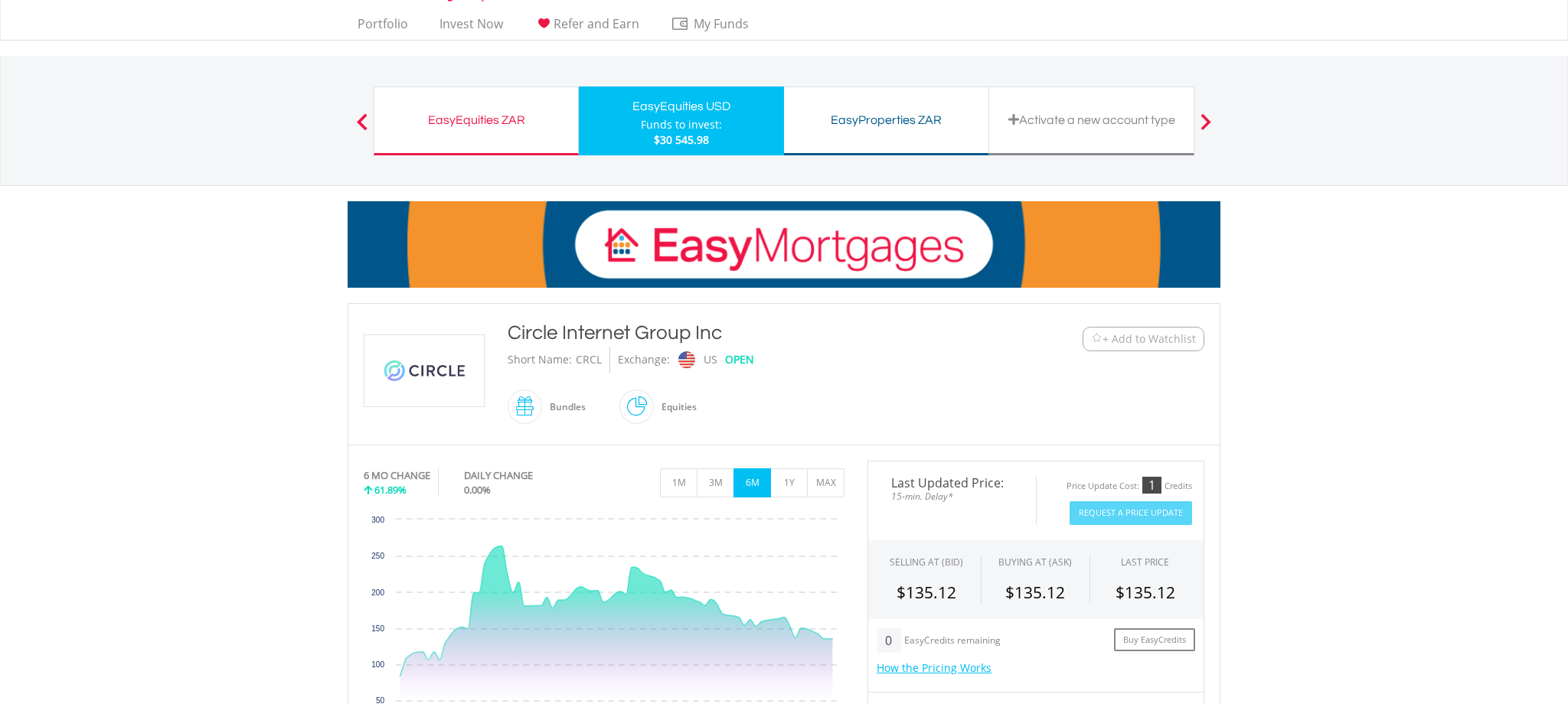
scroll to position [0, 0]
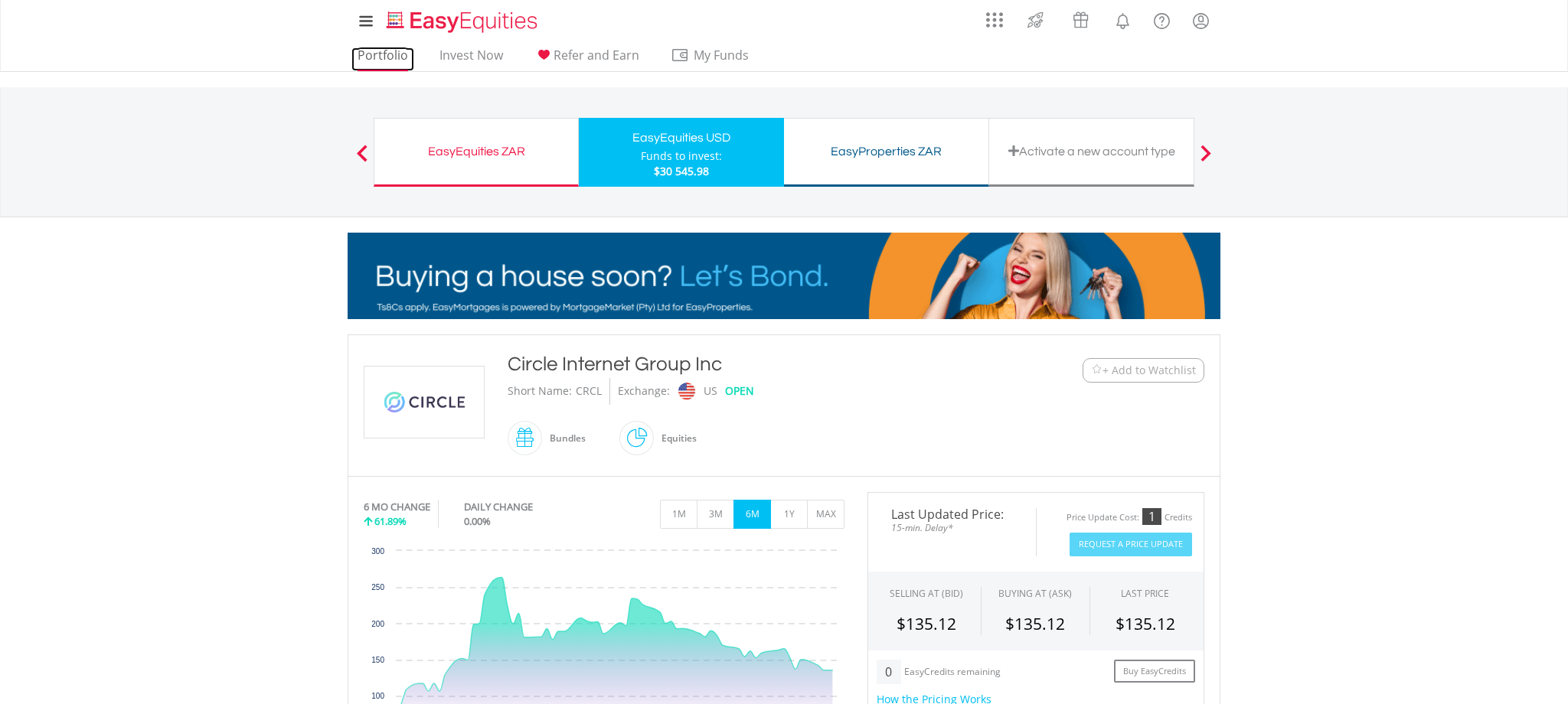
click at [383, 57] on link "Portfolio" at bounding box center [382, 59] width 62 height 24
